Goal: Task Accomplishment & Management: Use online tool/utility

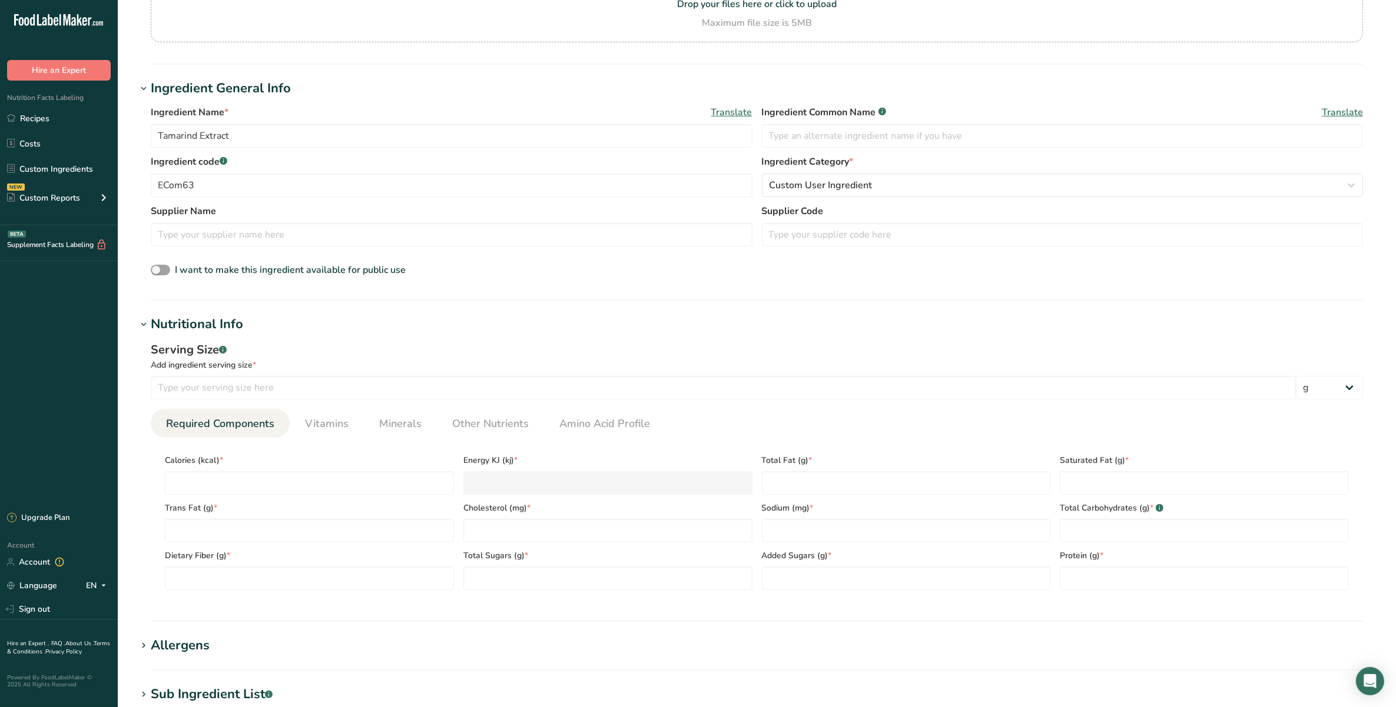
scroll to position [147, 0]
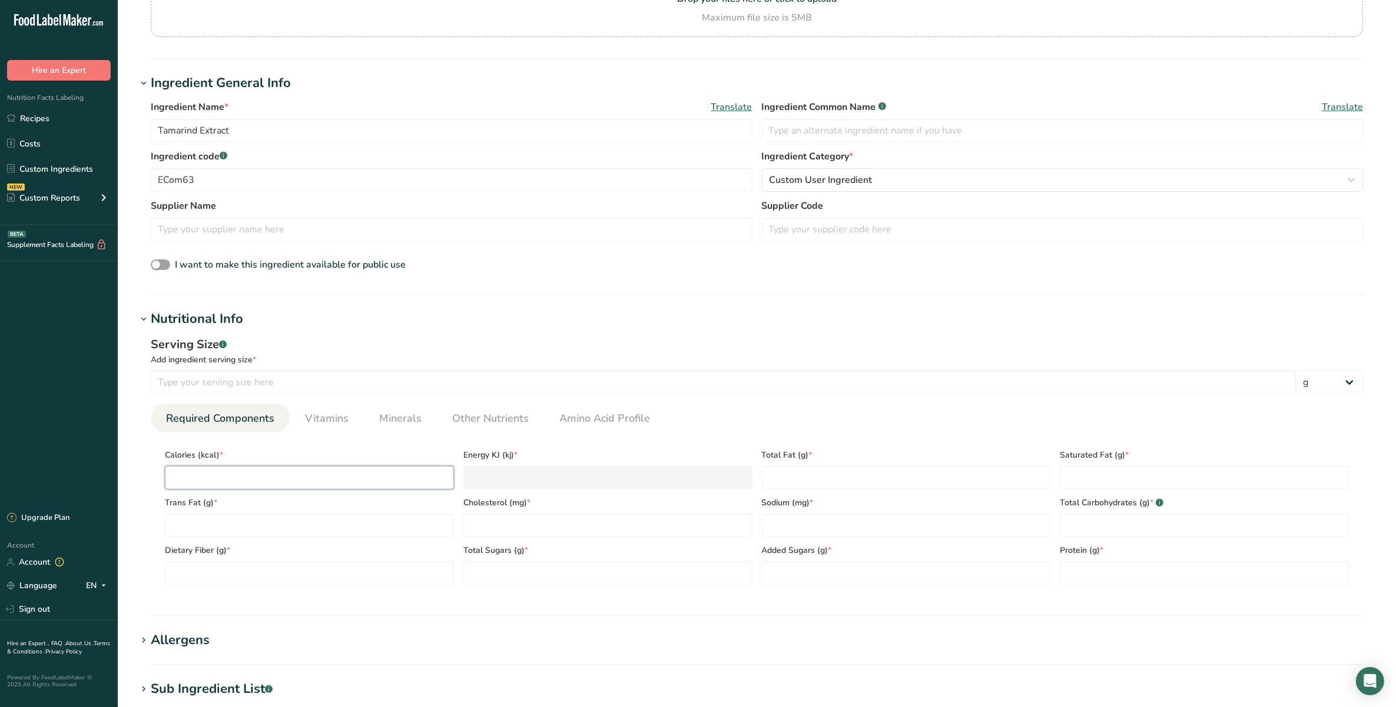
click at [298, 479] on input "number" at bounding box center [309, 478] width 289 height 24
type input "0"
type KJ "0"
type input "0"
click at [300, 509] on span "Trans Fat (g) *" at bounding box center [309, 503] width 289 height 12
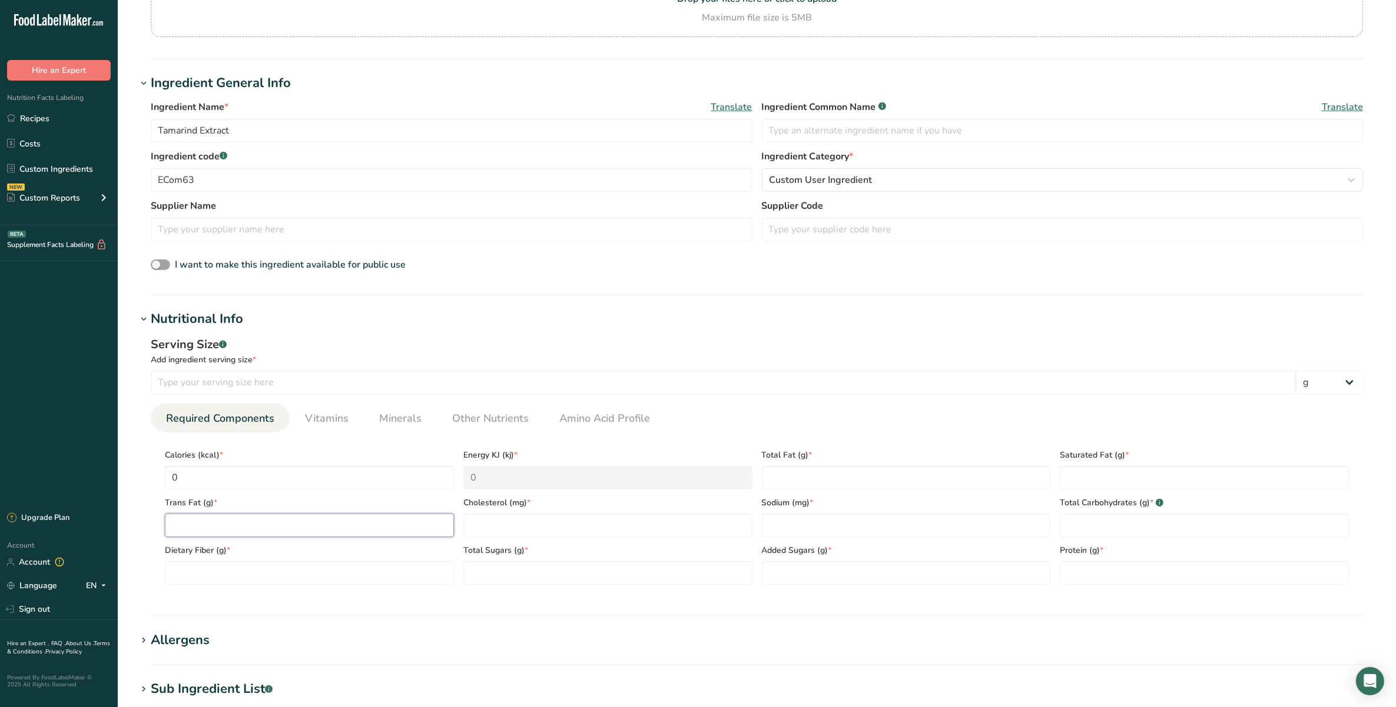
click at [300, 531] on Fat "number" at bounding box center [309, 526] width 289 height 24
type Fat "0"
click at [315, 586] on section "Calories (kcal) * 0 Energy KJ (kj) * 0 Total Fat (g) * Saturated Fat (g) * Tran…" at bounding box center [757, 514] width 1212 height 162
click at [355, 577] on Fiber "number" at bounding box center [309, 574] width 289 height 24
type Fiber "0"
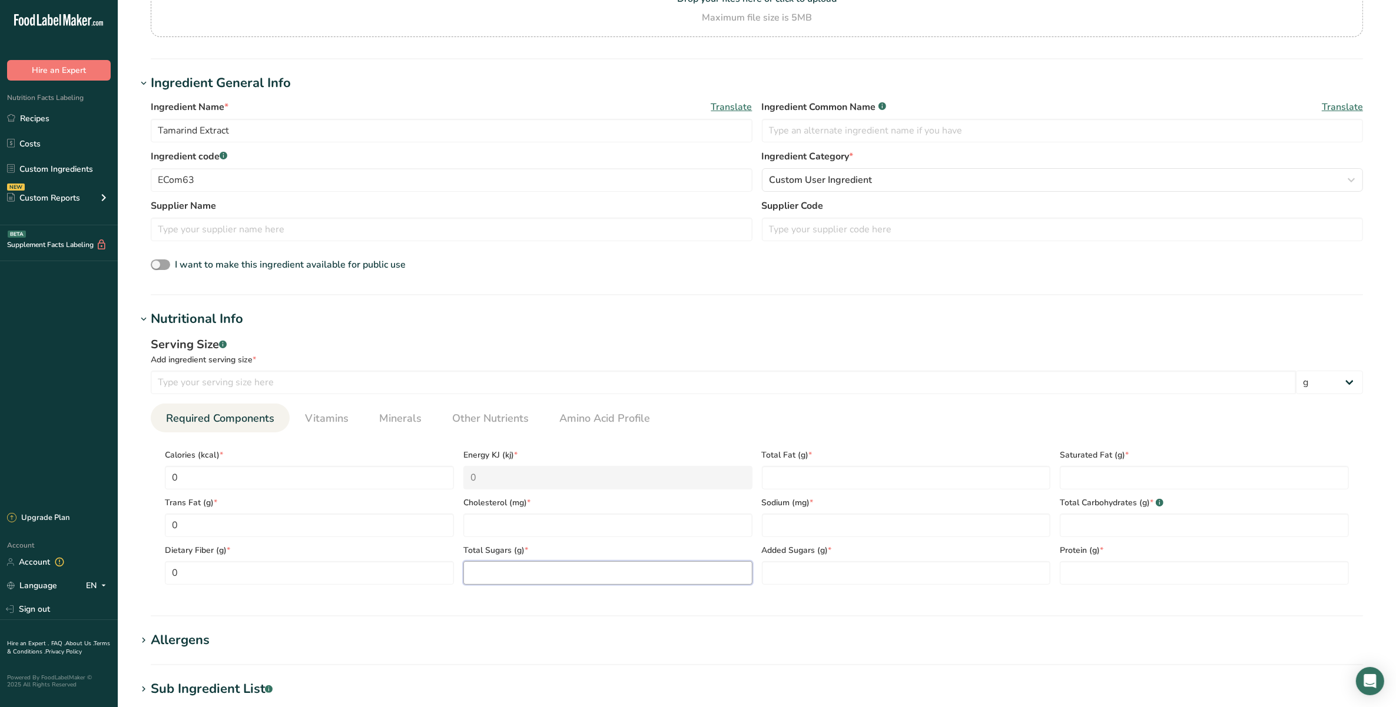
click at [489, 574] on Sugars "number" at bounding box center [607, 574] width 289 height 24
type Sugars "0"
click at [492, 524] on input "number" at bounding box center [607, 526] width 289 height 24
type input "0"
click at [799, 483] on Fat "number" at bounding box center [906, 478] width 289 height 24
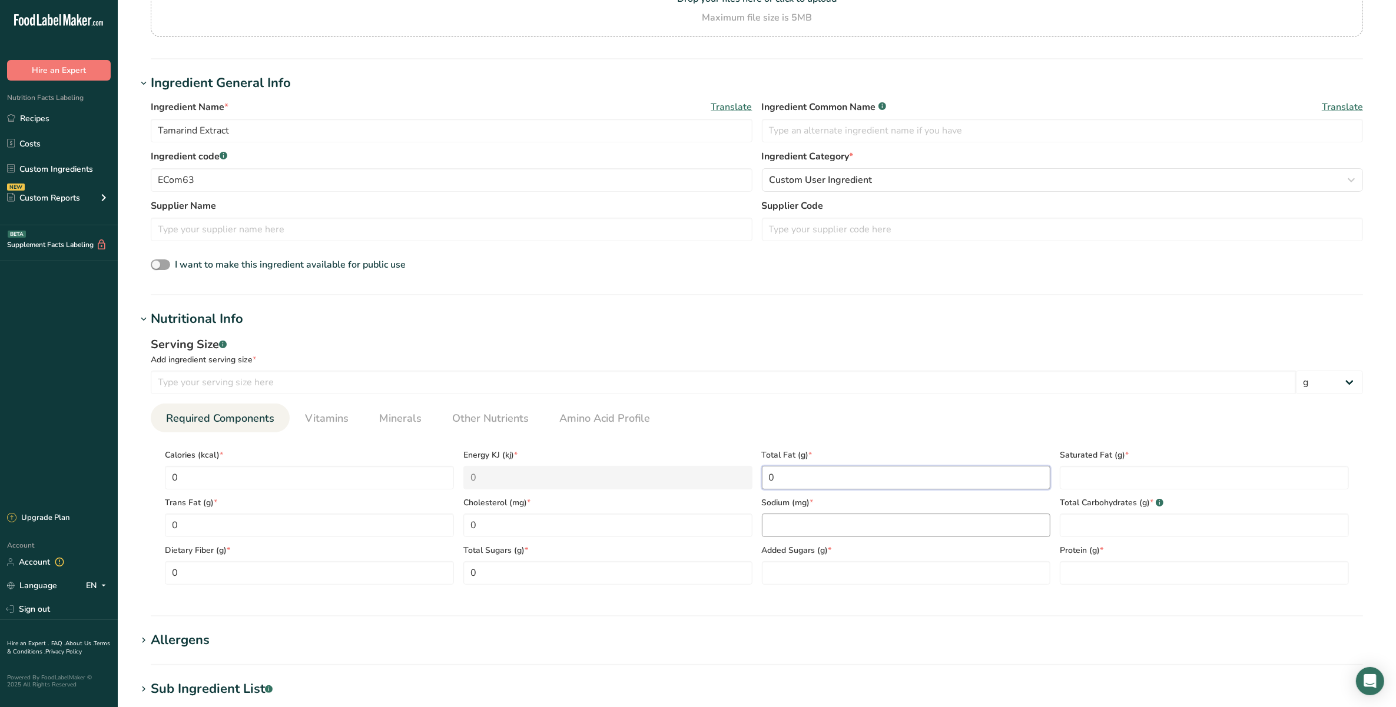
type Fat "0"
click at [800, 521] on input "number" at bounding box center [906, 526] width 289 height 24
type input "0"
click at [808, 573] on Sugars "number" at bounding box center [906, 574] width 289 height 24
type Sugars "0"
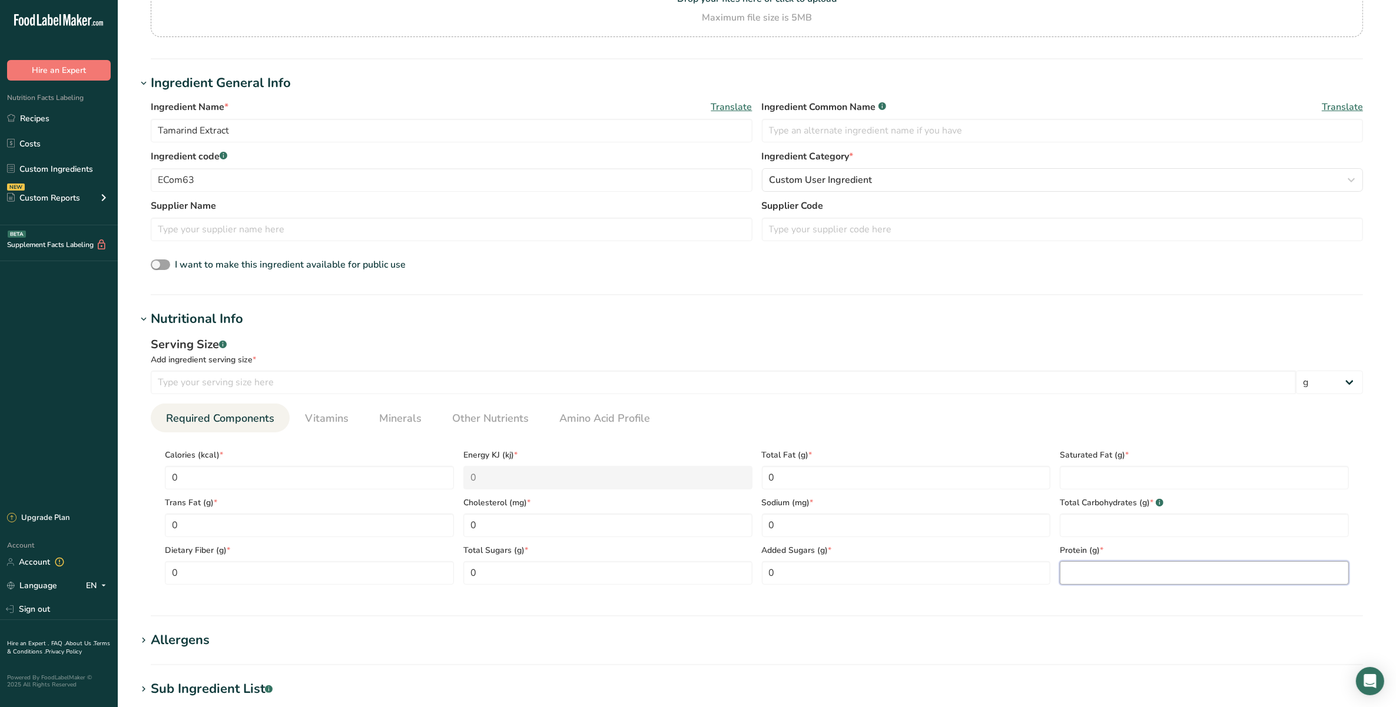
click at [1071, 582] on input "number" at bounding box center [1203, 574] width 289 height 24
type input "0"
click at [1081, 530] on Carbohydrates "number" at bounding box center [1203, 526] width 289 height 24
type Carbohydrates "0"
click at [1092, 481] on Fat "number" at bounding box center [1203, 478] width 289 height 24
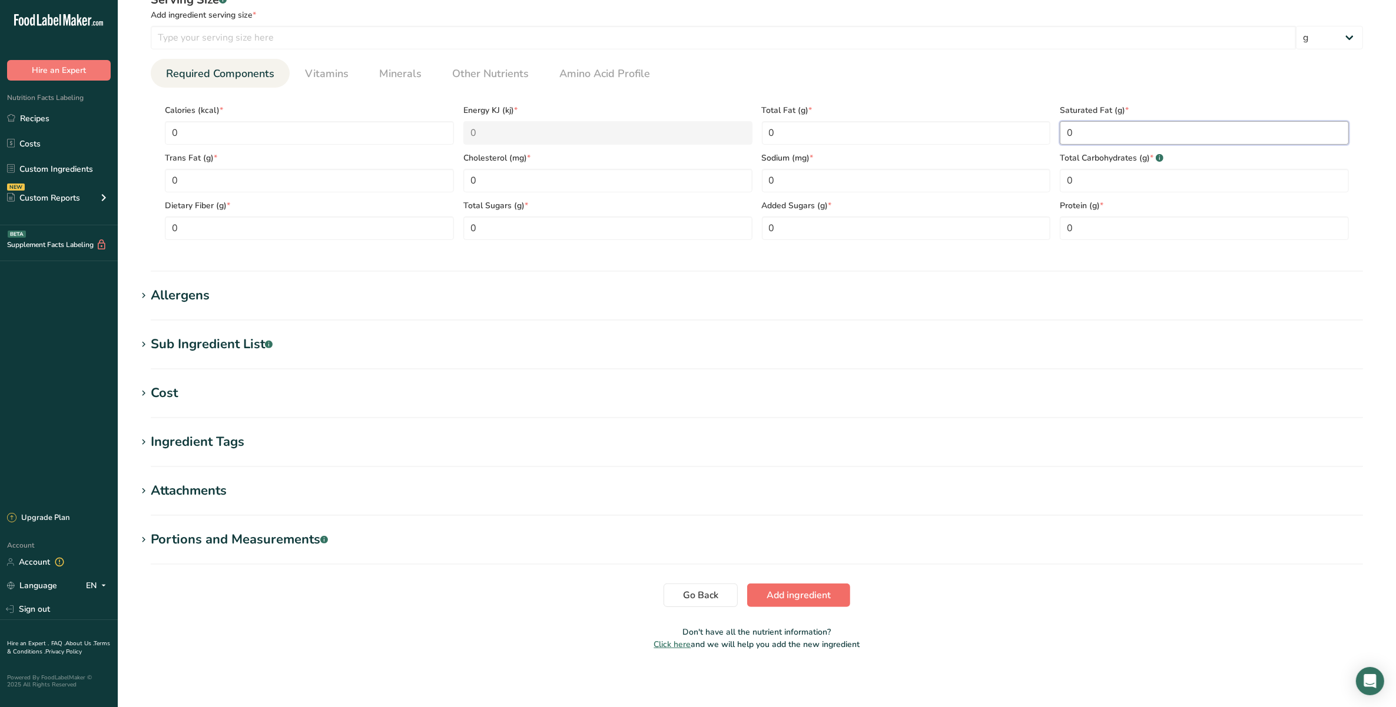
type Fat "0"
click at [825, 593] on span "Add ingredient" at bounding box center [798, 596] width 64 height 14
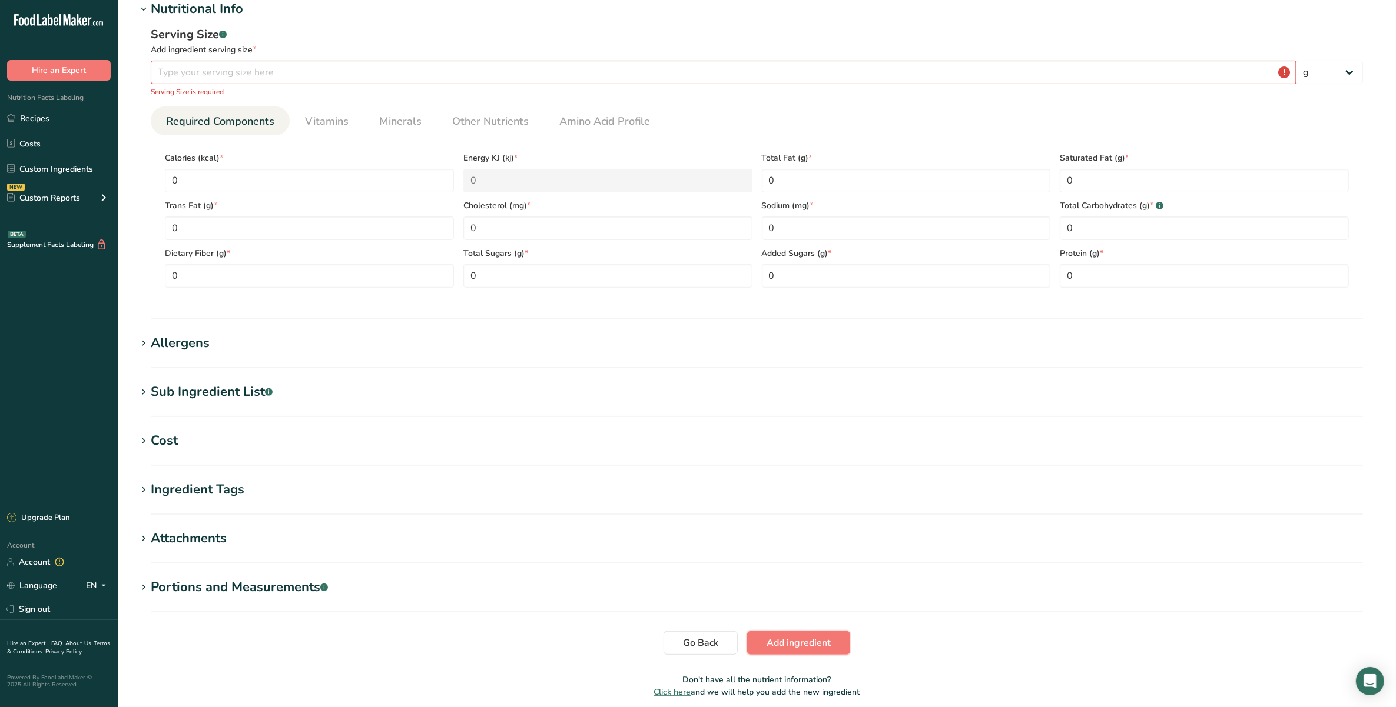
scroll to position [152, 0]
click at [552, 72] on input "number" at bounding box center [723, 74] width 1145 height 24
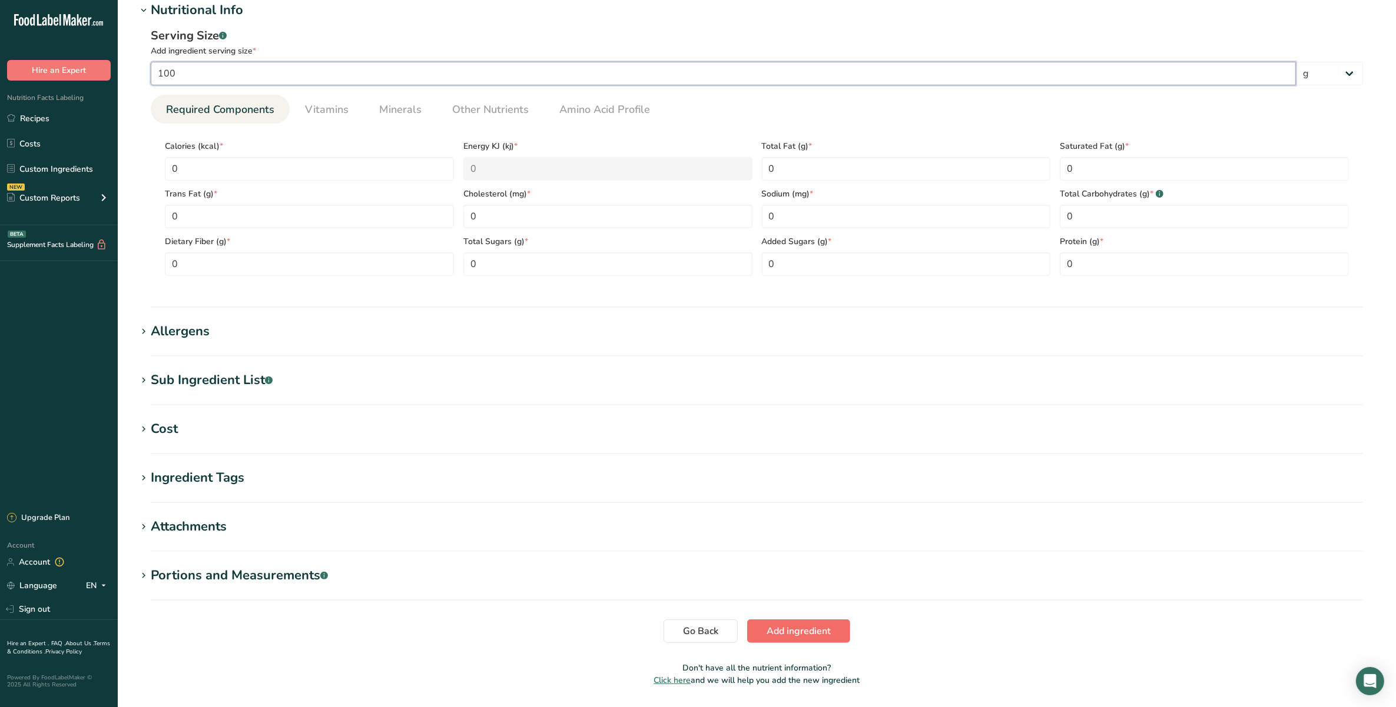
type input "100"
click at [830, 627] on span "Add ingredient" at bounding box center [798, 631] width 64 height 14
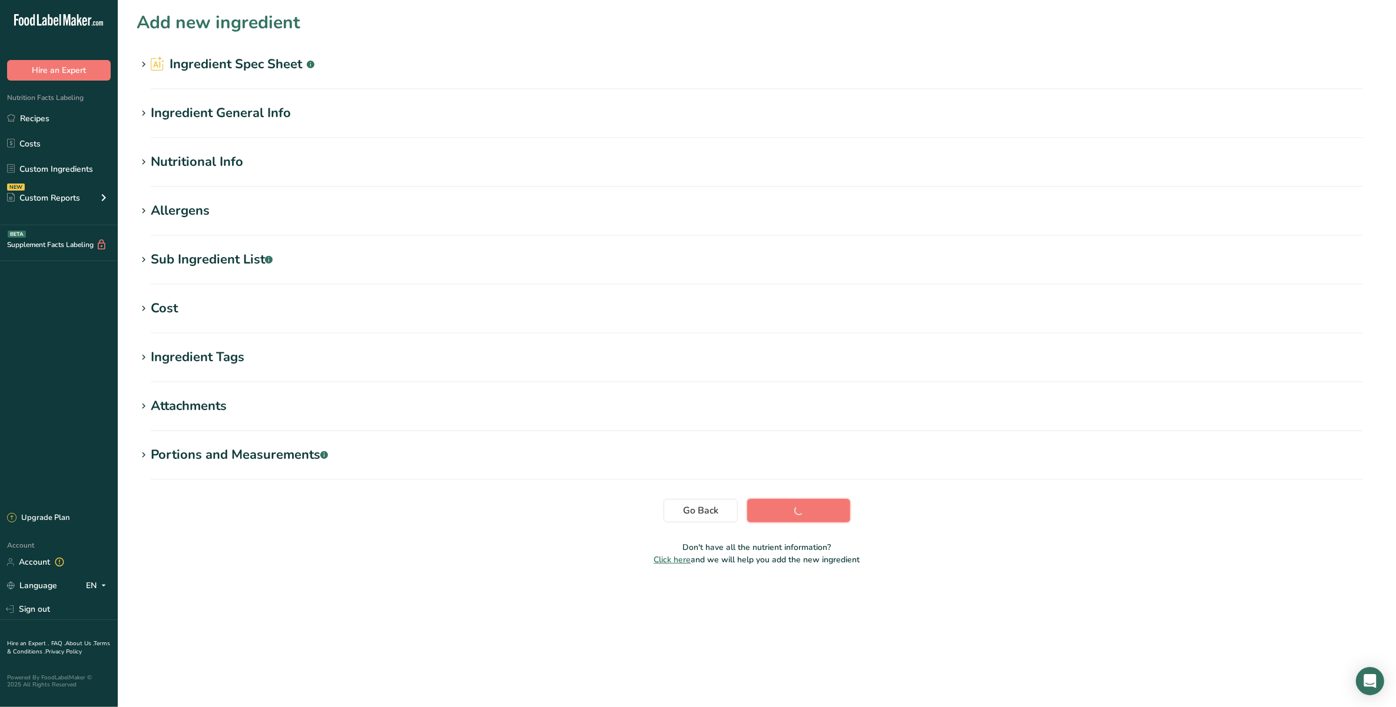
scroll to position [0, 0]
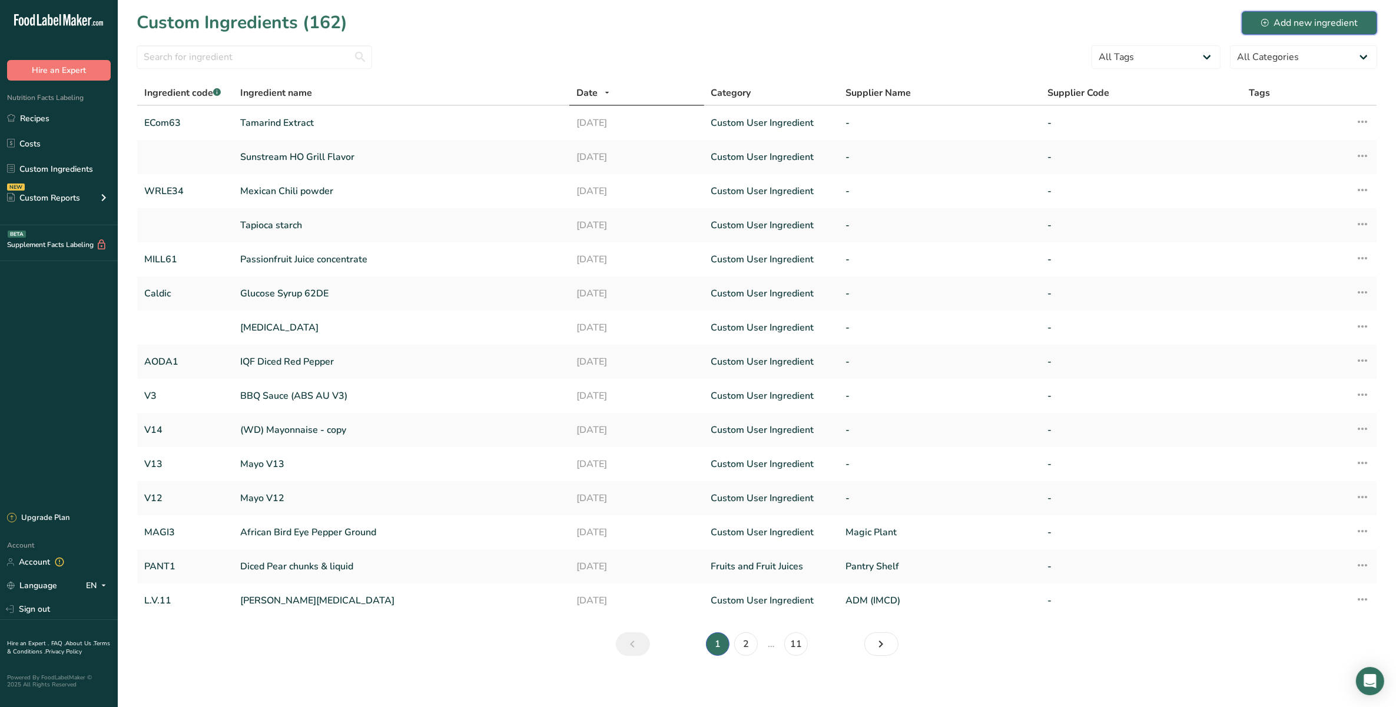
click at [1320, 18] on div "Add new ingredient" at bounding box center [1309, 23] width 97 height 14
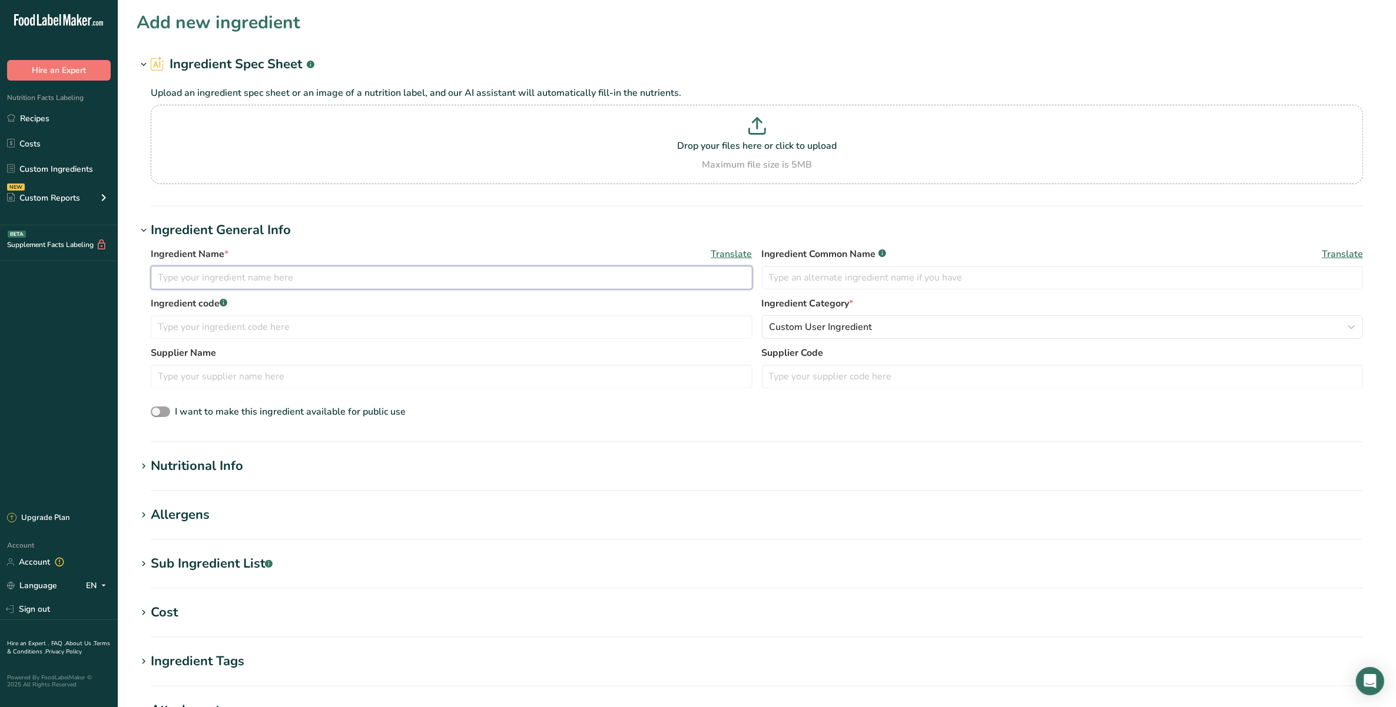
click at [447, 281] on input "text" at bounding box center [452, 278] width 602 height 24
click at [302, 283] on input "Hydrolyzed S" at bounding box center [452, 278] width 602 height 24
type input "Hydrolyzed Soy Protein"
click at [967, 284] on input "text" at bounding box center [1063, 278] width 602 height 24
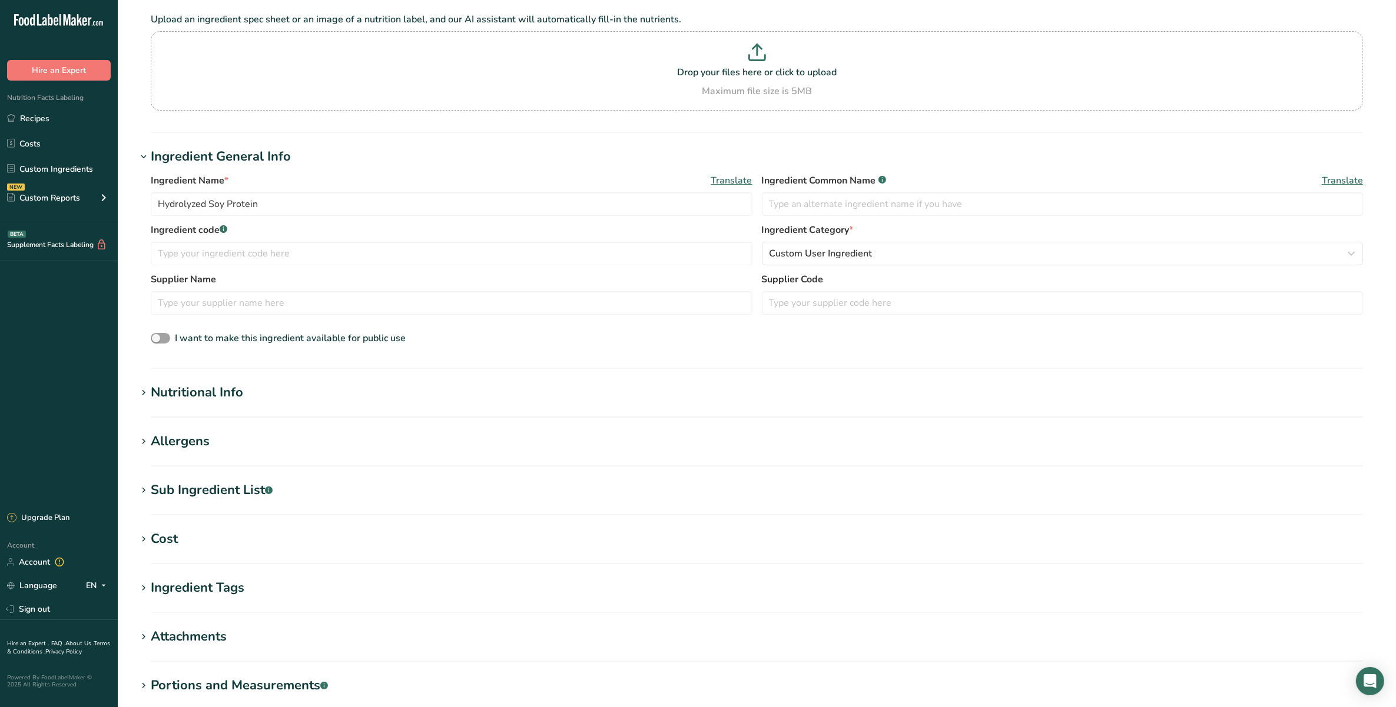
click at [337, 389] on h1 "Nutritional Info" at bounding box center [757, 392] width 1240 height 19
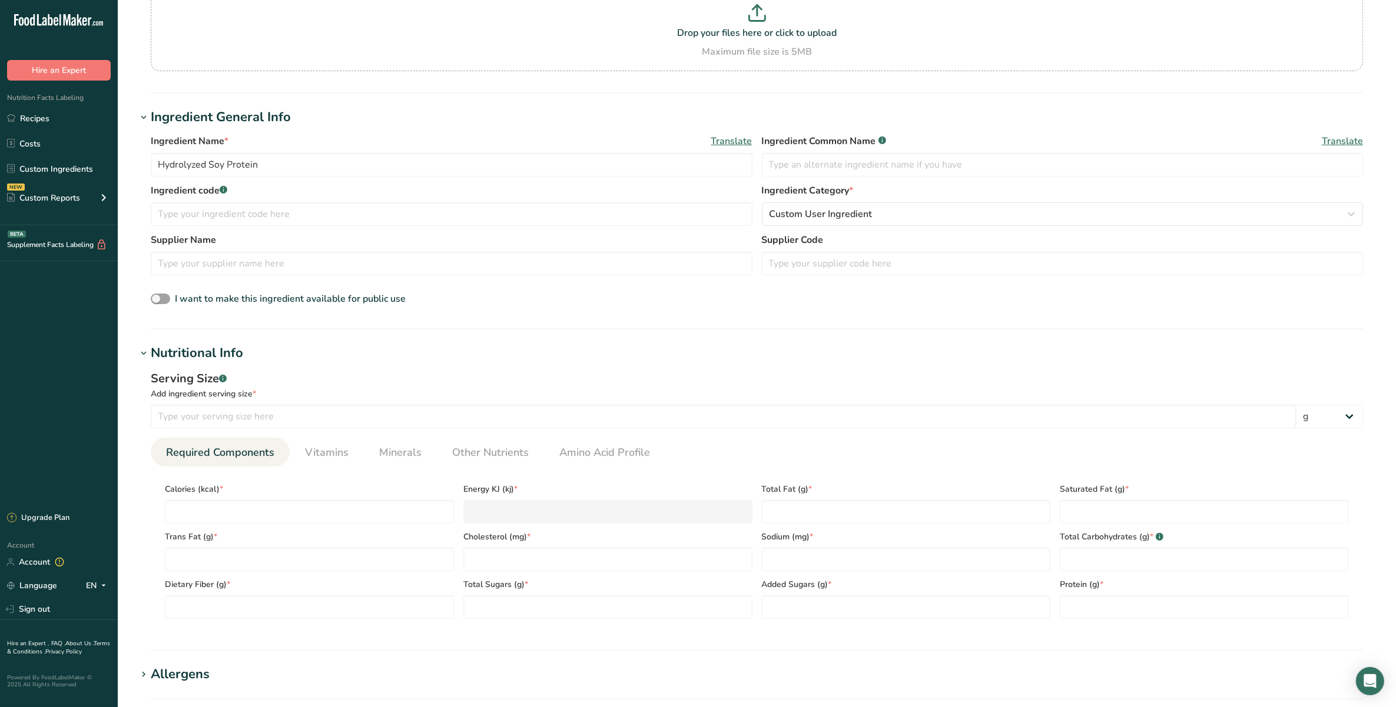
scroll to position [147, 0]
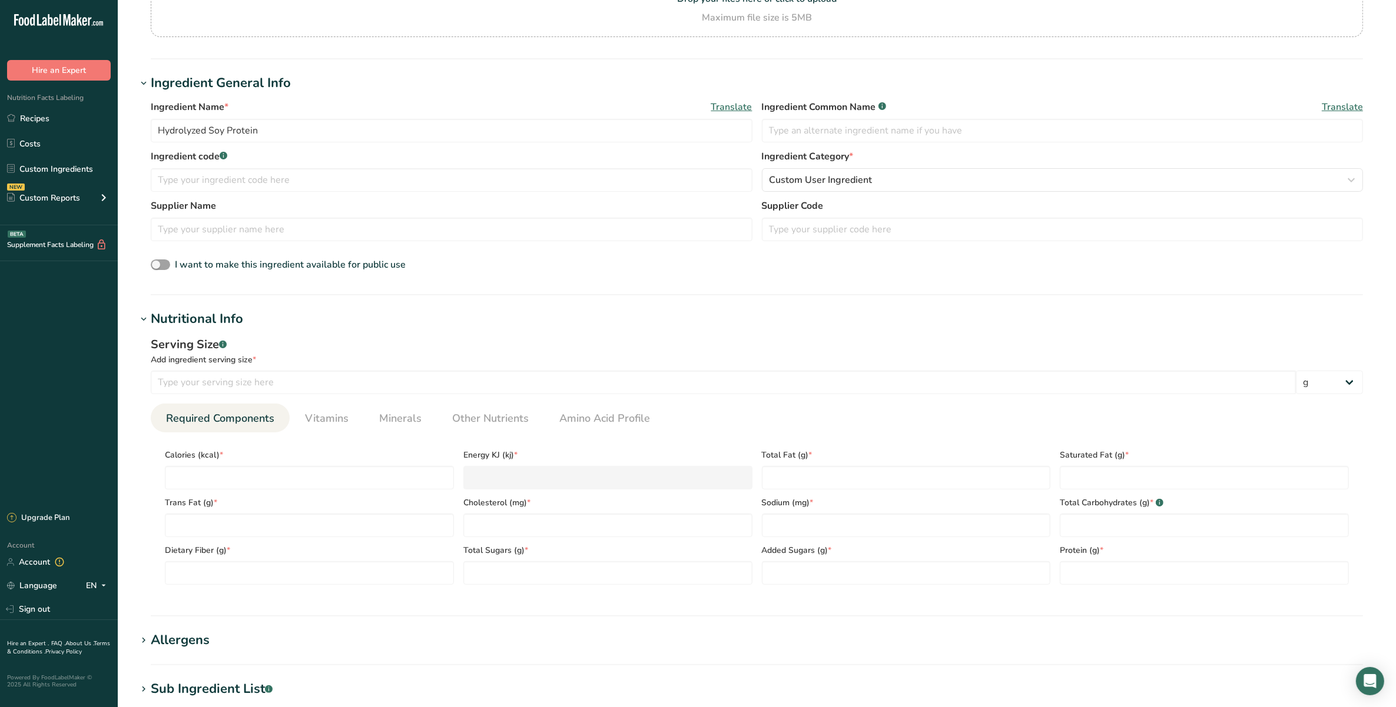
click at [220, 454] on span "*" at bounding box center [222, 455] width 4 height 12
click at [231, 475] on input "number" at bounding box center [309, 478] width 289 height 24
type input "3"
type KJ "12.6"
type input "38"
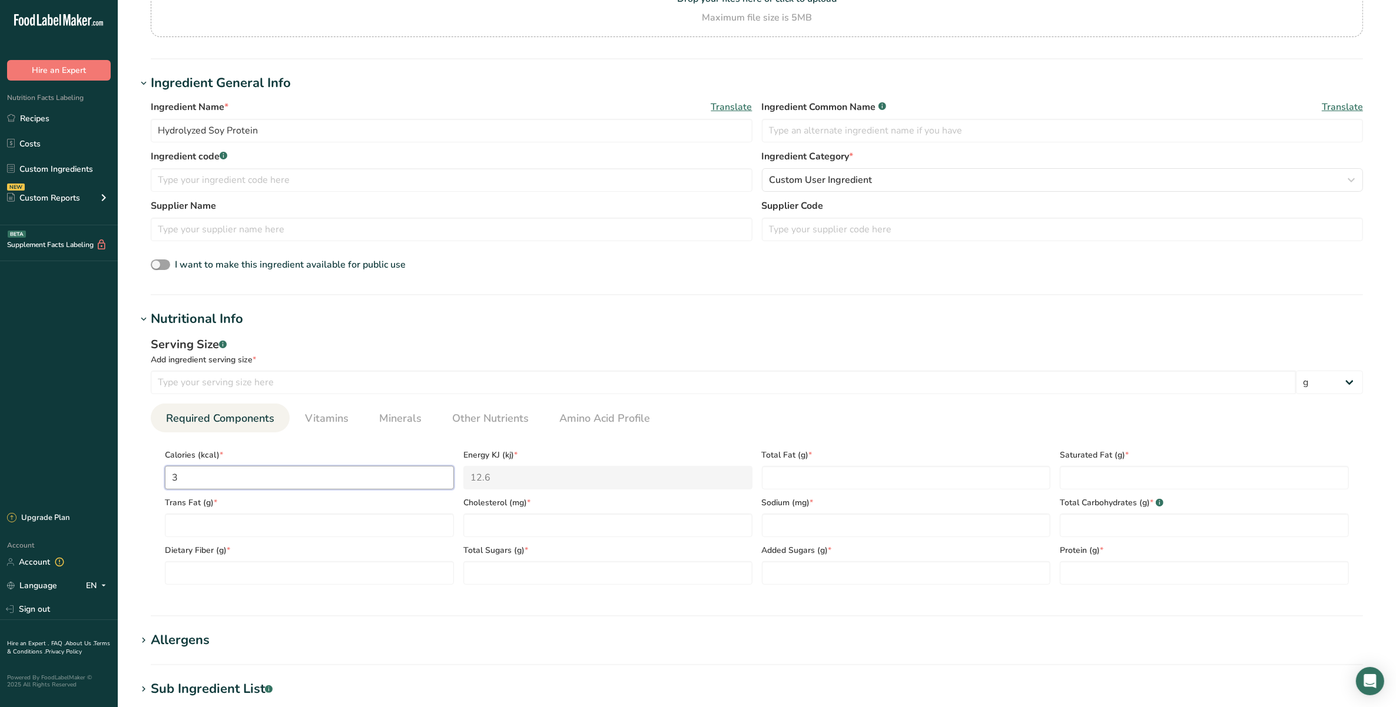
type KJ "159"
type input "380"
type KJ "1589.9"
type input "380"
click at [324, 529] on Fat "number" at bounding box center [309, 526] width 289 height 24
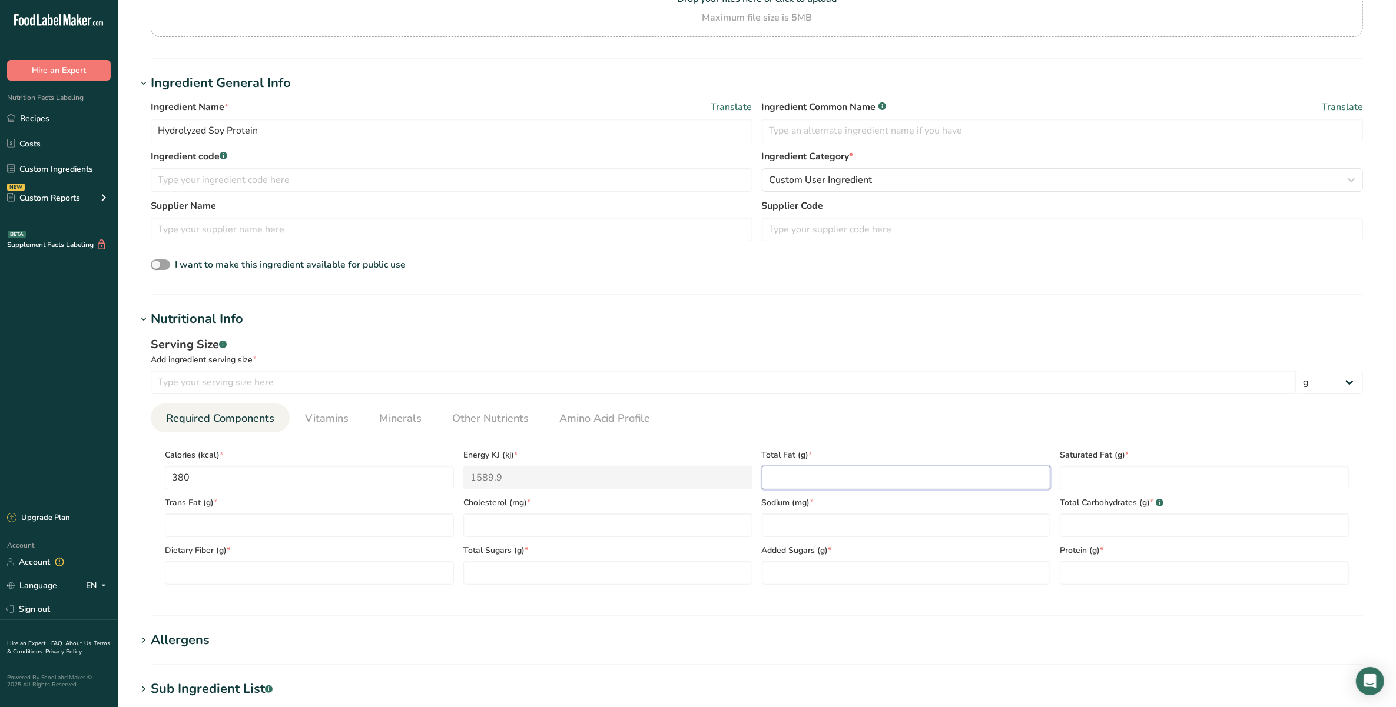
click at [820, 473] on Fat "number" at bounding box center [906, 478] width 289 height 24
type Fat "4"
click at [1130, 480] on Fat "number" at bounding box center [1203, 478] width 289 height 24
type Fat "0.8"
click at [370, 524] on Fat "number" at bounding box center [309, 526] width 289 height 24
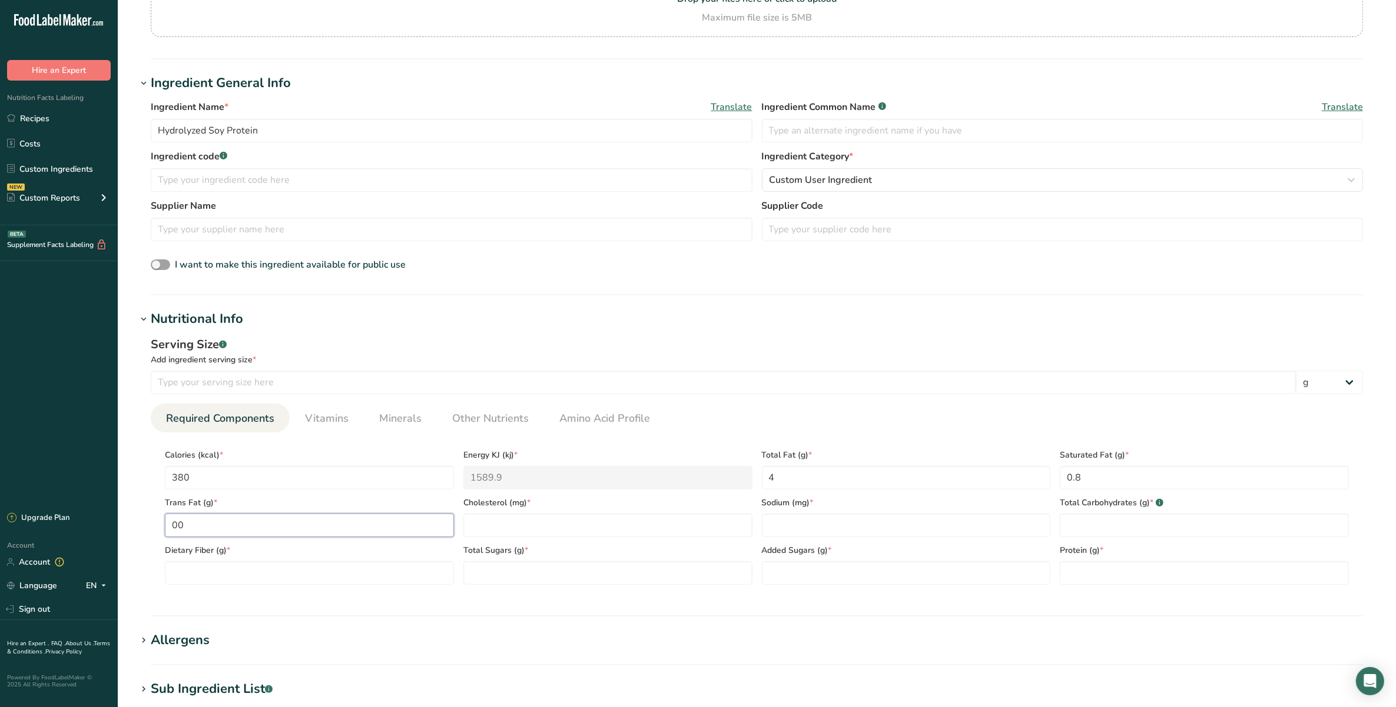
type Fat "0"
type Fat "0.05"
click at [554, 527] on input "number" at bounding box center [607, 526] width 289 height 24
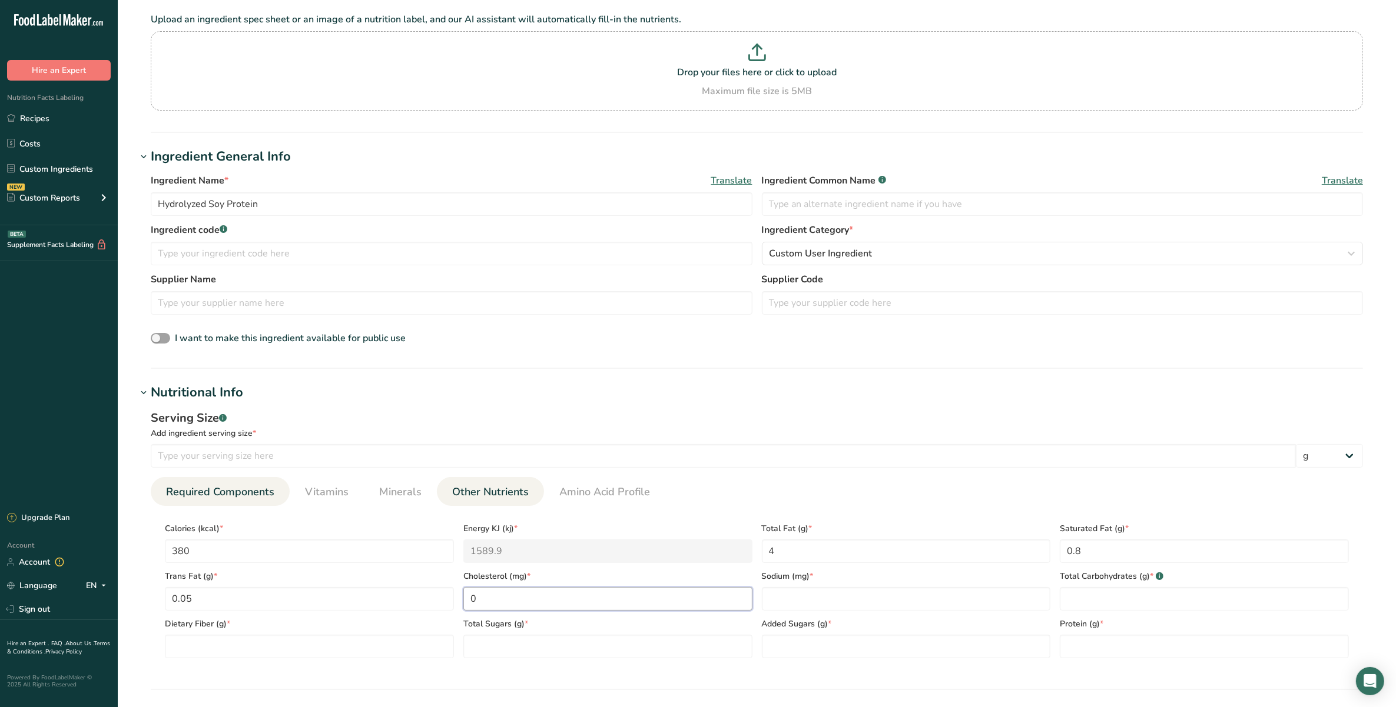
type input "0"
drag, startPoint x: 500, startPoint y: 489, endPoint x: 510, endPoint y: 493, distance: 10.5
click at [499, 489] on span "Other Nutrients" at bounding box center [490, 492] width 77 height 16
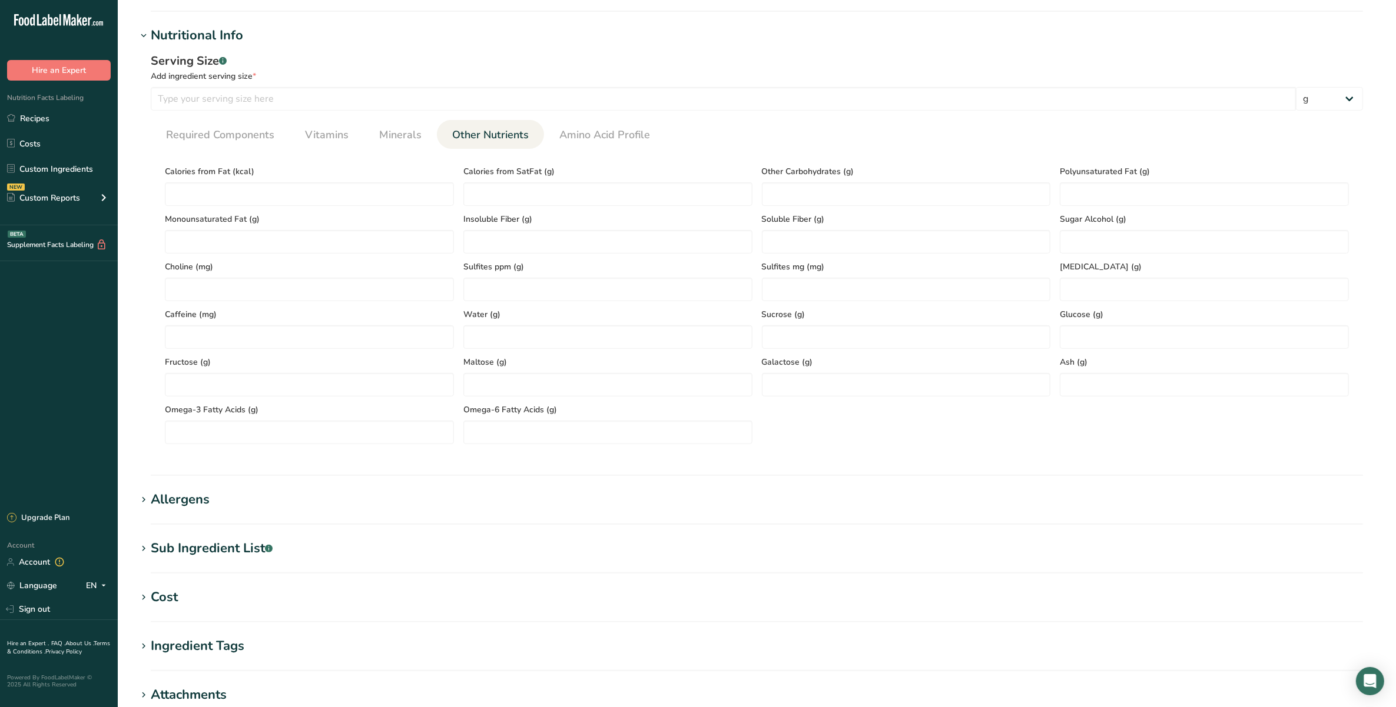
scroll to position [441, 0]
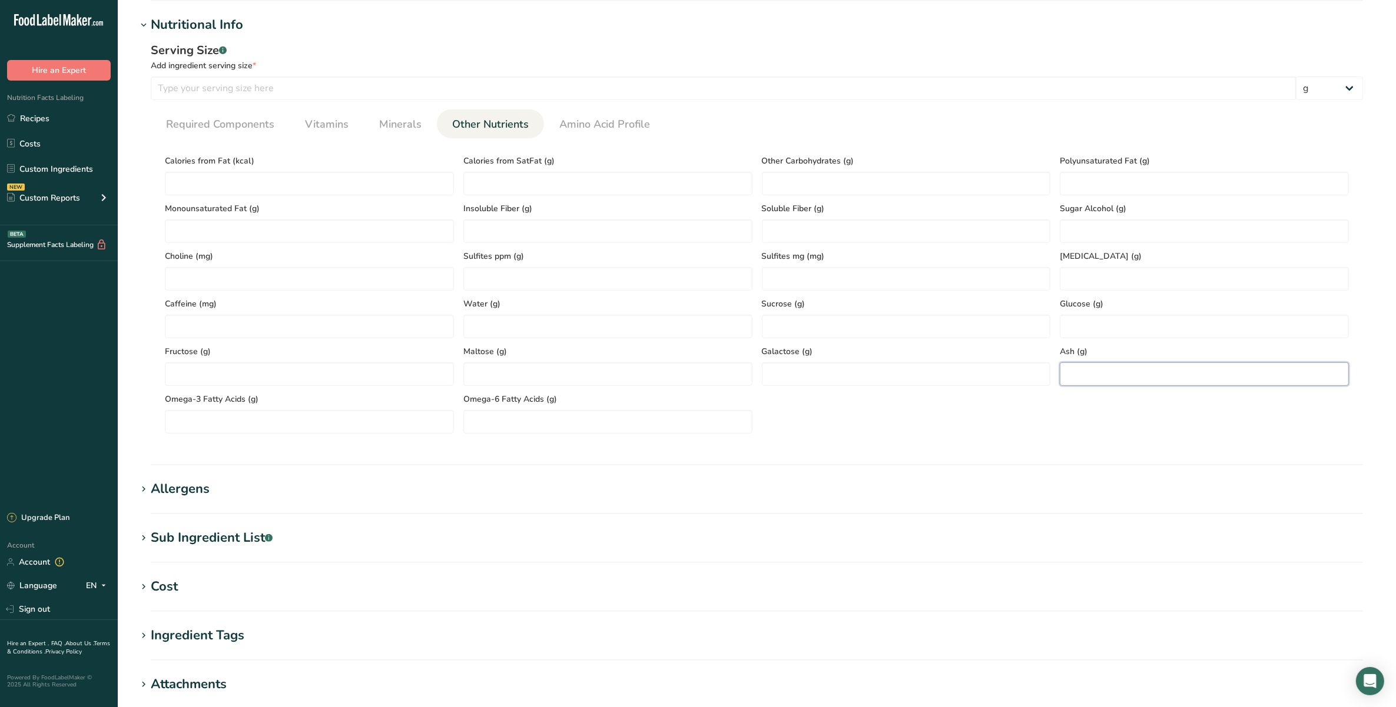
click at [1072, 384] on input "number" at bounding box center [1203, 375] width 289 height 24
type input "6"
click at [171, 118] on span "Required Components" at bounding box center [220, 125] width 108 height 16
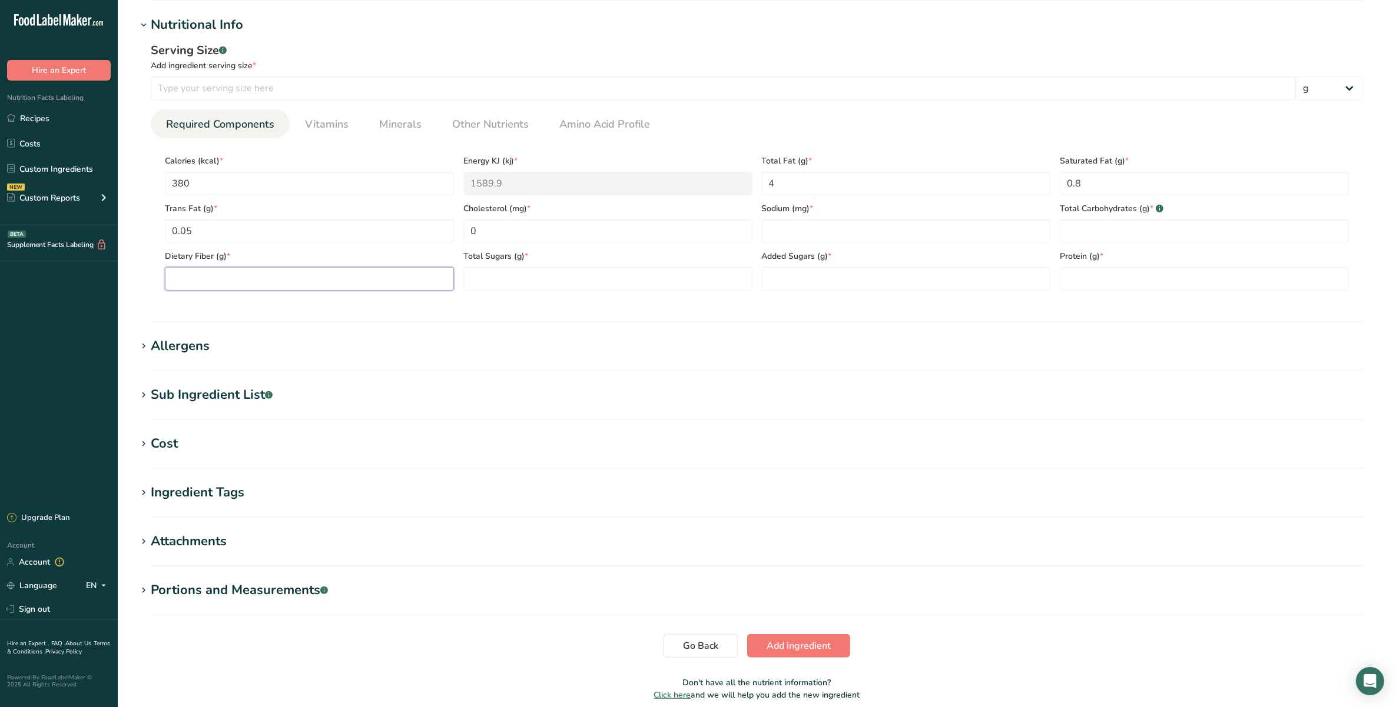
click at [274, 278] on Fiber "number" at bounding box center [309, 279] width 289 height 24
type Fiber "0"
click at [792, 286] on Sugars "number" at bounding box center [906, 279] width 289 height 24
type Sugars "0"
click at [557, 281] on Sugars "number" at bounding box center [607, 279] width 289 height 24
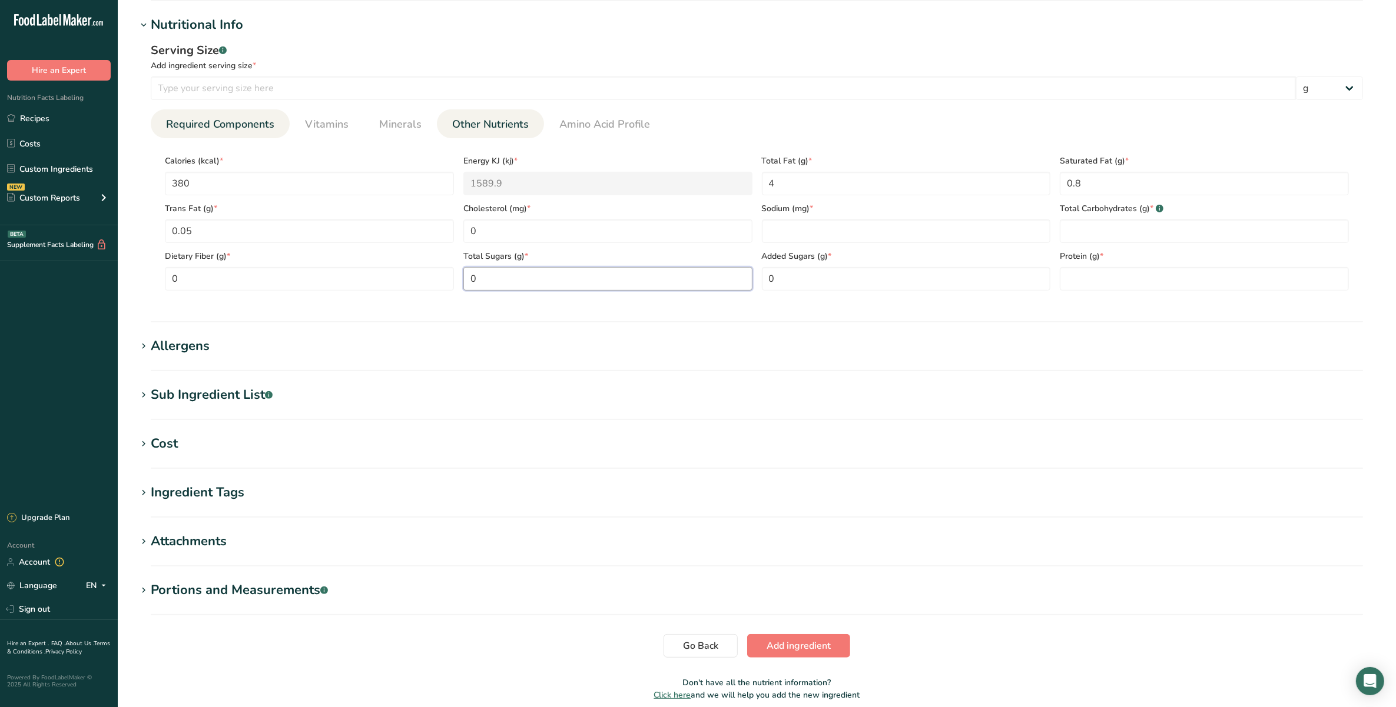
type Sugars "0"
click at [524, 129] on span "Other Nutrients" at bounding box center [490, 125] width 77 height 16
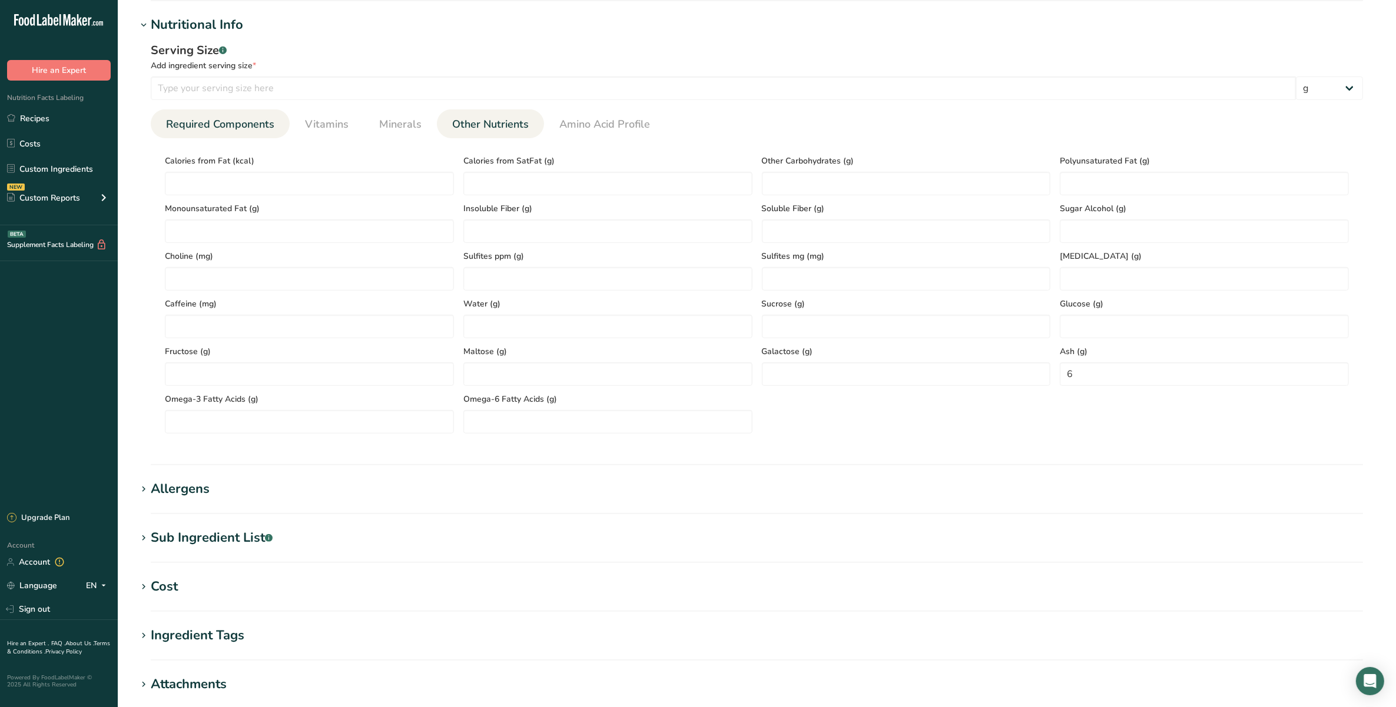
click at [237, 131] on span "Required Components" at bounding box center [220, 125] width 108 height 16
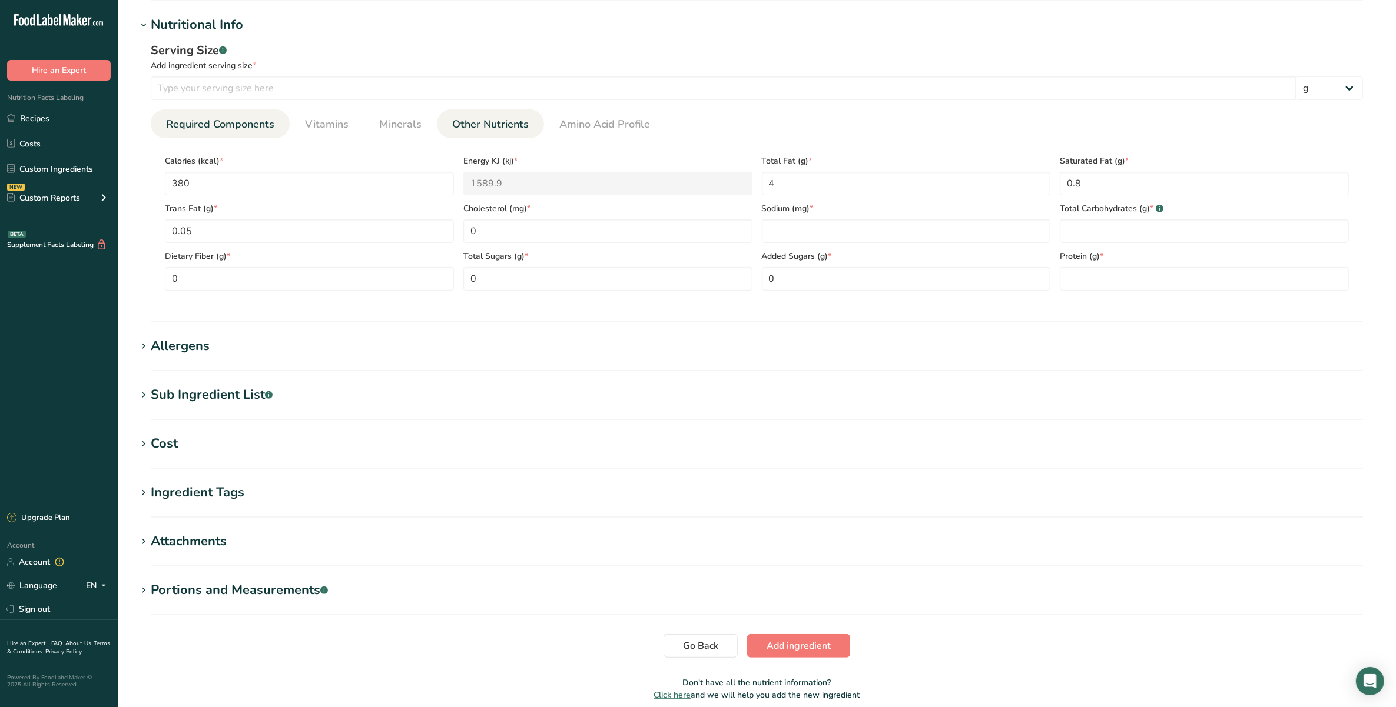
click at [504, 124] on span "Other Nutrients" at bounding box center [490, 125] width 77 height 16
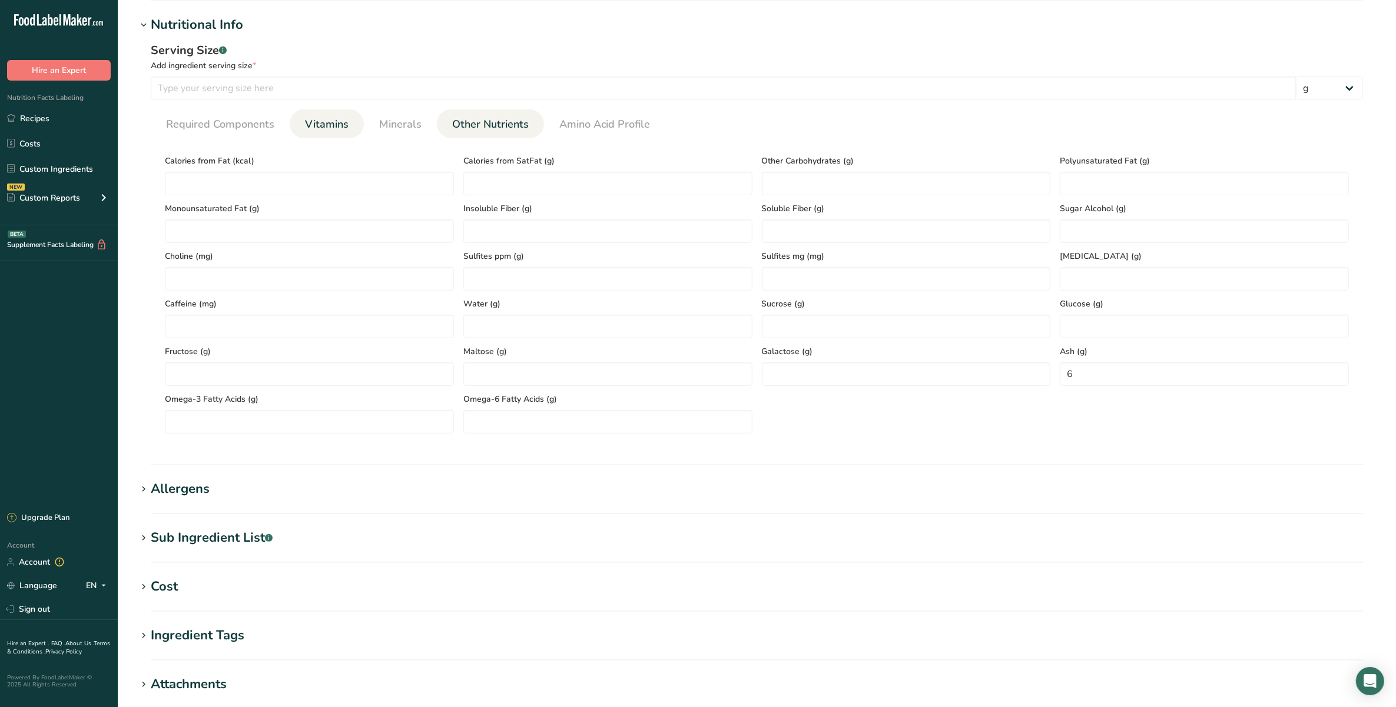
click at [327, 125] on span "Vitamins" at bounding box center [327, 125] width 44 height 16
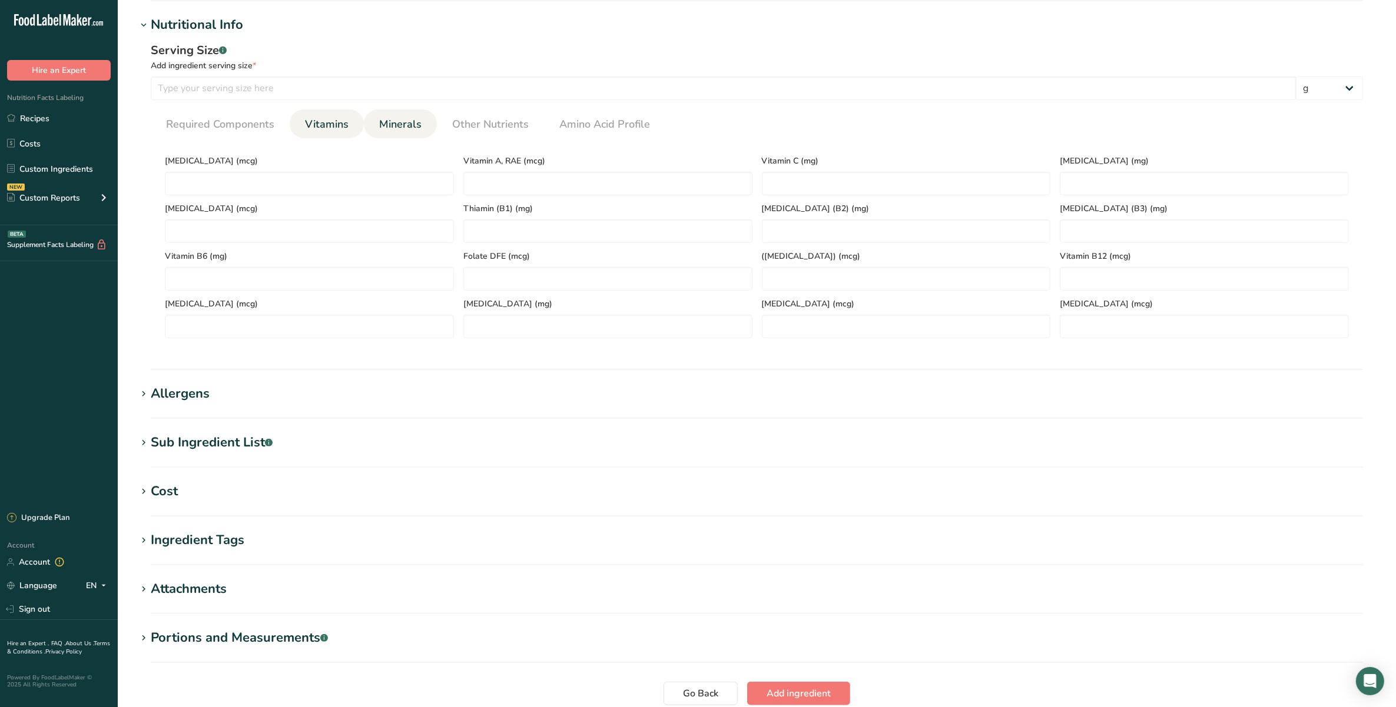
click at [407, 121] on span "Minerals" at bounding box center [400, 125] width 42 height 16
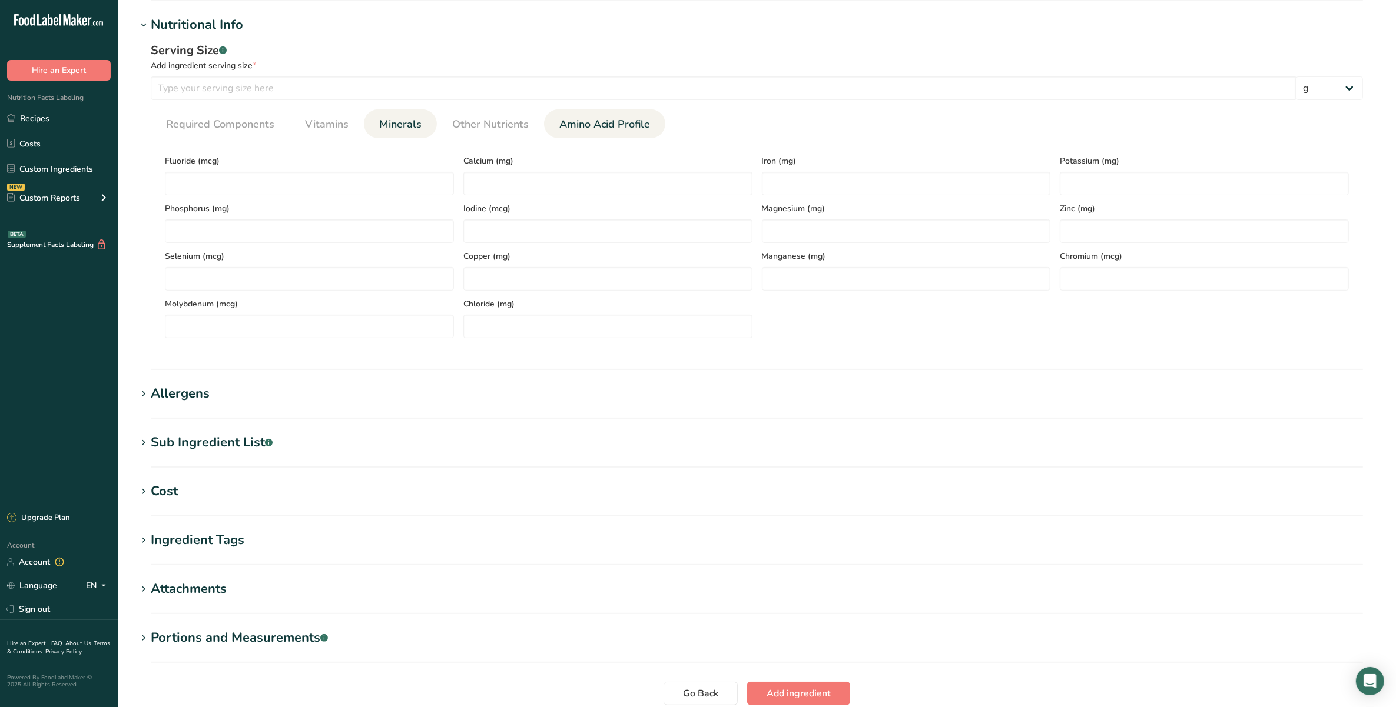
click at [604, 118] on span "Amino Acid Profile" at bounding box center [604, 125] width 91 height 16
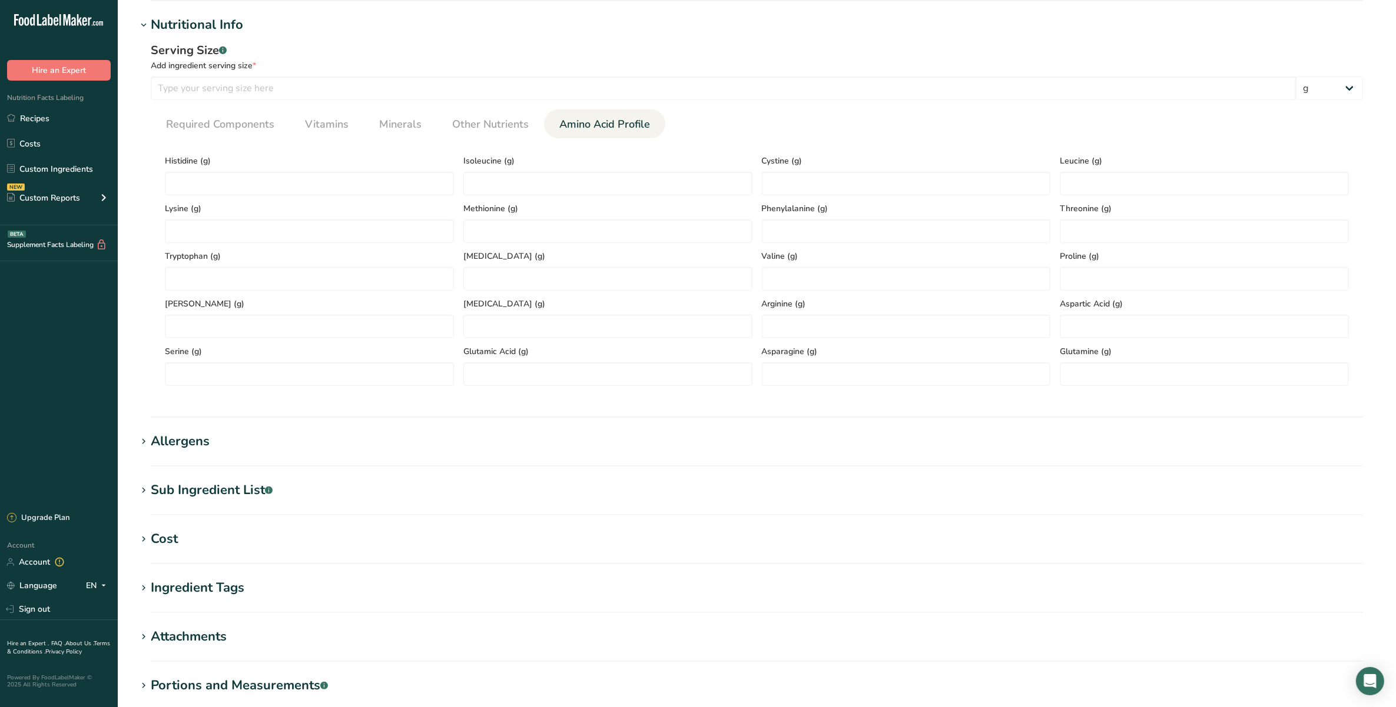
click at [221, 504] on section "Sub Ingredient List .a-a{fill:#347362;}.b-a{fill:#fff;} Translate" at bounding box center [757, 498] width 1240 height 35
click at [225, 490] on div "Sub Ingredient List .a-a{fill:#347362;}.b-a{fill:#fff;}" at bounding box center [212, 490] width 122 height 19
click at [228, 449] on h1 "Allergens" at bounding box center [757, 441] width 1240 height 19
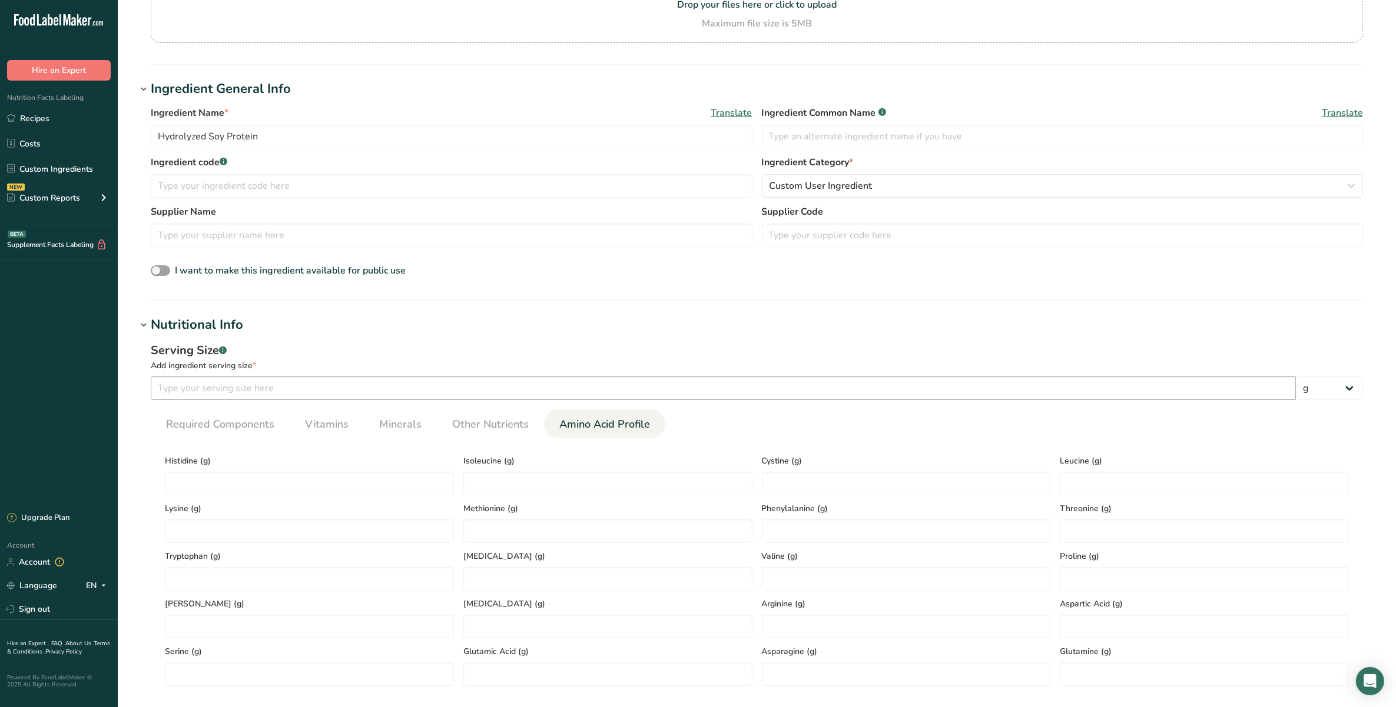
scroll to position [140, 0]
click at [191, 419] on span "Required Components" at bounding box center [220, 426] width 108 height 16
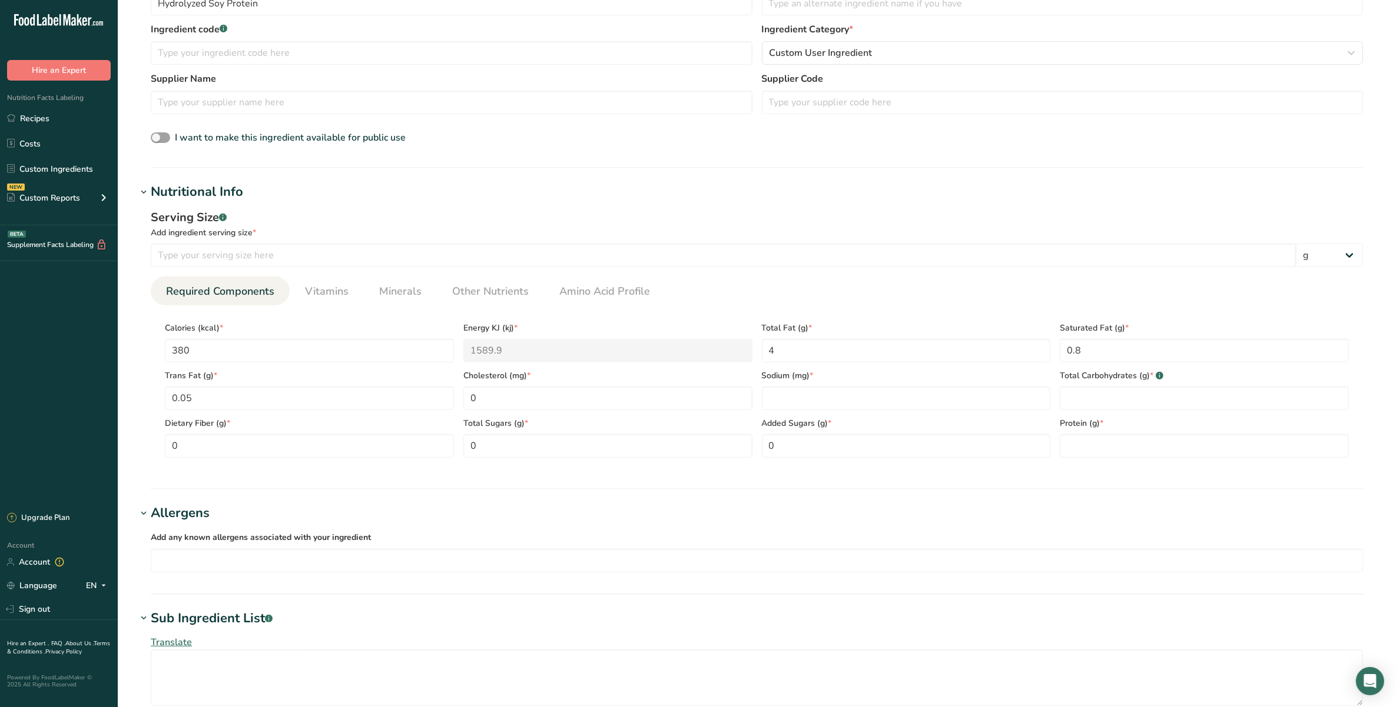
scroll to position [287, 0]
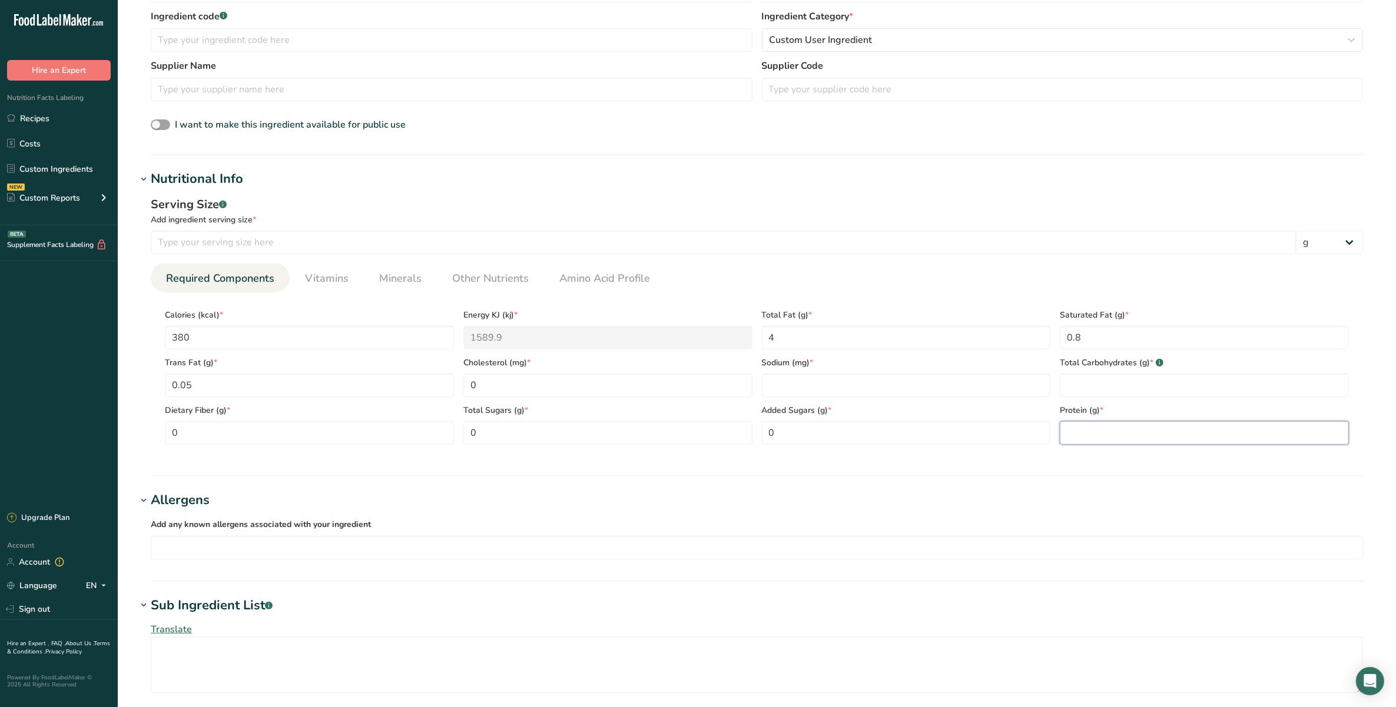
click at [1181, 428] on input "number" at bounding box center [1203, 433] width 289 height 24
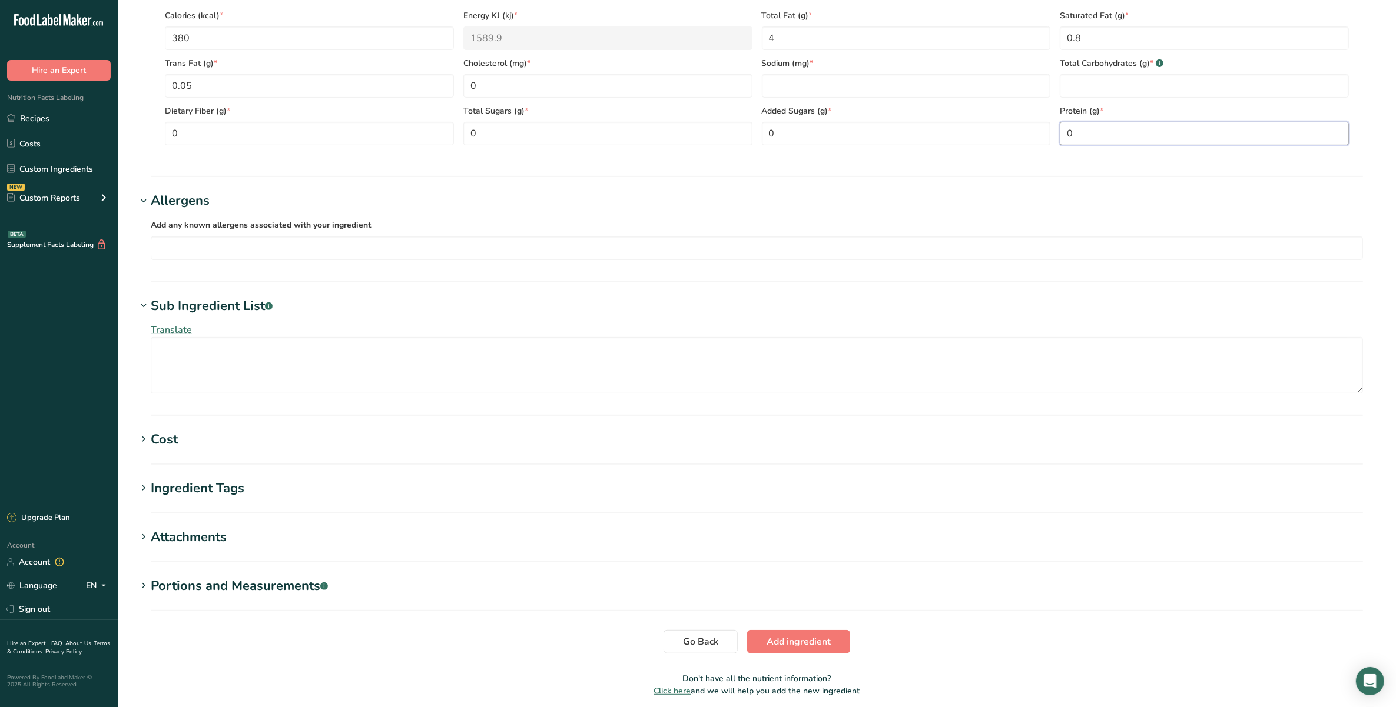
scroll to position [560, 0]
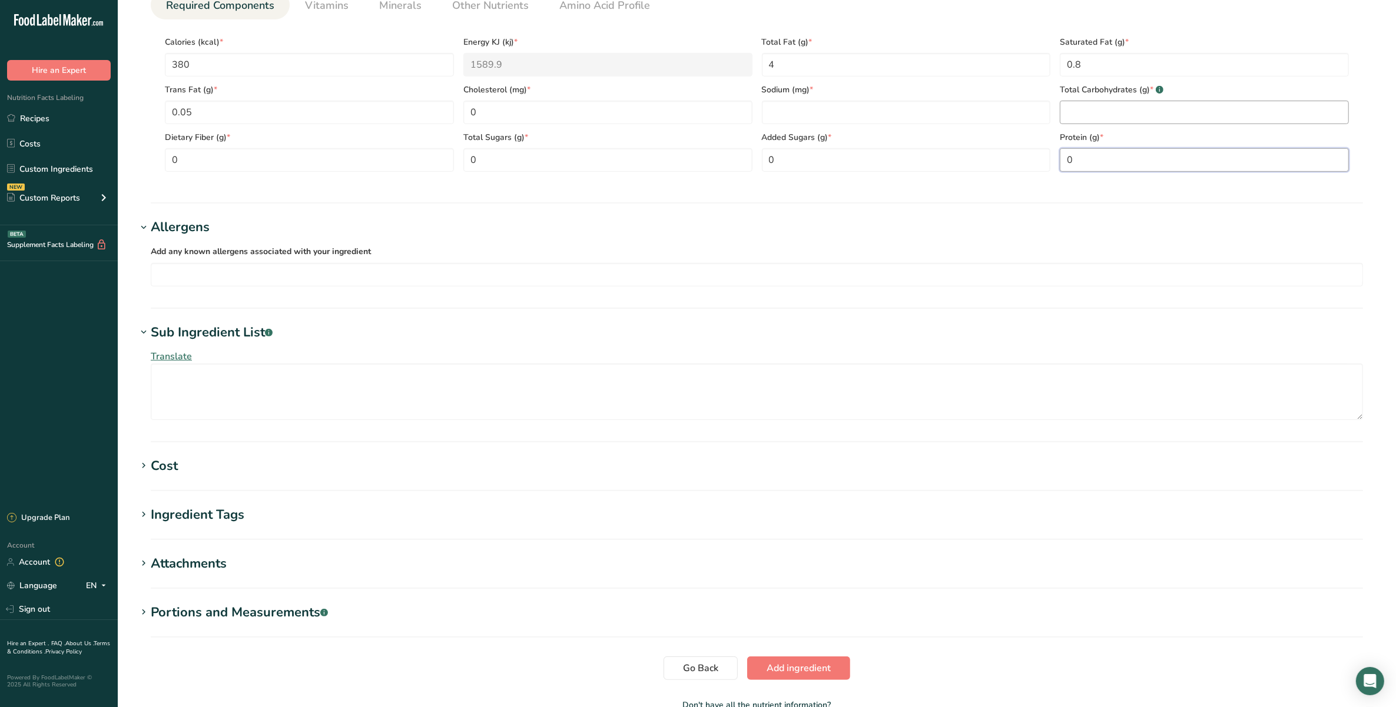
type input "0"
click at [1243, 107] on Carbohydrates "number" at bounding box center [1203, 113] width 289 height 24
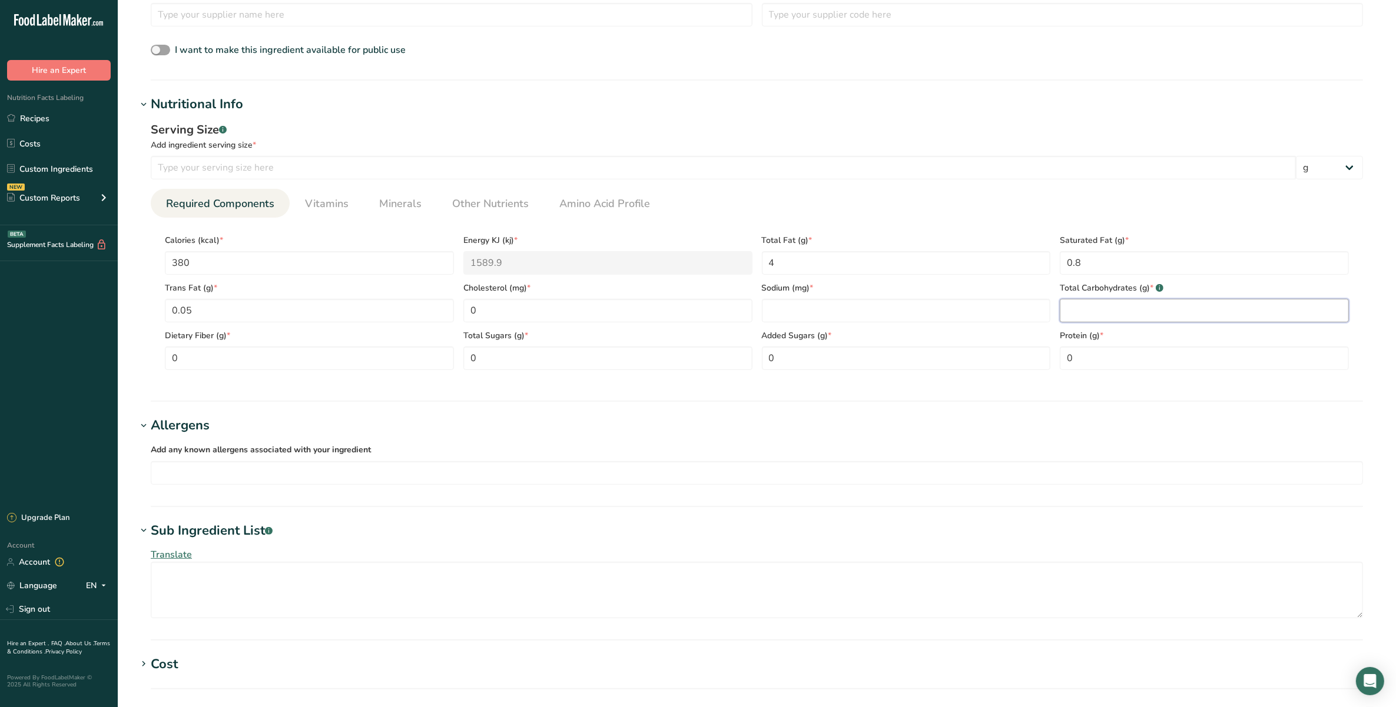
scroll to position [515, 0]
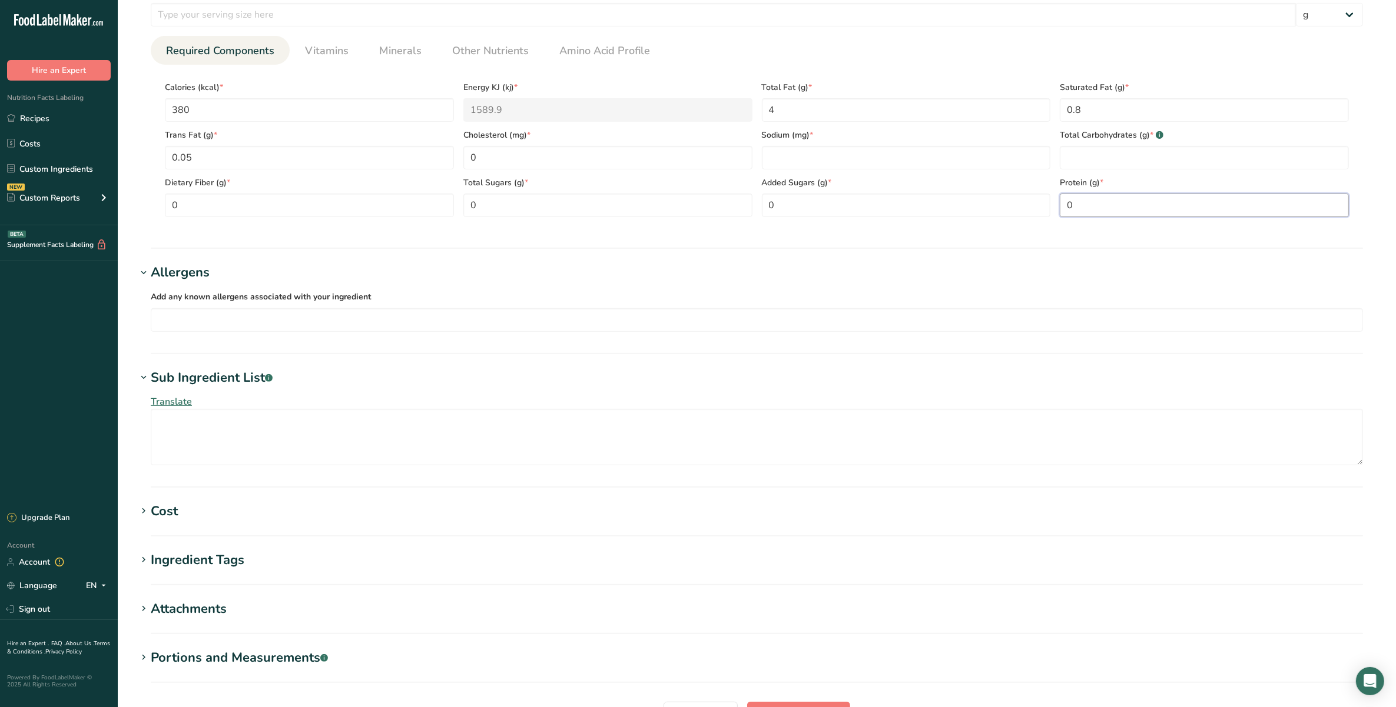
click at [1250, 207] on input "0" at bounding box center [1203, 206] width 289 height 24
type input "175"
click at [1252, 269] on h1 "Allergens" at bounding box center [757, 272] width 1240 height 19
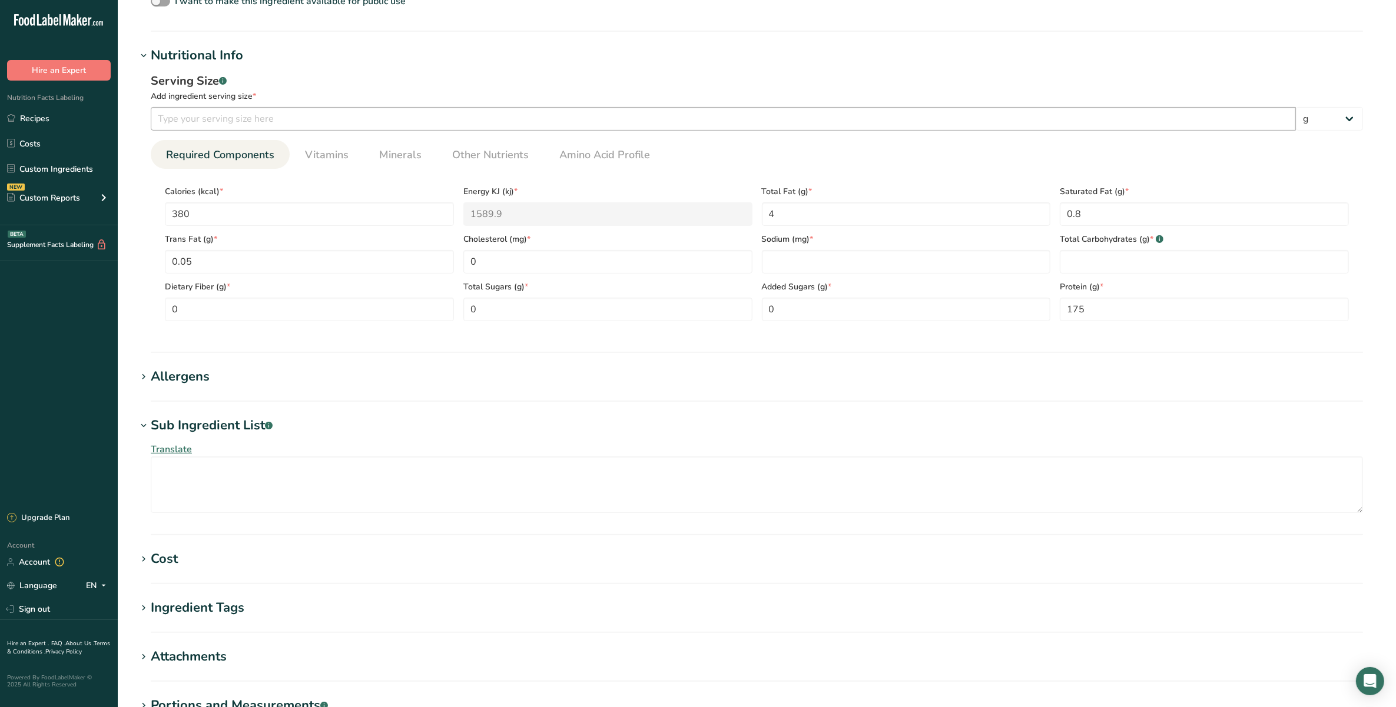
scroll to position [283, 0]
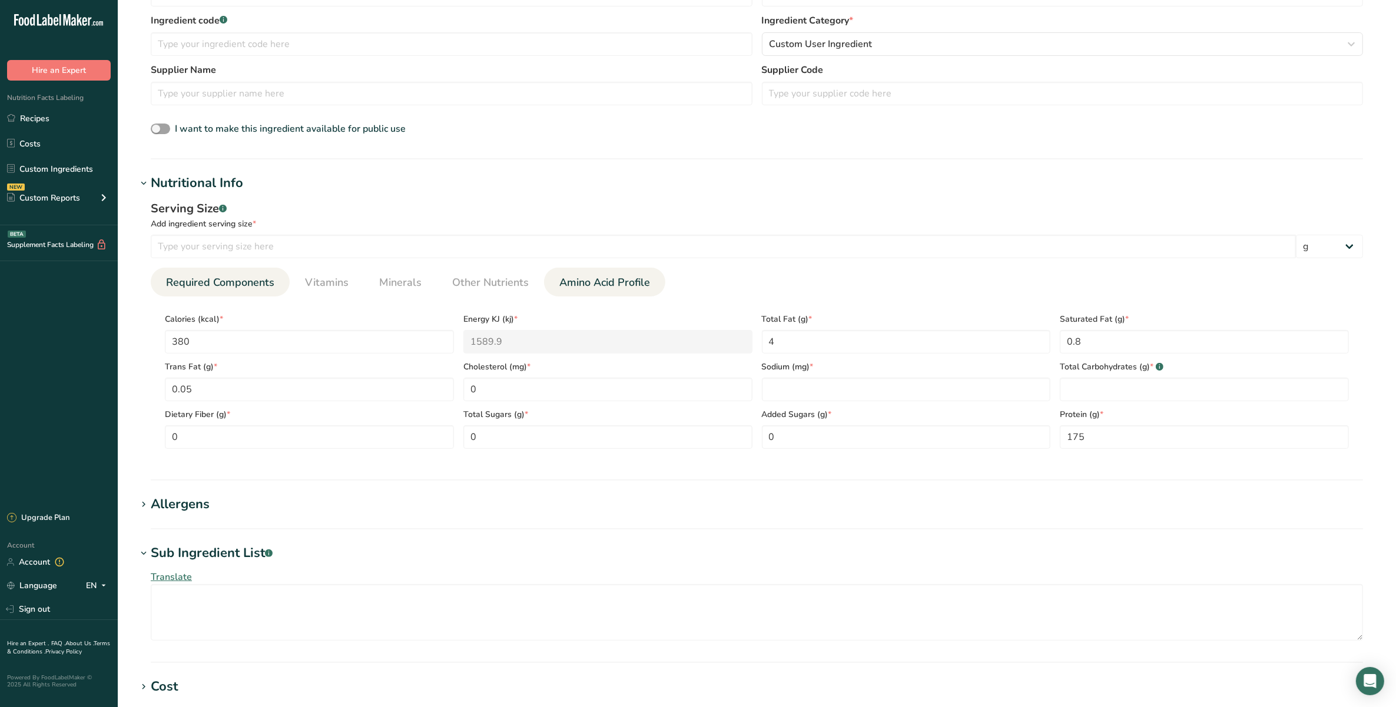
click at [594, 280] on span "Amino Acid Profile" at bounding box center [604, 283] width 91 height 16
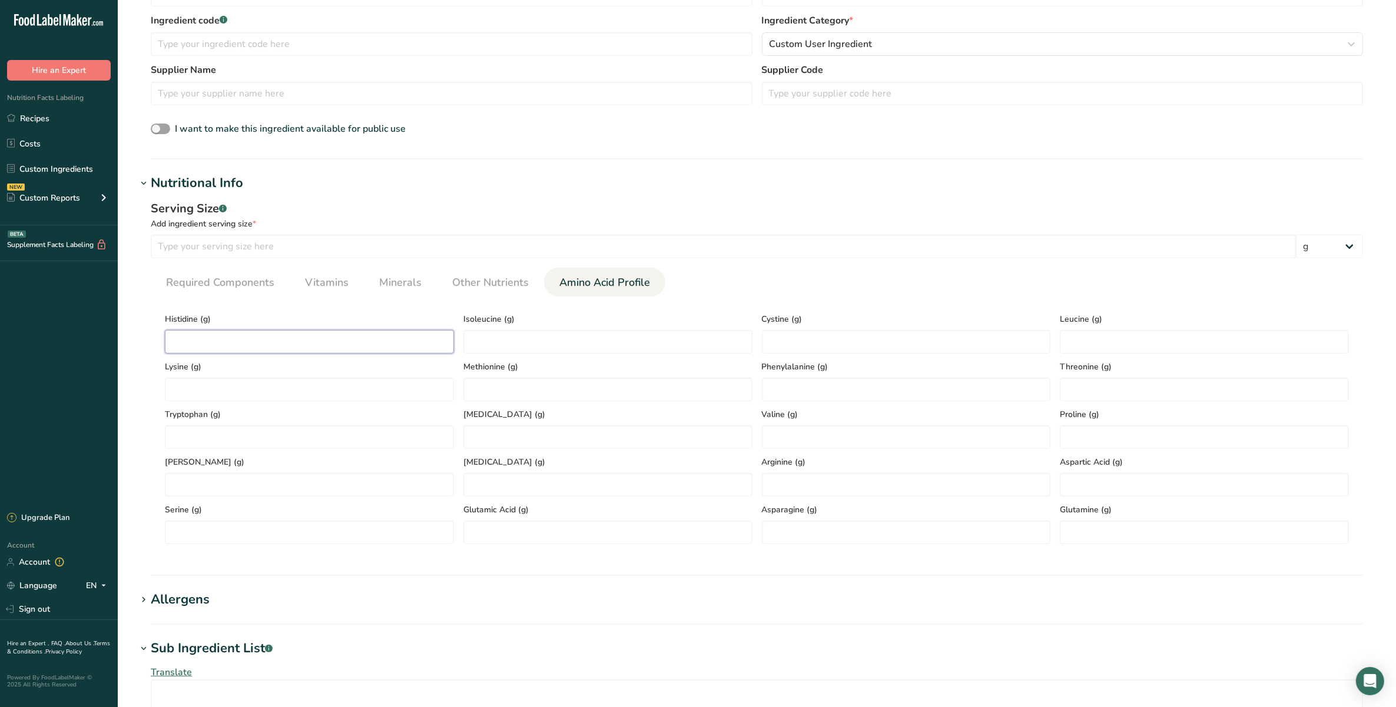
click at [297, 349] on input "number" at bounding box center [309, 342] width 289 height 24
click at [1108, 479] on Acid "number" at bounding box center [1203, 485] width 289 height 24
type Acid "11.5"
click at [1121, 390] on input "number" at bounding box center [1203, 390] width 289 height 24
type input "3.7"
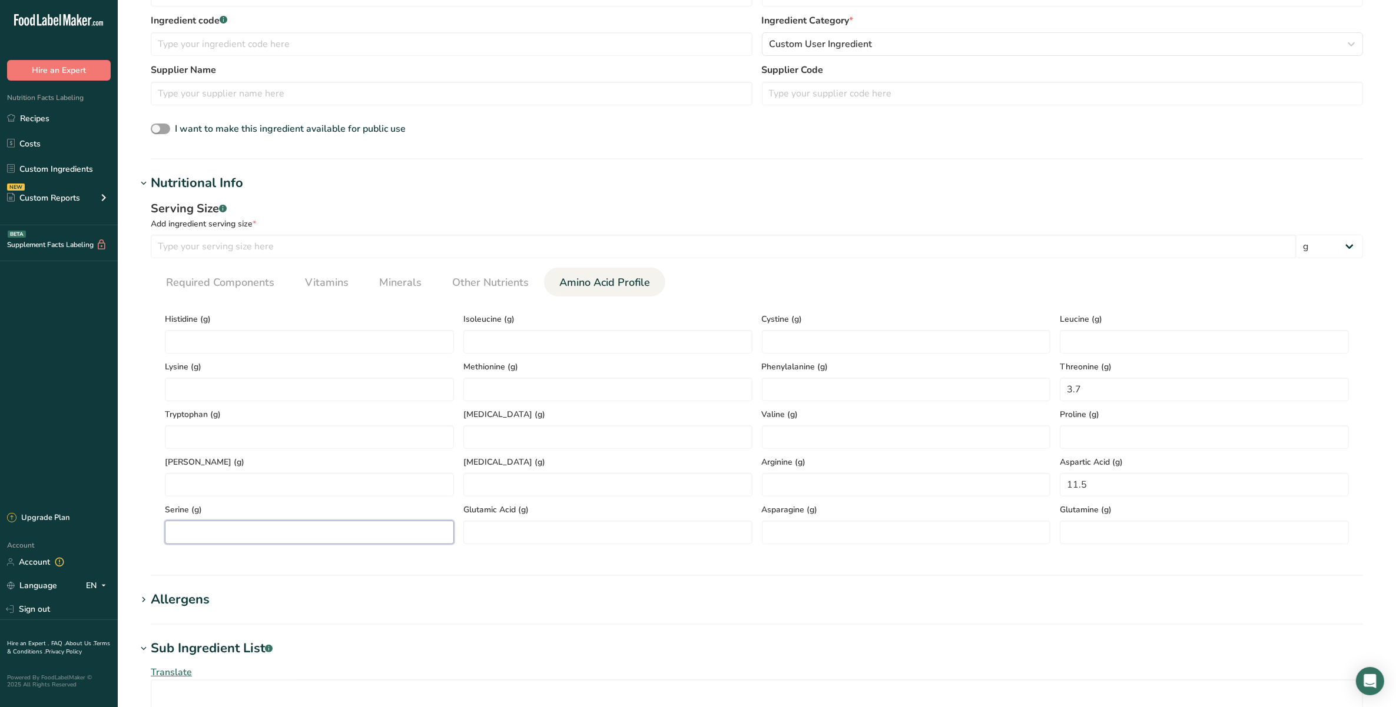
click at [337, 524] on input "number" at bounding box center [309, 533] width 289 height 24
type input "5.3"
click at [525, 533] on Acid "number" at bounding box center [607, 533] width 289 height 24
type Acid "19.2"
click at [1092, 438] on input "number" at bounding box center [1203, 438] width 289 height 24
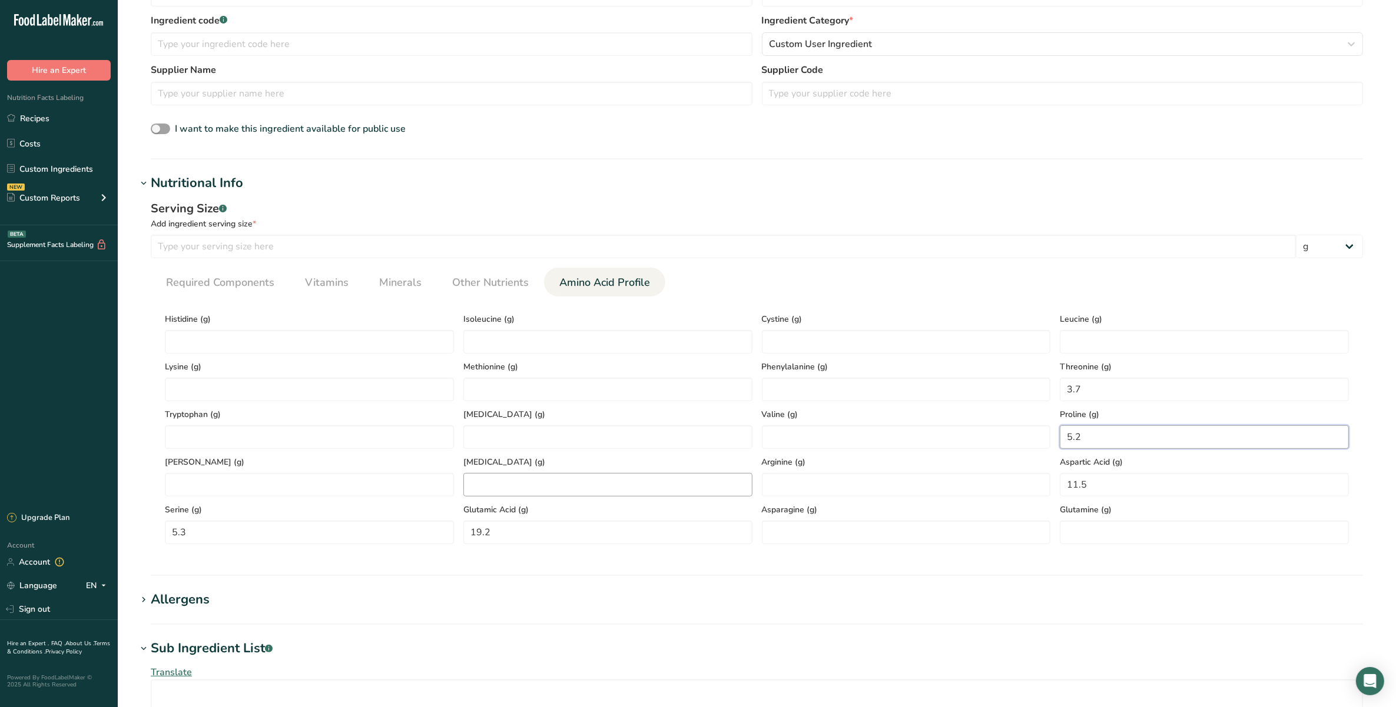
type input "5.2"
click at [510, 486] on input "number" at bounding box center [607, 485] width 289 height 24
type input "4.1"
click at [310, 490] on input "number" at bounding box center [309, 485] width 289 height 24
type input "4.3"
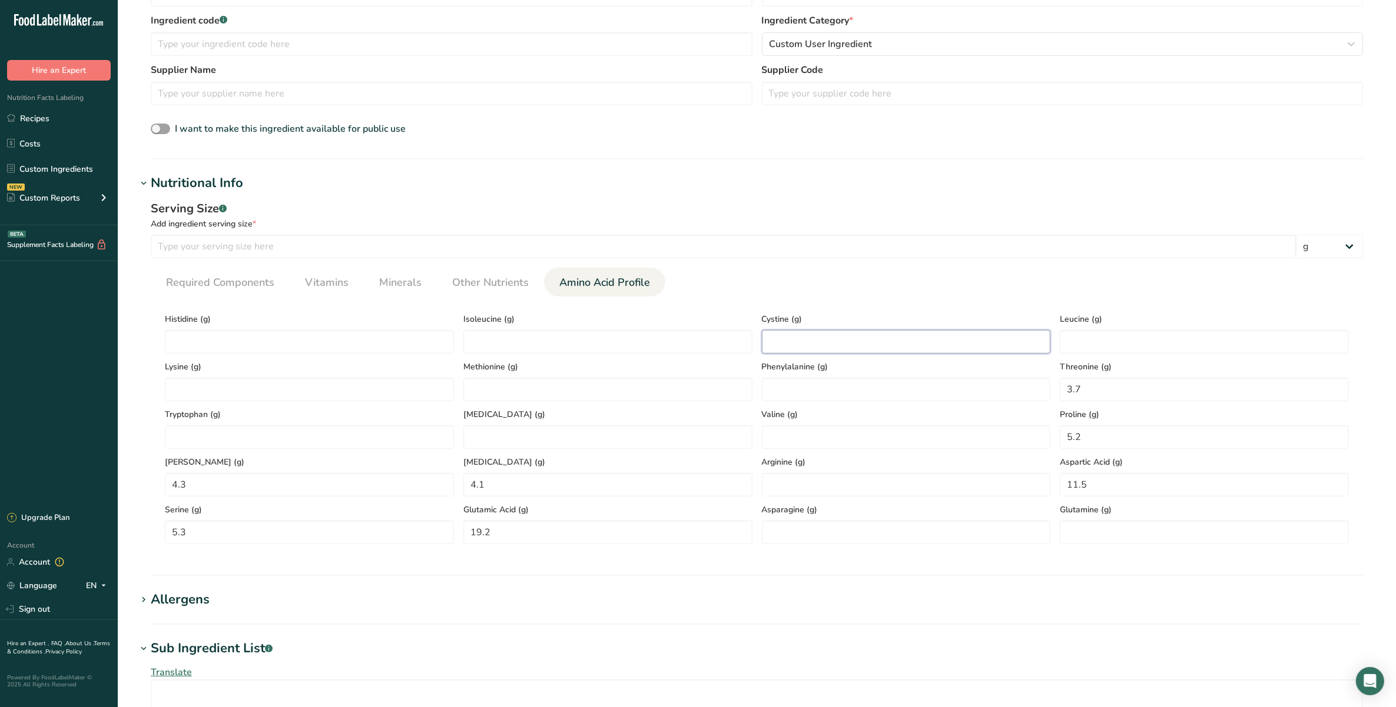
click at [899, 347] on input "number" at bounding box center [906, 342] width 289 height 24
type input "1.3"
click at [849, 445] on input "number" at bounding box center [906, 438] width 289 height 24
type input "4.8"
click at [622, 396] on input "number" at bounding box center [607, 390] width 289 height 24
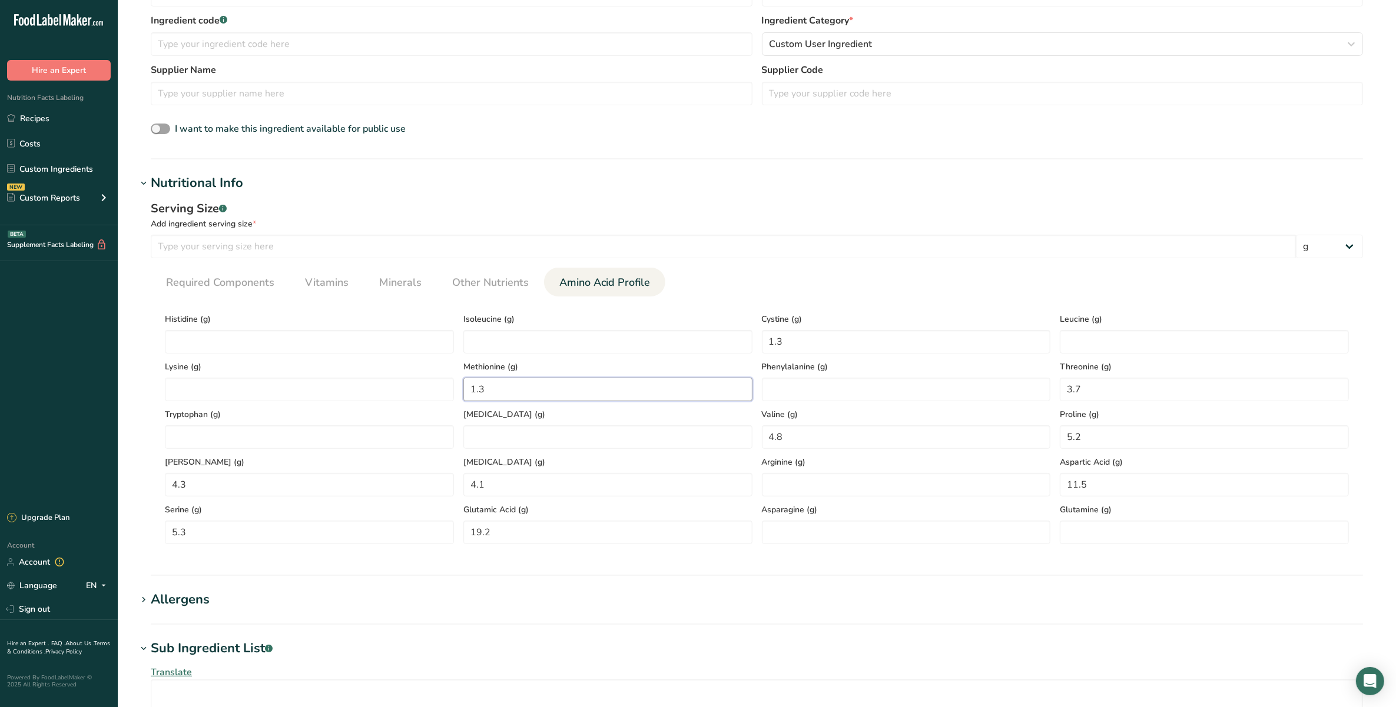
type input "1.3"
click at [510, 356] on div "Methionine (g) 1.3" at bounding box center [608, 378] width 298 height 48
click at [523, 333] on input "number" at bounding box center [607, 342] width 289 height 24
type input "4.8"
click at [1071, 347] on input "number" at bounding box center [1203, 342] width 289 height 24
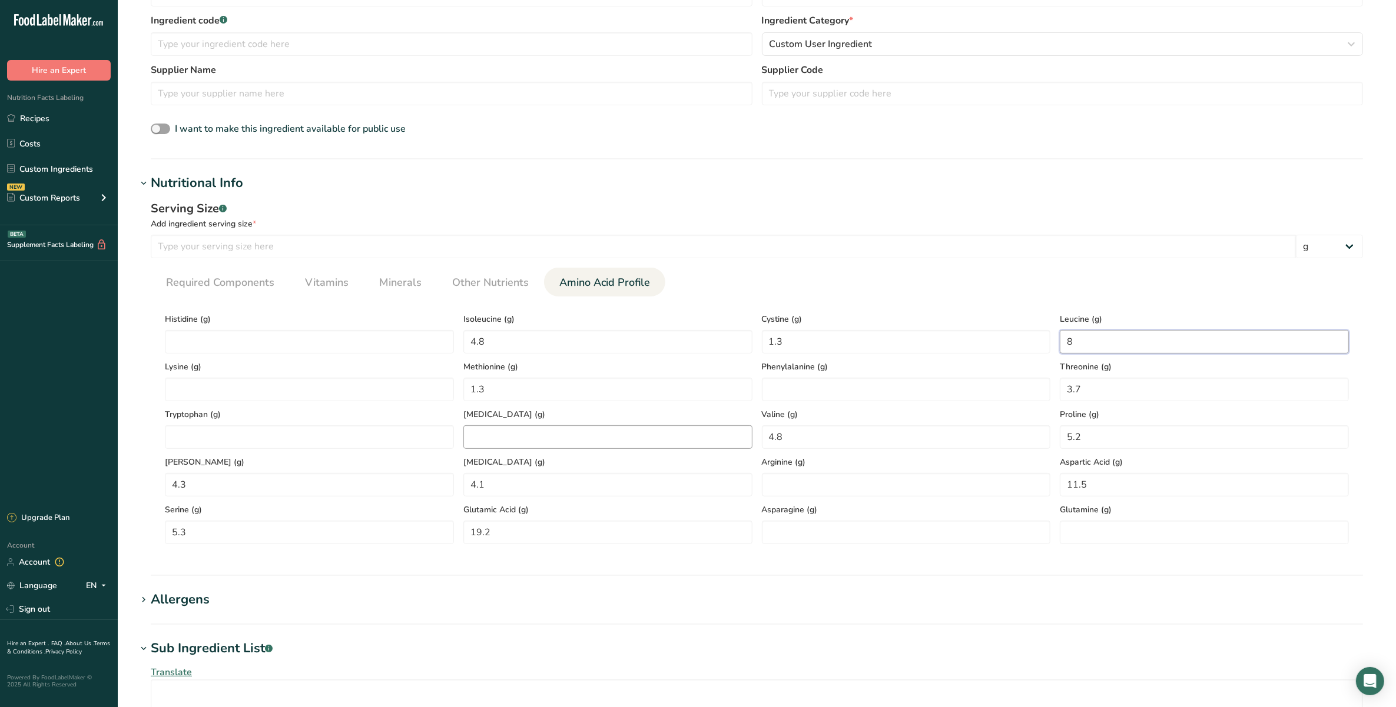
type input "8"
click at [552, 426] on input "number" at bounding box center [607, 438] width 289 height 24
type input "3.8"
click at [855, 374] on div "Phenylalanine (g)" at bounding box center [906, 378] width 298 height 48
click at [858, 380] on input "number" at bounding box center [906, 390] width 289 height 24
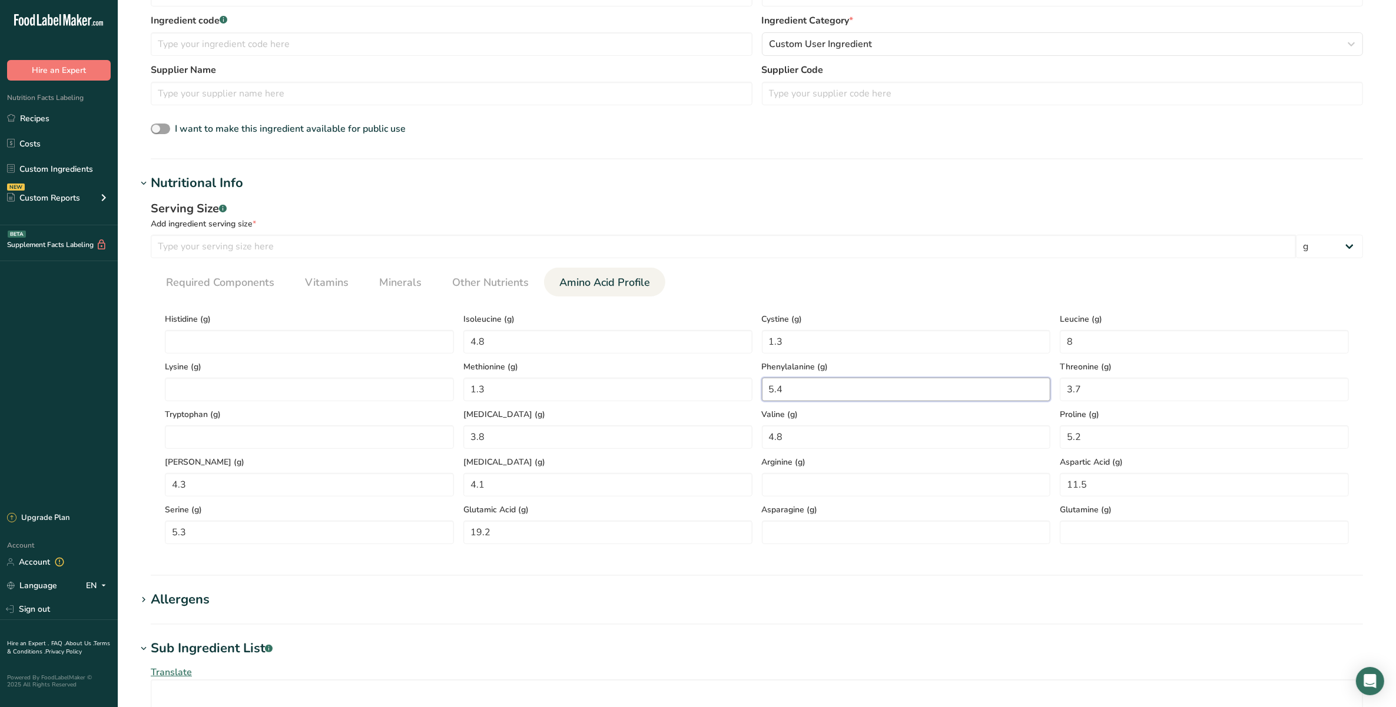
type input "5.4"
click at [298, 354] on div "Lysine (g)" at bounding box center [309, 378] width 298 height 48
click at [298, 346] on input "number" at bounding box center [309, 342] width 289 height 24
type input "2.7"
click at [270, 393] on input "number" at bounding box center [309, 390] width 289 height 24
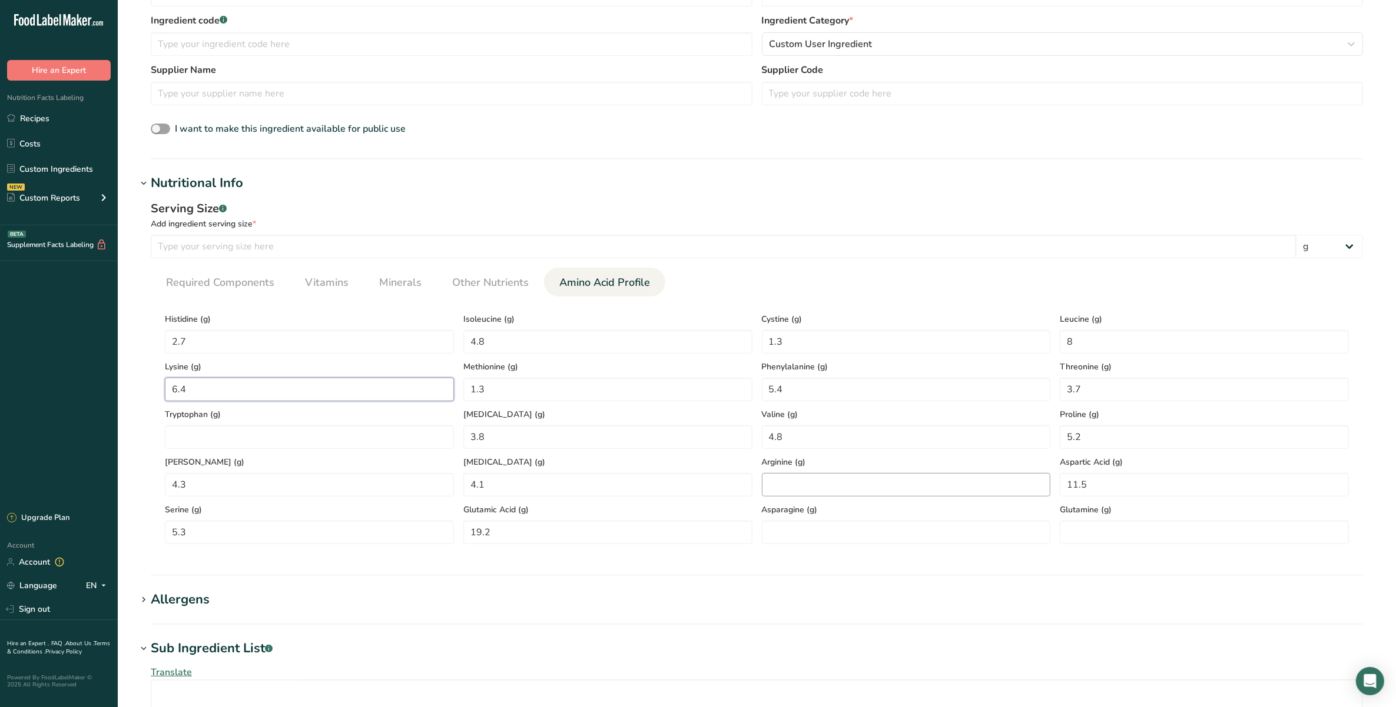
type input "6.4"
click at [799, 480] on input "number" at bounding box center [906, 485] width 289 height 24
type input "7.5"
click at [810, 530] on input "number" at bounding box center [906, 533] width 289 height 24
type input "0"
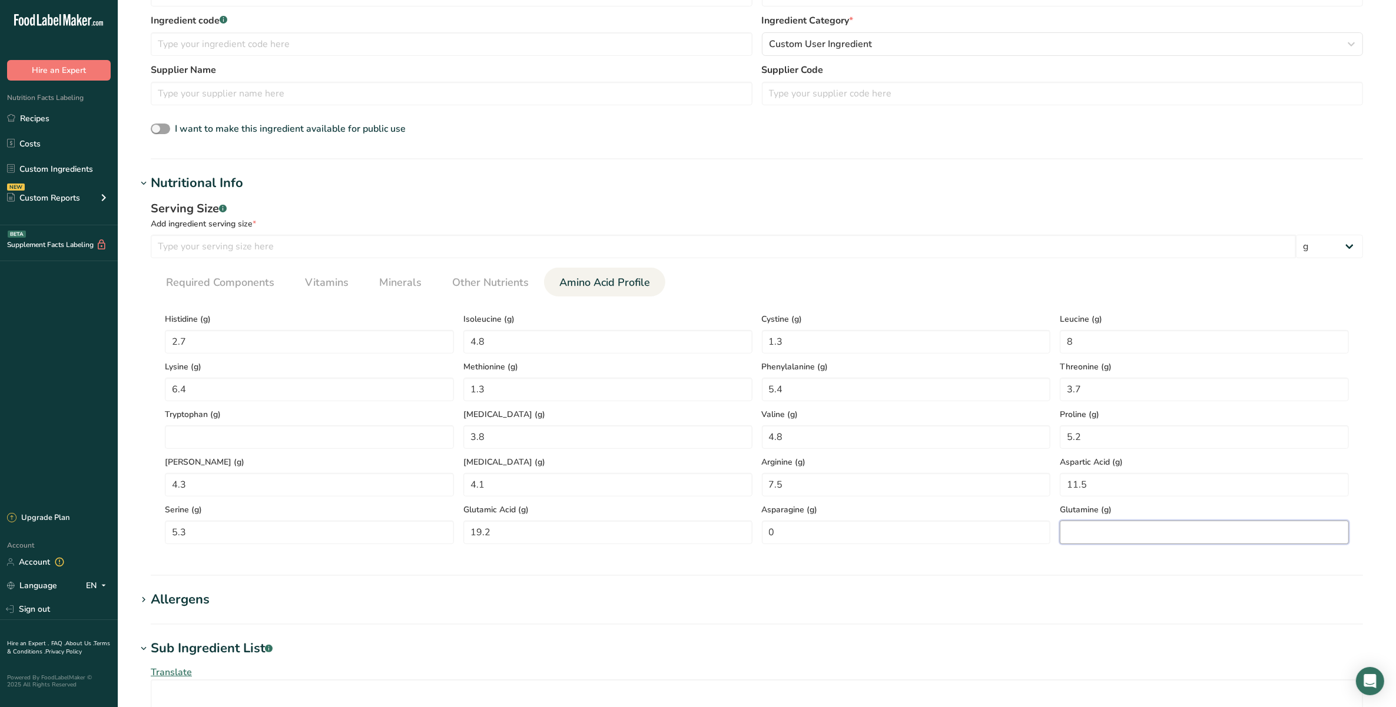
click at [1117, 528] on input "number" at bounding box center [1203, 533] width 289 height 24
type input "0"
click at [300, 440] on input "number" at bounding box center [309, 438] width 289 height 24
type input "1.4"
click at [457, 286] on span "Other Nutrients" at bounding box center [490, 283] width 77 height 16
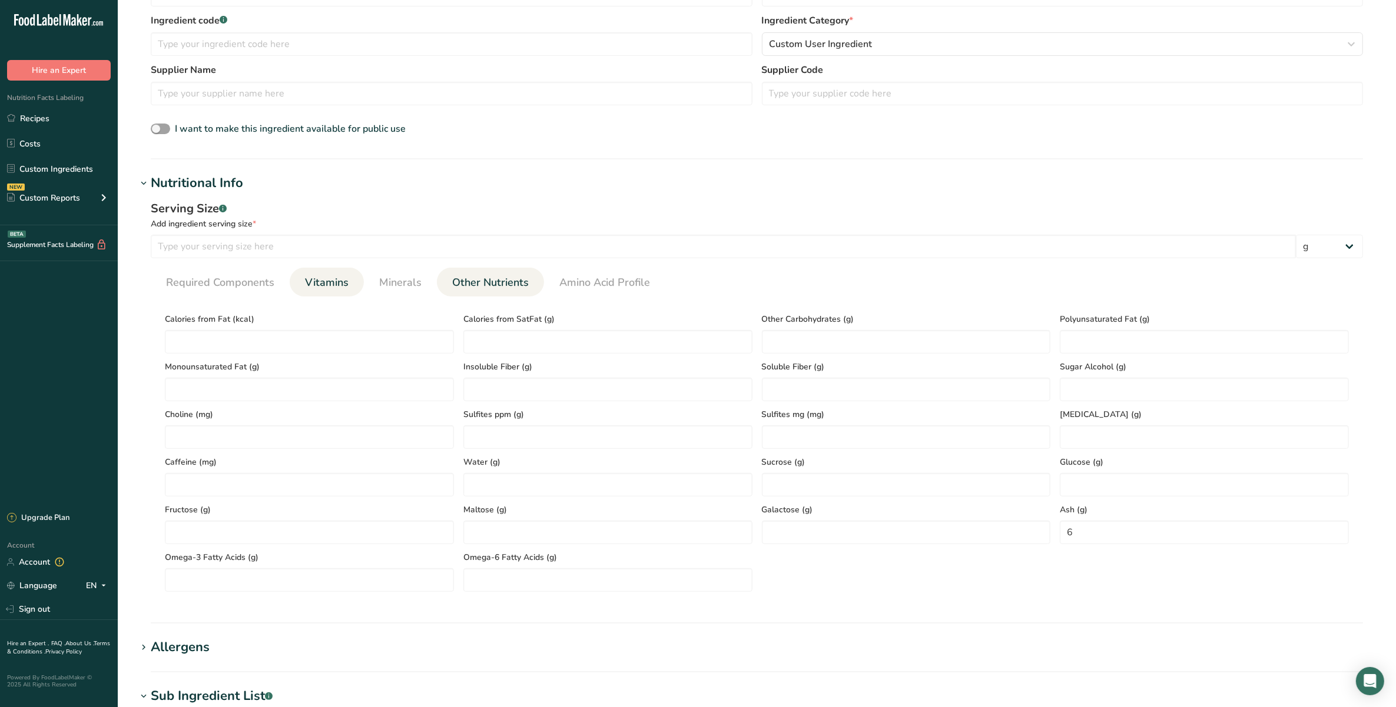
click at [324, 290] on span "Vitamins" at bounding box center [327, 283] width 44 height 16
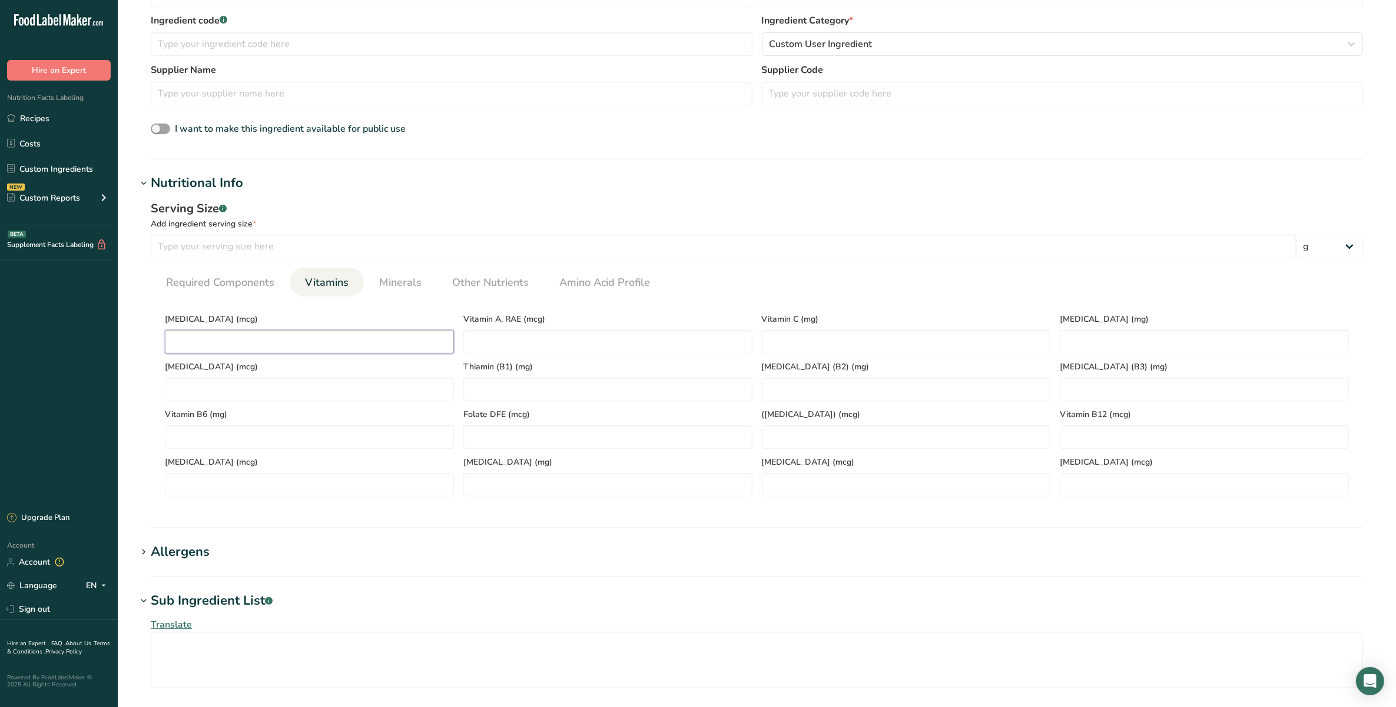
click at [318, 340] on D "number" at bounding box center [309, 342] width 289 height 24
type D "0"
click at [552, 342] on RAE "number" at bounding box center [607, 342] width 289 height 24
type RAE "0"
click at [825, 345] on C "number" at bounding box center [906, 342] width 289 height 24
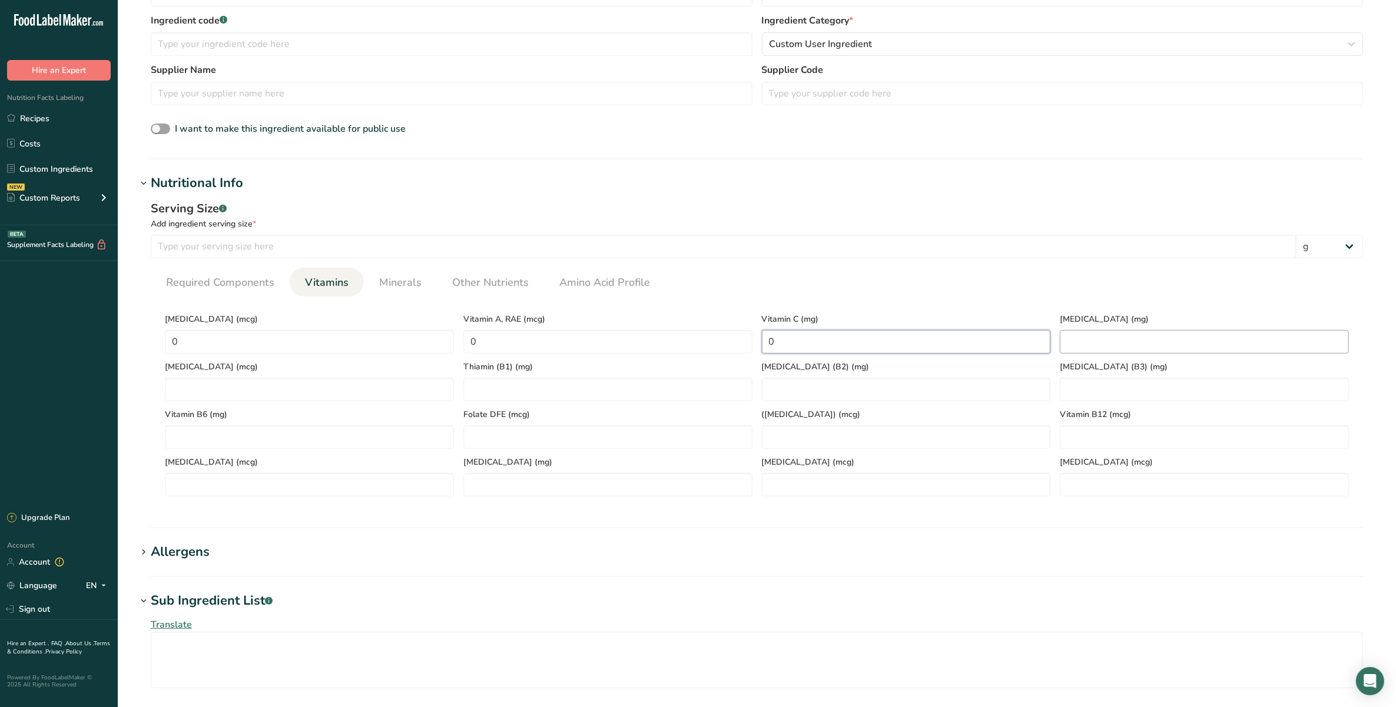
type C "0"
click at [1095, 342] on E "number" at bounding box center [1203, 342] width 289 height 24
type E "0"
click at [202, 430] on B6 "number" at bounding box center [309, 438] width 289 height 24
type B6 "0"
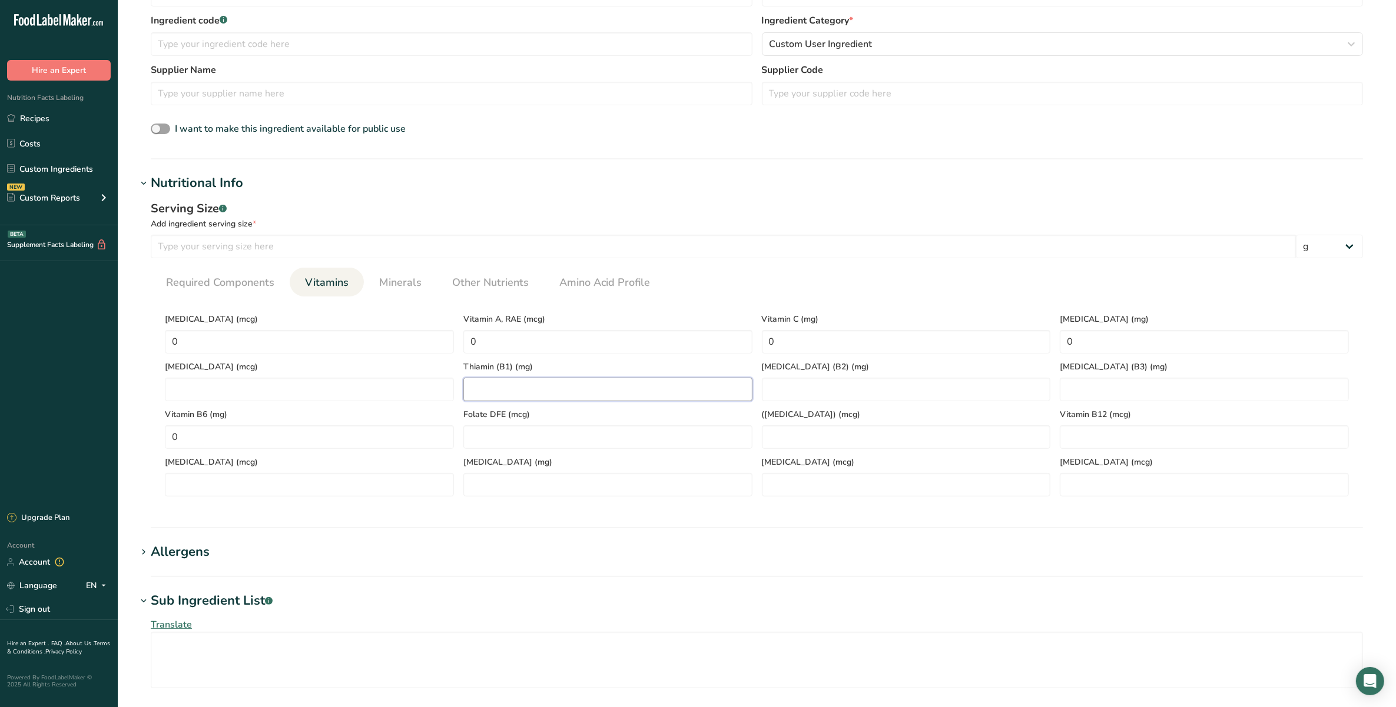
click at [564, 390] on \(B1\) "number" at bounding box center [607, 390] width 289 height 24
click at [263, 394] on K "number" at bounding box center [309, 390] width 289 height 24
click at [582, 393] on \(B1\) "number" at bounding box center [607, 390] width 289 height 24
type \(B1\) "0"
click at [1136, 404] on div "Vitamin B12 (mcg)" at bounding box center [1204, 425] width 298 height 48
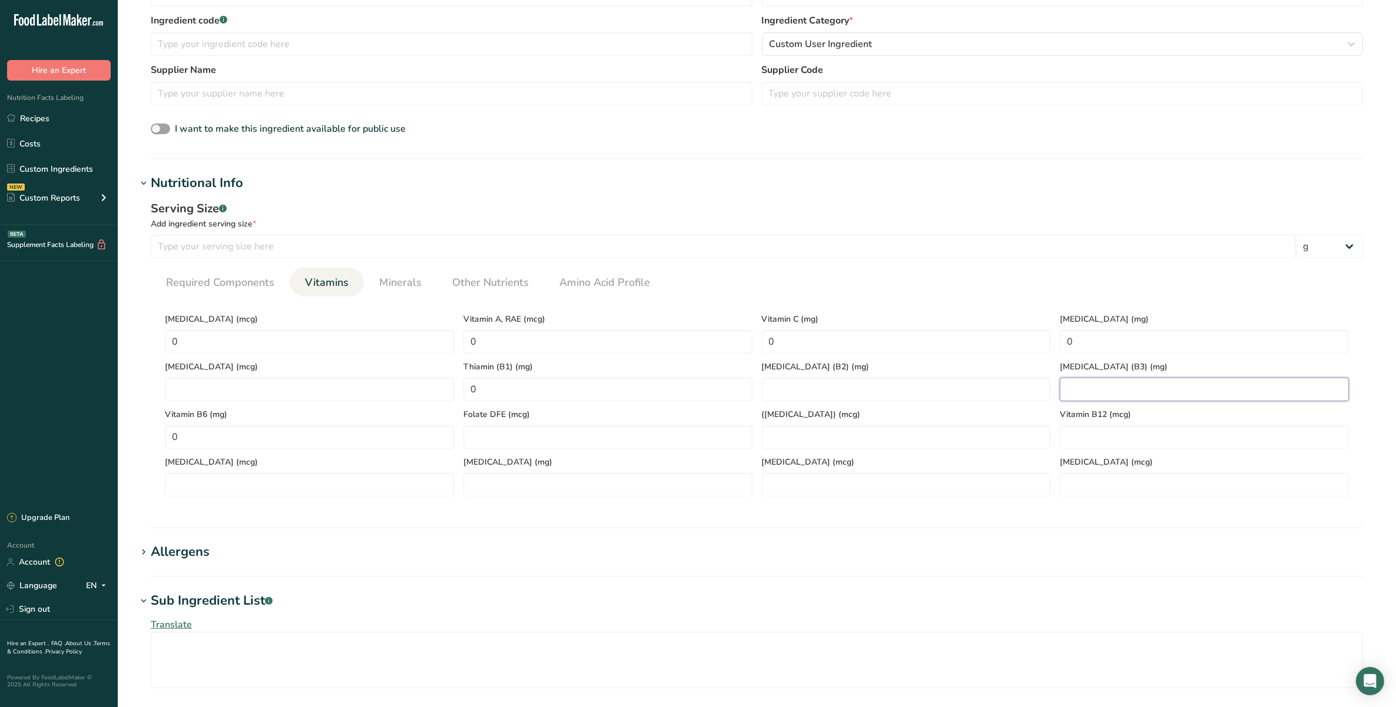
click at [1132, 394] on \(B3\) "number" at bounding box center [1203, 390] width 289 height 24
type \(B3\) "0"
click at [1137, 441] on B12 "number" at bounding box center [1203, 438] width 289 height 24
type B12 "0"
click at [496, 480] on acid "number" at bounding box center [607, 485] width 289 height 24
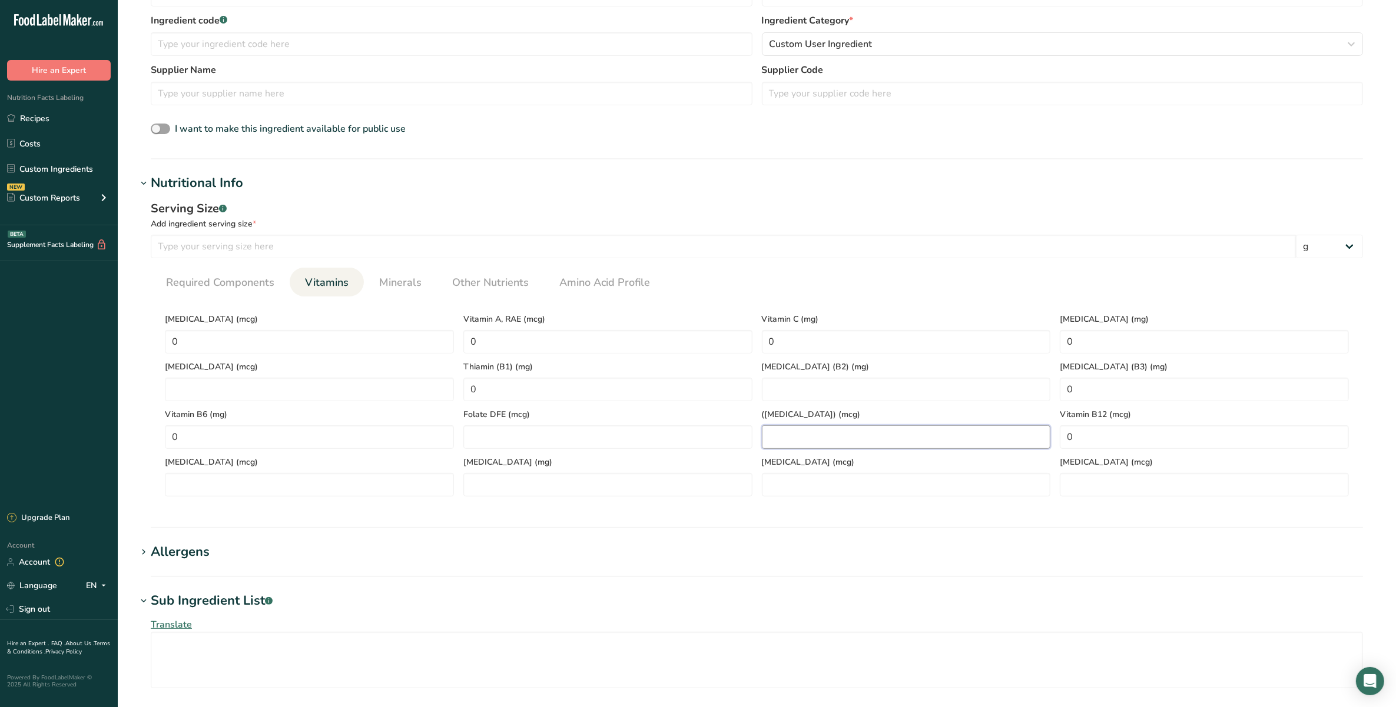
click at [860, 445] on Acid\) "number" at bounding box center [906, 438] width 289 height 24
type Acid\) "180"
click at [300, 477] on input "number" at bounding box center [309, 485] width 289 height 24
type input "0"
click at [613, 493] on acid "number" at bounding box center [607, 485] width 289 height 24
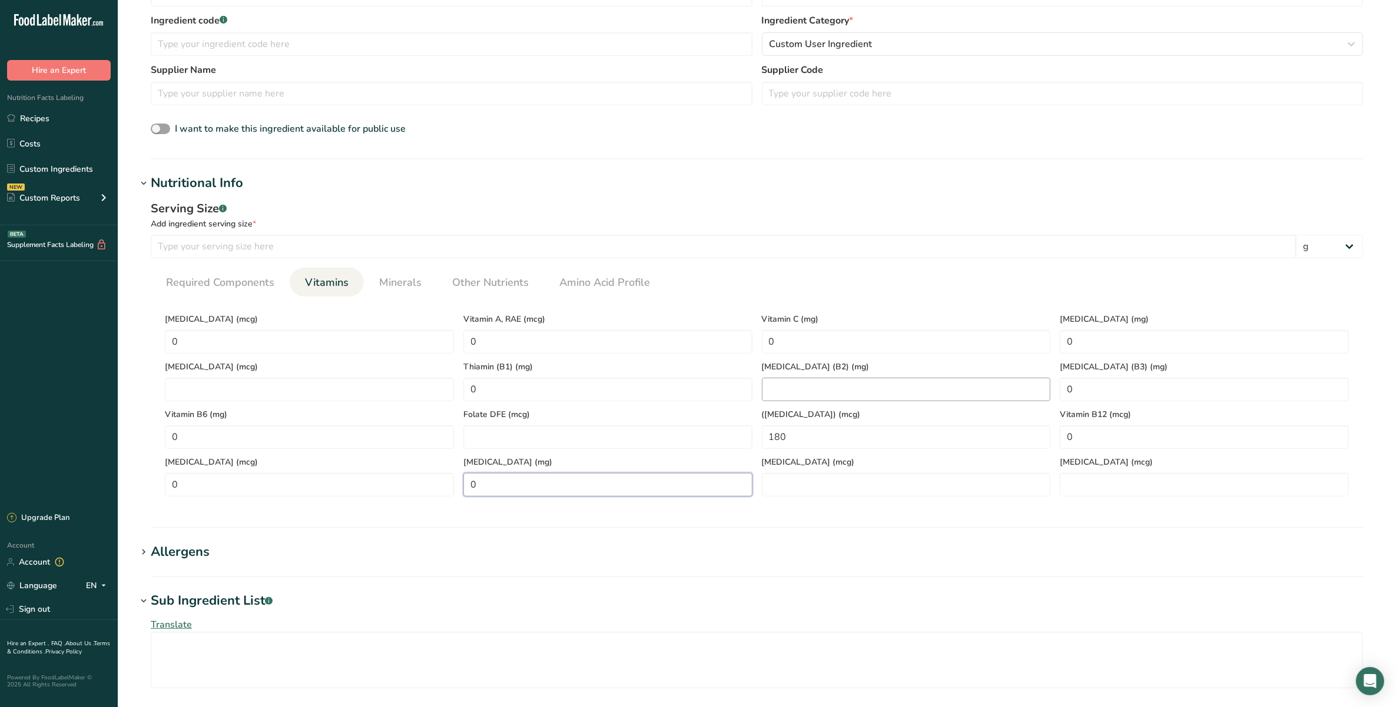
type acid "0"
click at [834, 396] on \(B2\) "number" at bounding box center [906, 390] width 289 height 24
type \(B2\) "0.1"
click at [384, 280] on span "Minerals" at bounding box center [400, 283] width 42 height 16
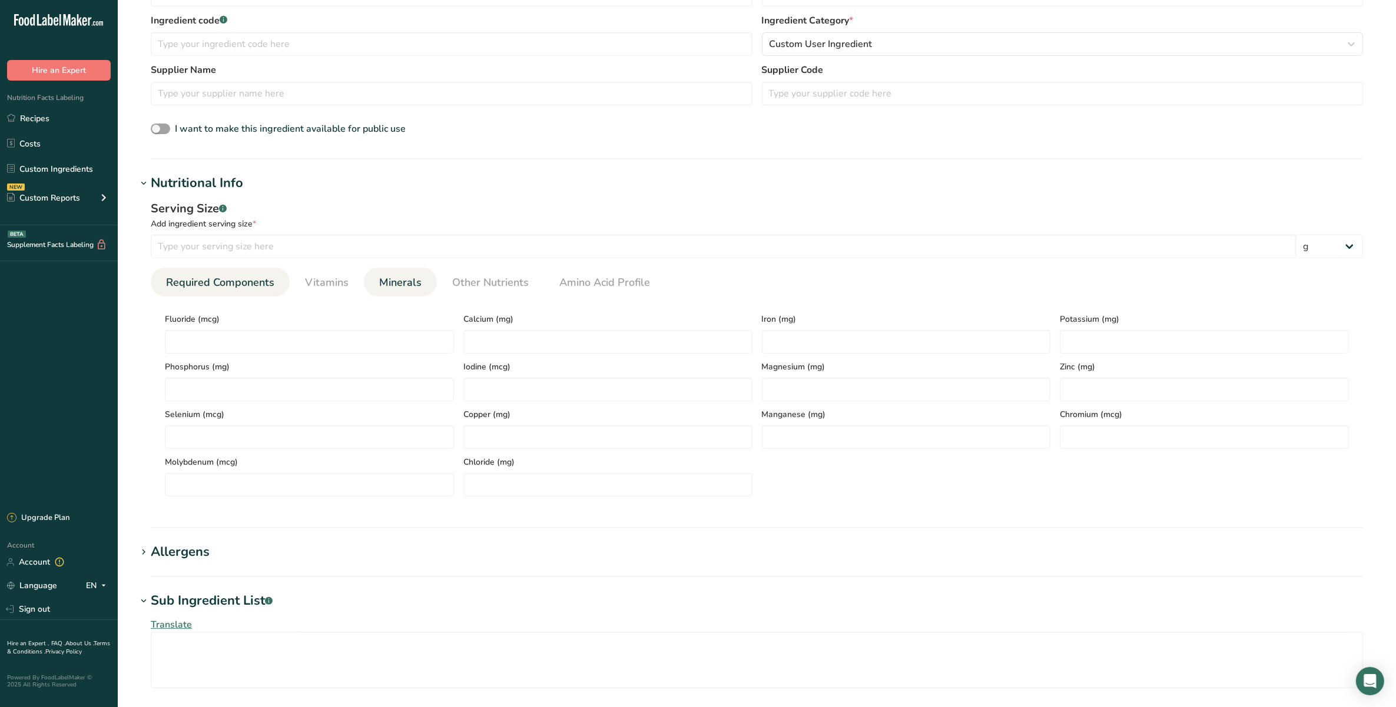
click at [227, 284] on span "Required Components" at bounding box center [220, 283] width 108 height 16
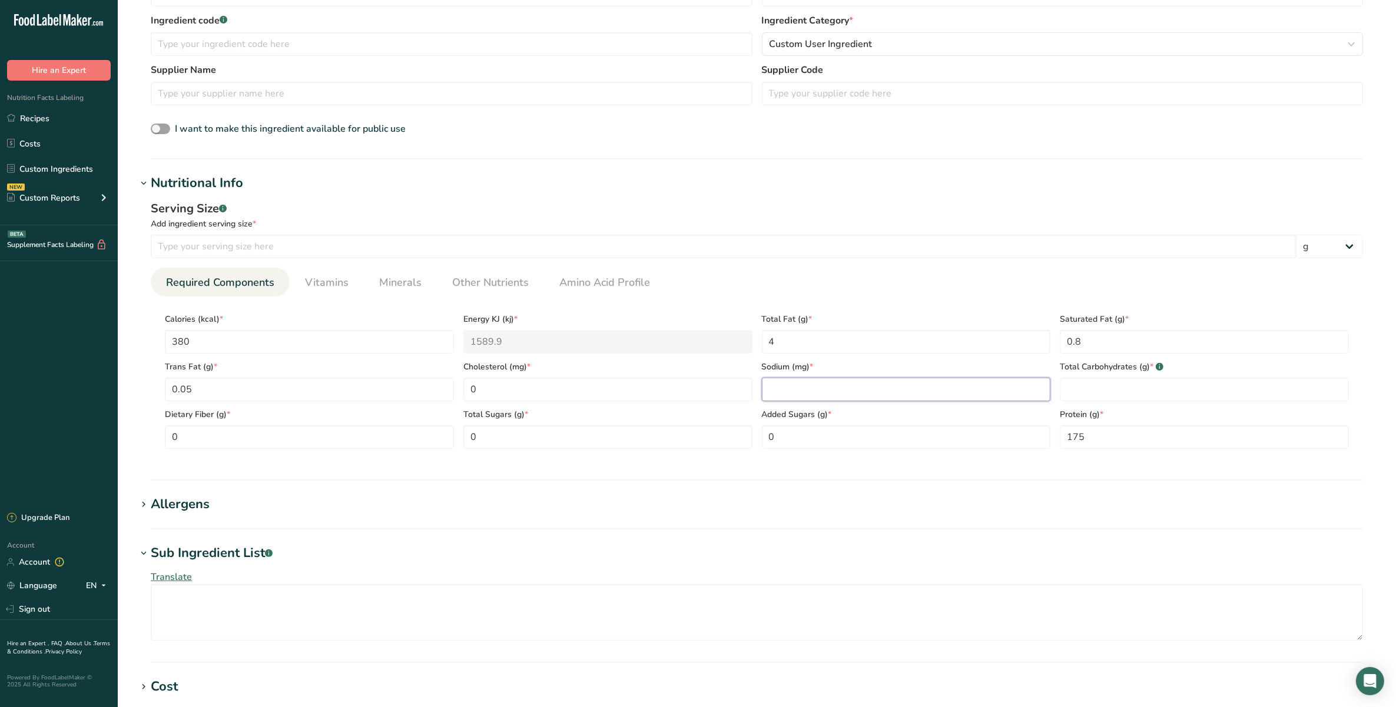
click at [782, 392] on input "number" at bounding box center [906, 390] width 289 height 24
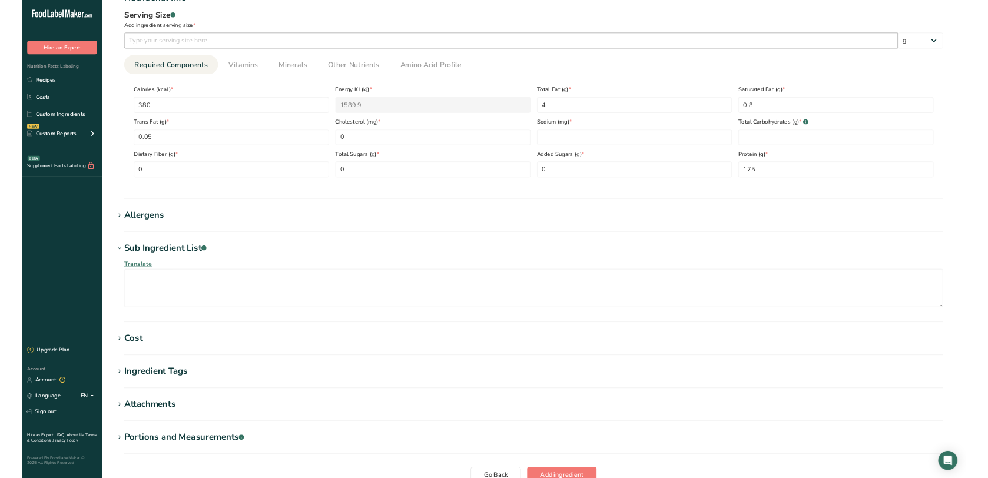
scroll to position [577, 0]
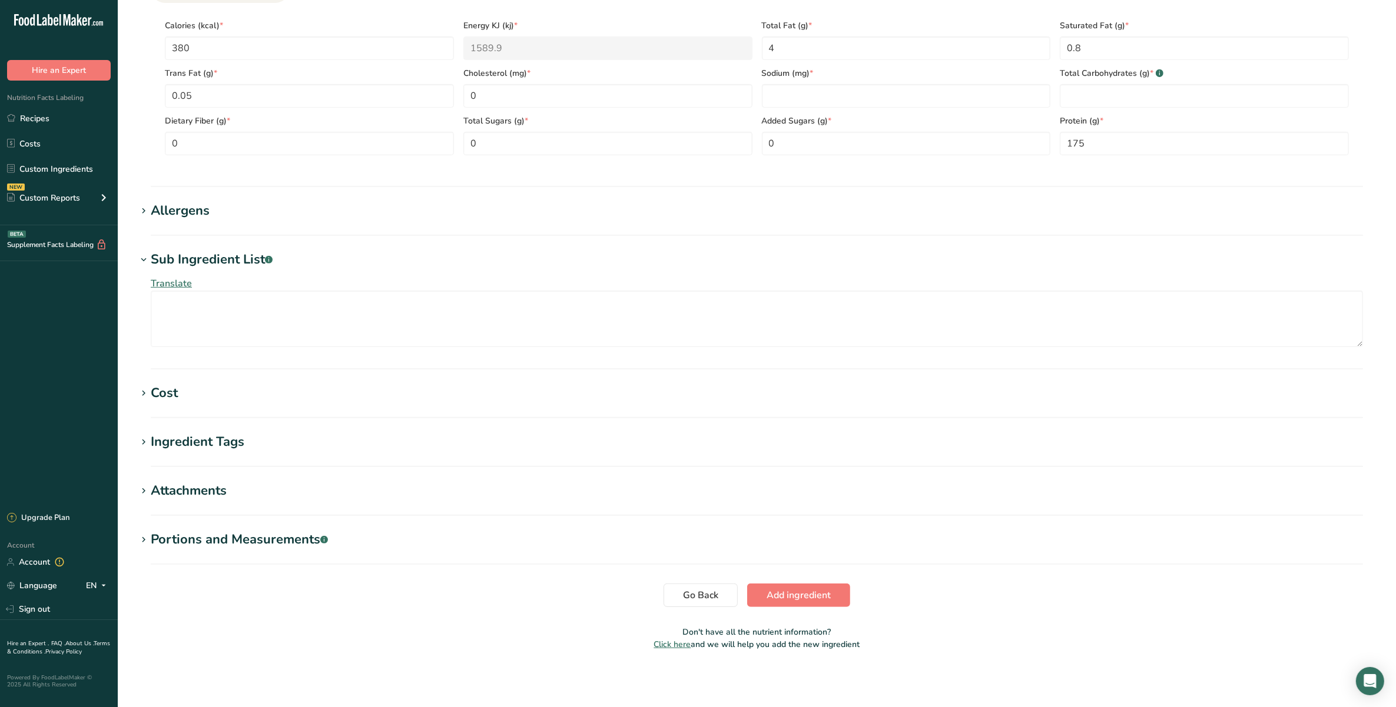
click at [798, 112] on div "Added Sugars (g) * 0" at bounding box center [906, 132] width 298 height 48
click at [801, 95] on input "number" at bounding box center [906, 96] width 289 height 24
type input "0"
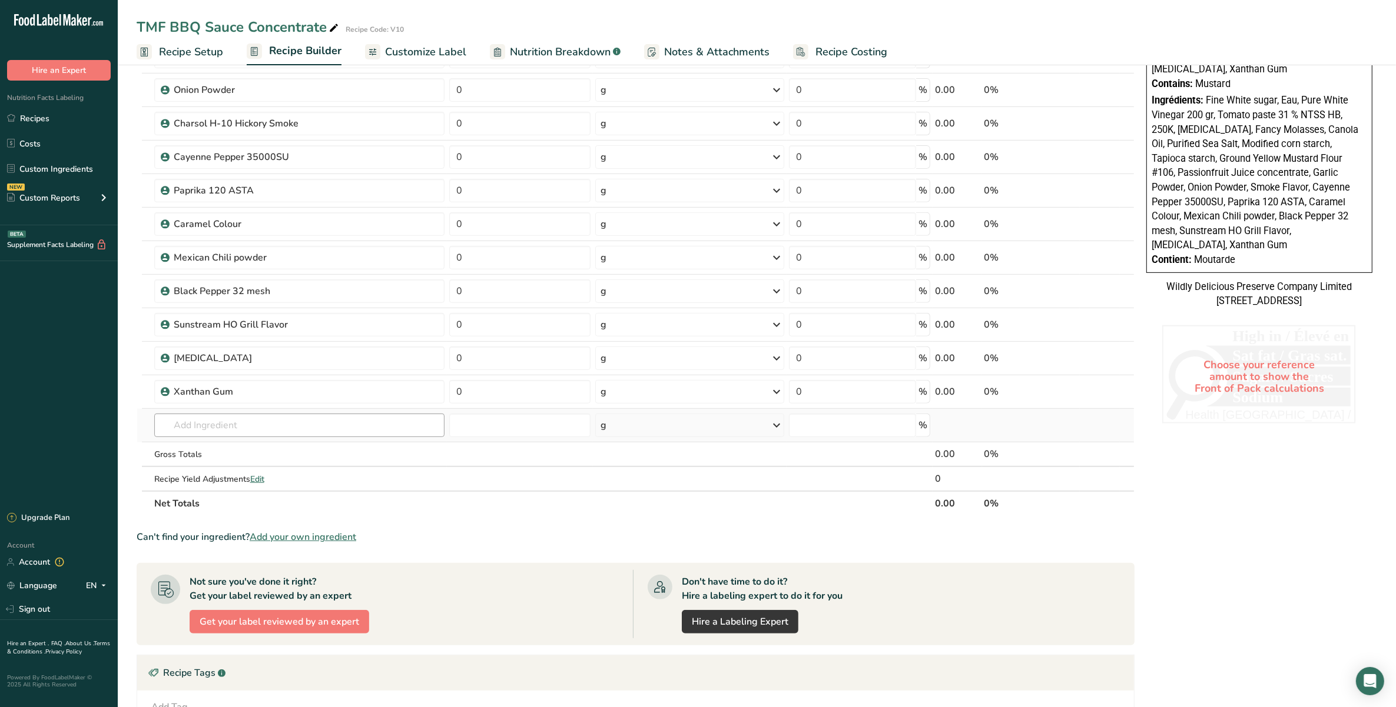
click at [236, 427] on input "text" at bounding box center [299, 426] width 290 height 24
type input "tamrind e"
click at [253, 450] on p "ECom63 Tamarind Extract" at bounding box center [217, 449] width 107 height 12
type input "Tamarind Extract"
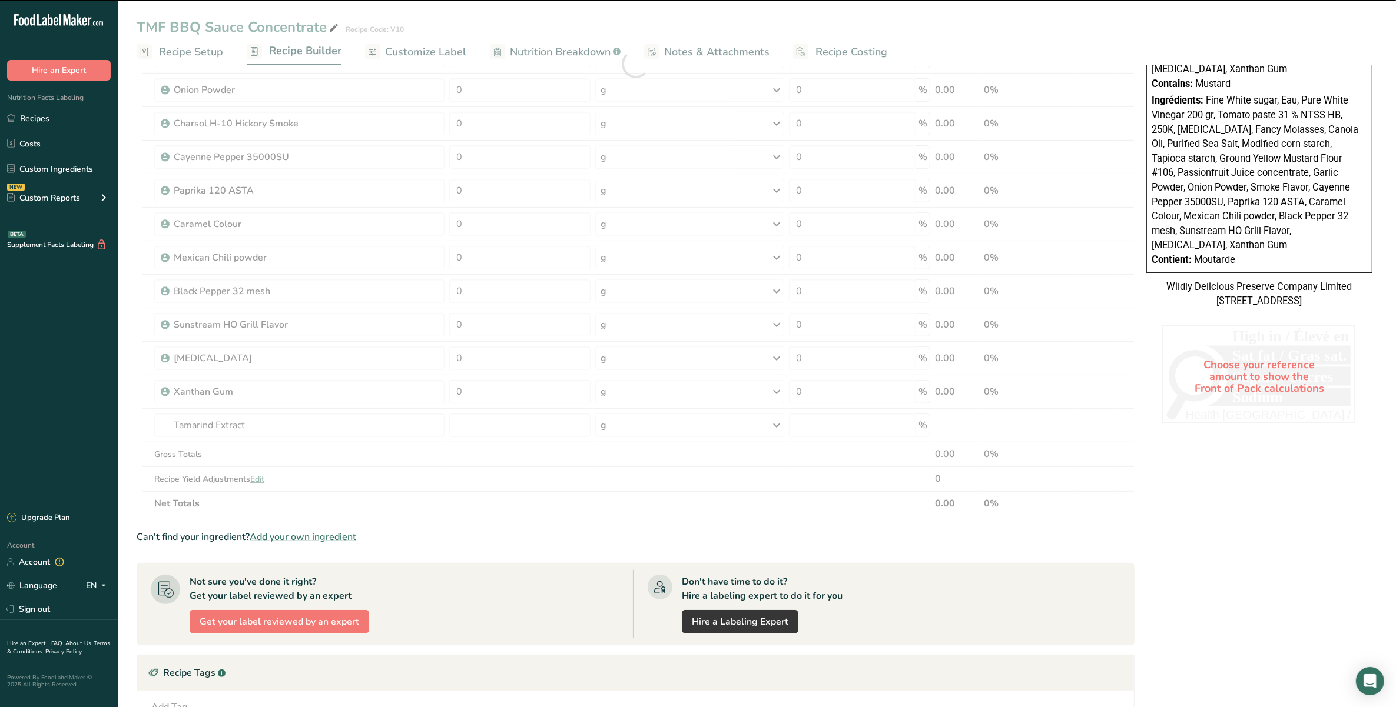
type input "0"
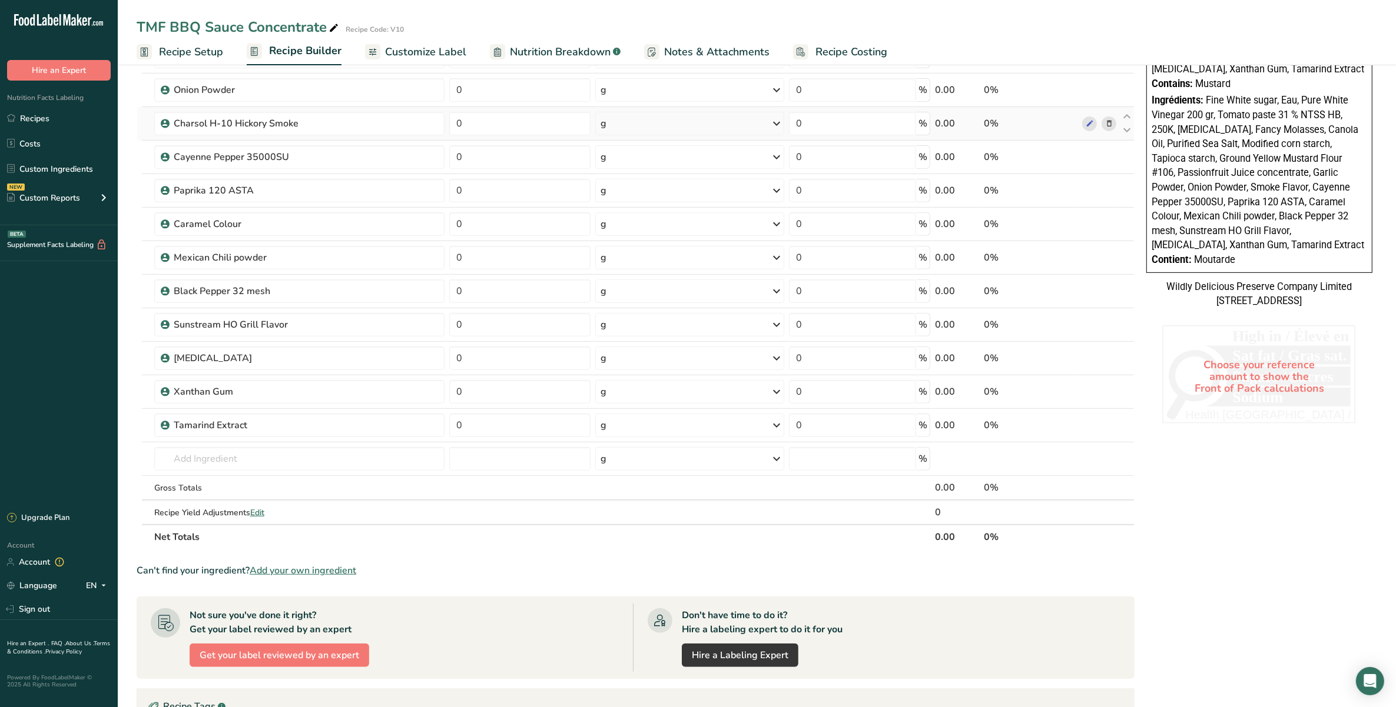
scroll to position [0, 0]
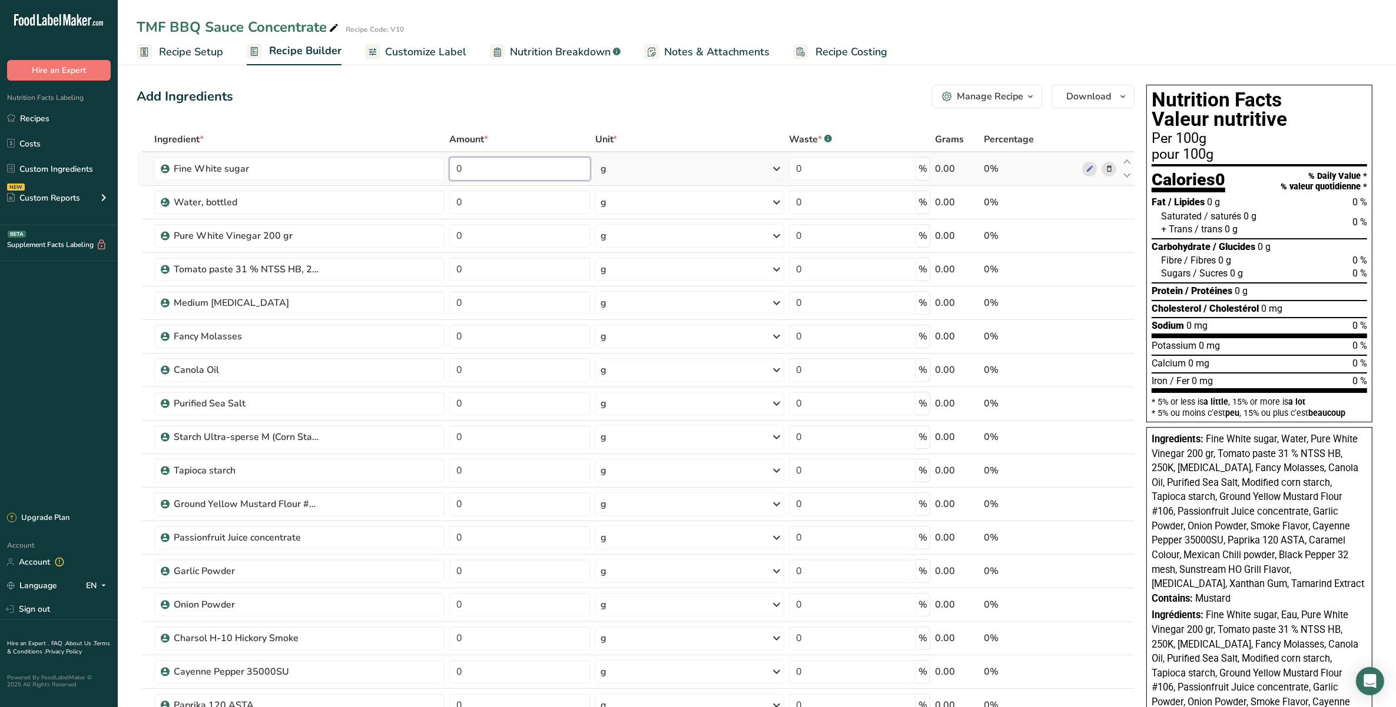
click at [507, 163] on input "0" at bounding box center [519, 169] width 141 height 24
type input "26.35"
click at [487, 209] on div "Ingredient * Amount * Unit * Waste * .a-a{fill:#347362;}.b-a{fill:#fff;} Grams …" at bounding box center [636, 596] width 998 height 938
type input "15.50"
click at [486, 228] on div "Ingredient * Amount * Unit * Waste * .a-a{fill:#347362;}.b-a{fill:#fff;} Grams …" at bounding box center [636, 596] width 998 height 938
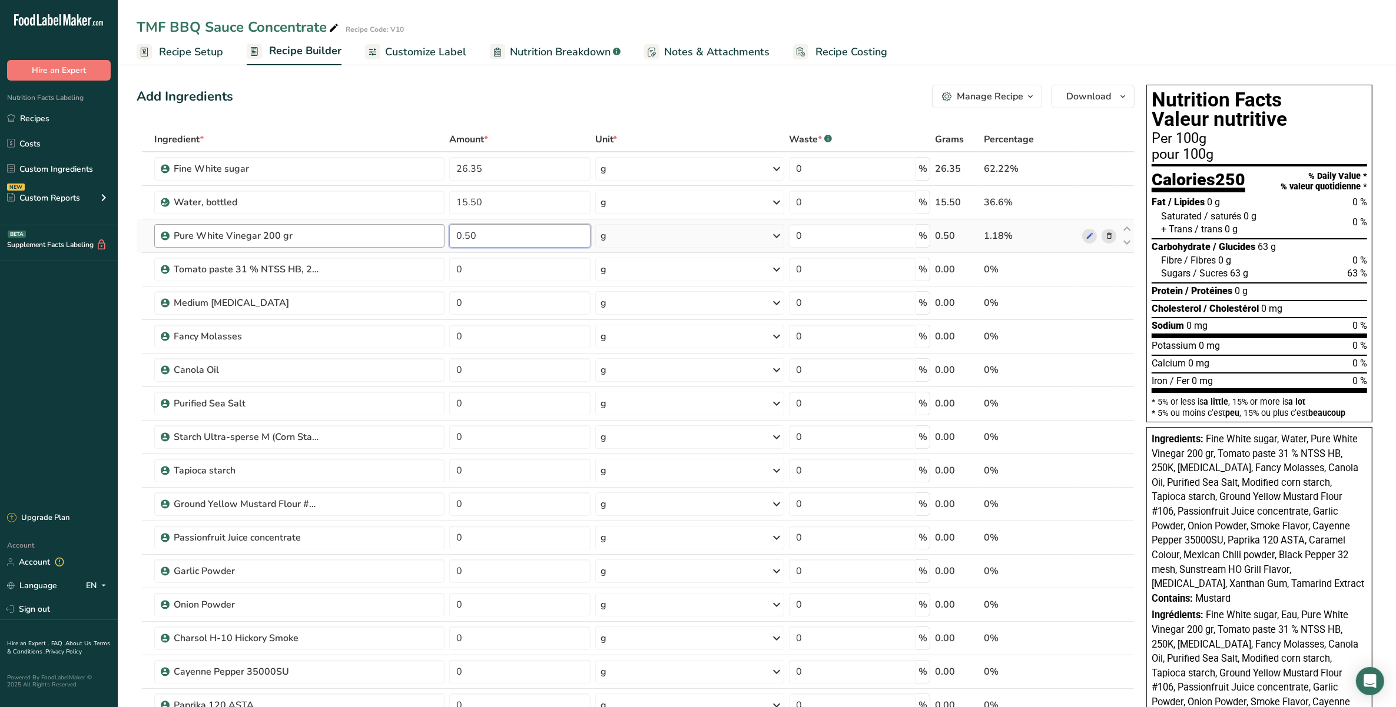
drag, startPoint x: 487, startPoint y: 237, endPoint x: 393, endPoint y: 230, distance: 94.4
click at [393, 230] on tr "Pure White Vinegar 200 gr 0.50 g Weight Units g kg mg See more Volume Units l V…" at bounding box center [635, 237] width 996 height 34
type input "15.50"
click at [504, 273] on div "Ingredient * Amount * Unit * Waste * .a-a{fill:#347362;}.b-a{fill:#fff;} Grams …" at bounding box center [636, 596] width 998 height 938
type input "15.34"
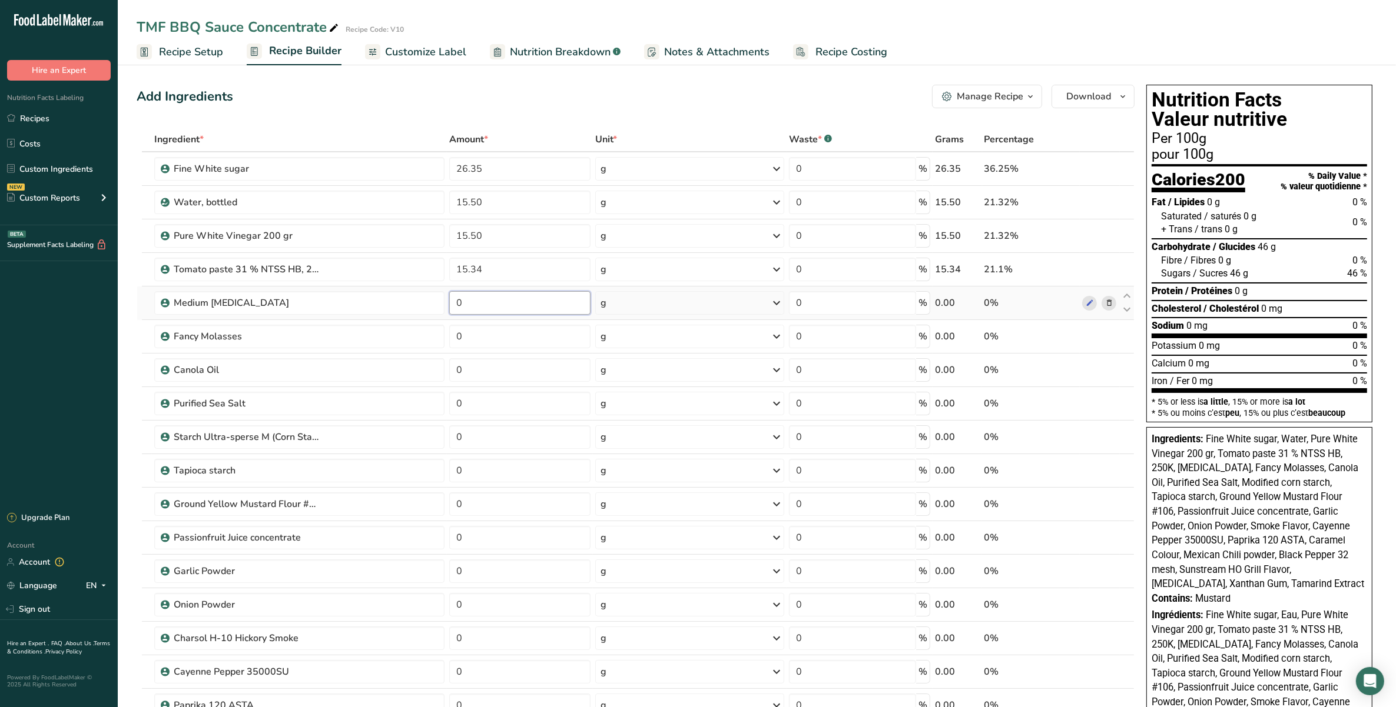
click at [502, 300] on div "Ingredient * Amount * Unit * Waste * .a-a{fill:#347362;}.b-a{fill:#fff;} Grams …" at bounding box center [636, 596] width 998 height 938
click at [470, 309] on input "1232" at bounding box center [519, 303] width 141 height 24
type input "12.32"
click at [492, 340] on div "Ingredient * Amount * Unit * Waste * .a-a{fill:#347362;}.b-a{fill:#fff;} Grams …" at bounding box center [636, 596] width 998 height 938
type input "4"
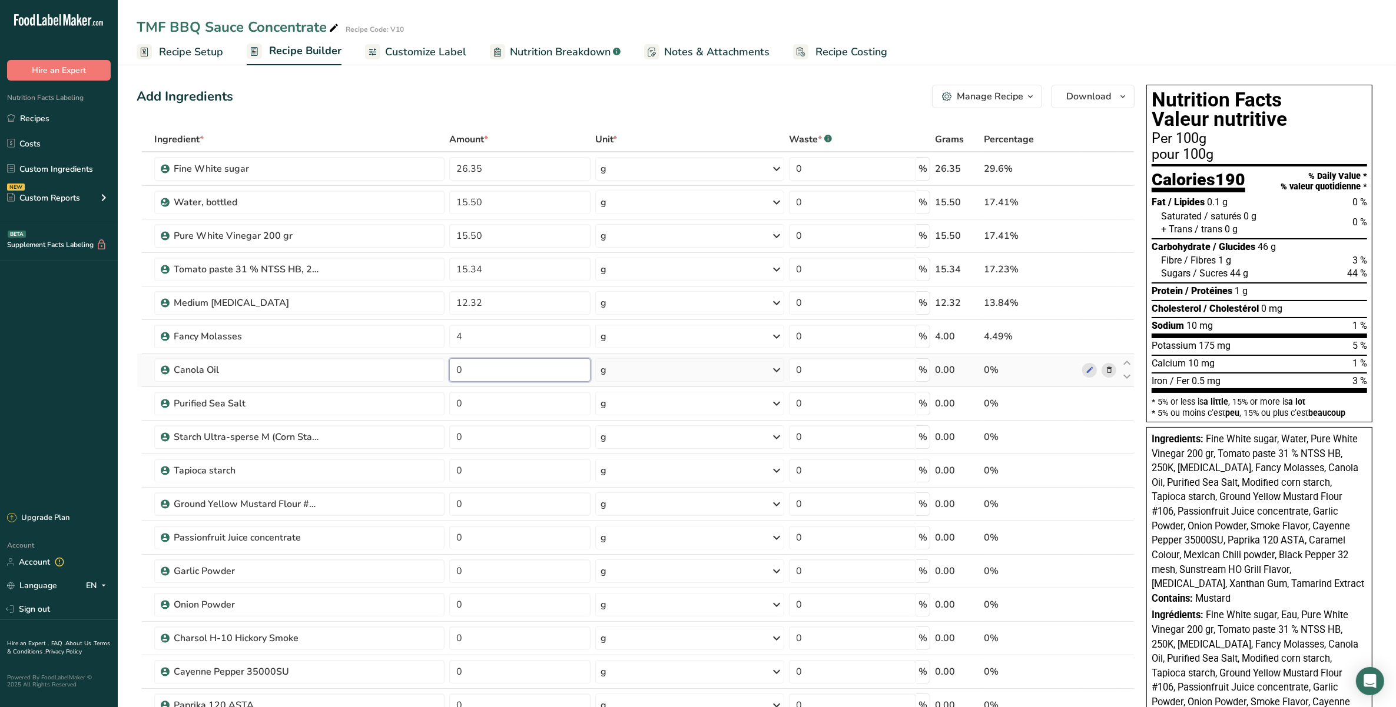
click at [493, 368] on div "Ingredient * Amount * Unit * Waste * .a-a{fill:#347362;}.b-a{fill:#fff;} Grams …" at bounding box center [636, 596] width 998 height 938
type input "2.67"
click at [487, 416] on div "Ingredient * Amount * Unit * Waste * .a-a{fill:#347362;}.b-a{fill:#fff;} Grams …" at bounding box center [636, 596] width 998 height 938
type input "2.33"
click at [499, 446] on div "Ingredient * Amount * Unit * Waste * .a-a{fill:#347362;}.b-a{fill:#fff;} Grams …" at bounding box center [636, 596] width 998 height 938
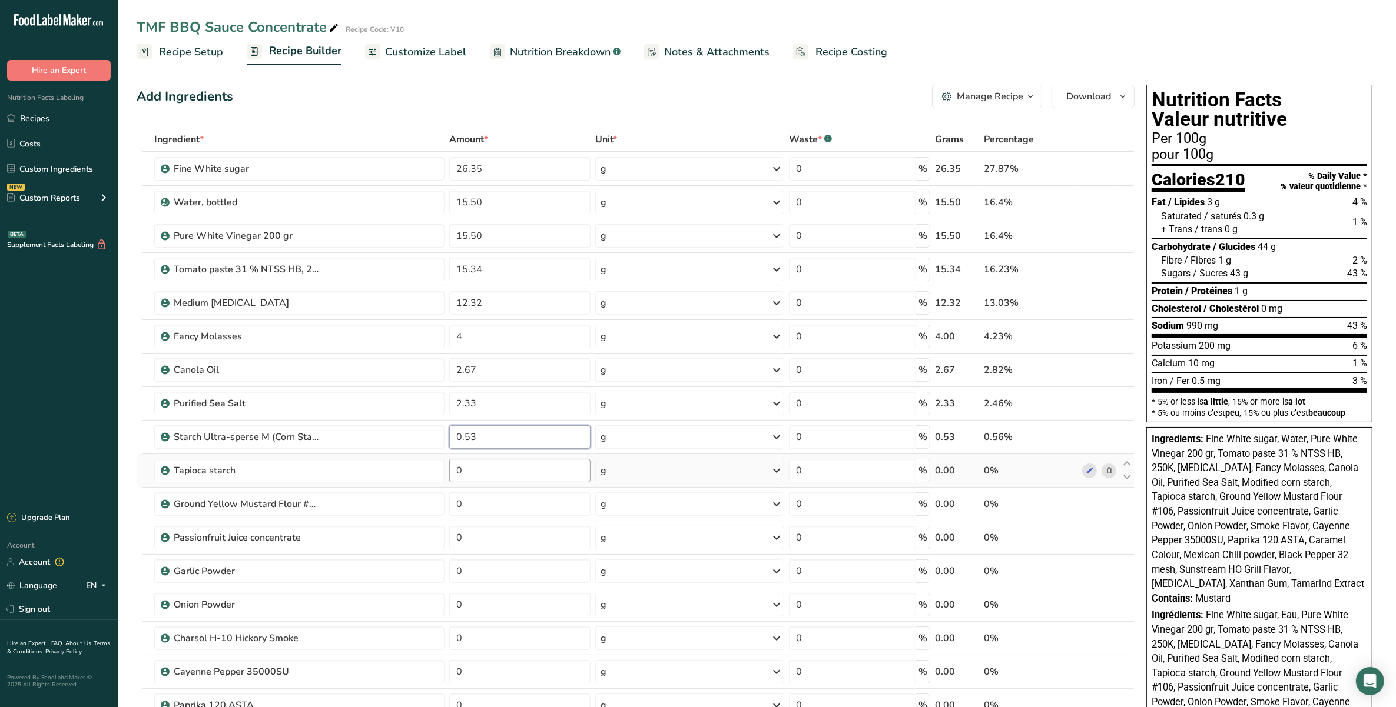
type input "0.53"
click at [506, 464] on div "Ingredient * Amount * Unit * Waste * .a-a{fill:#347362;}.b-a{fill:#fff;} Grams …" at bounding box center [636, 596] width 998 height 938
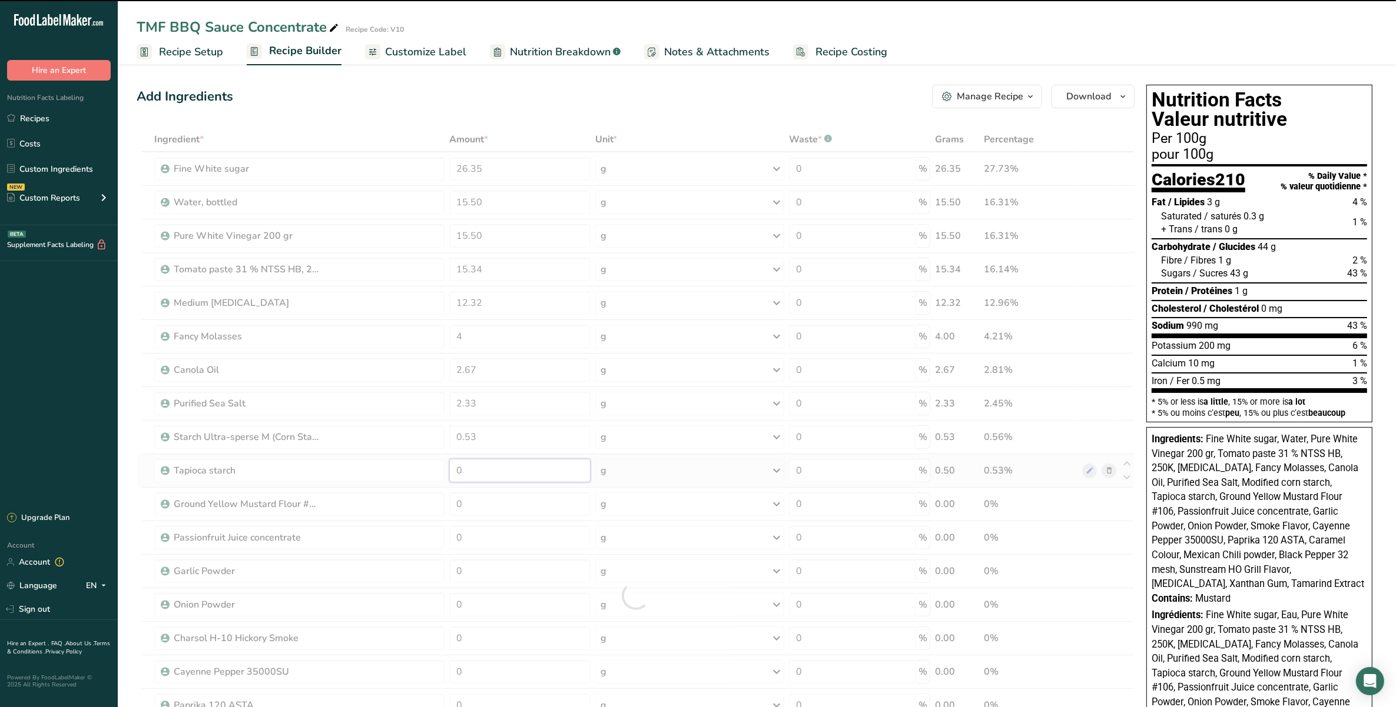
type input "3"
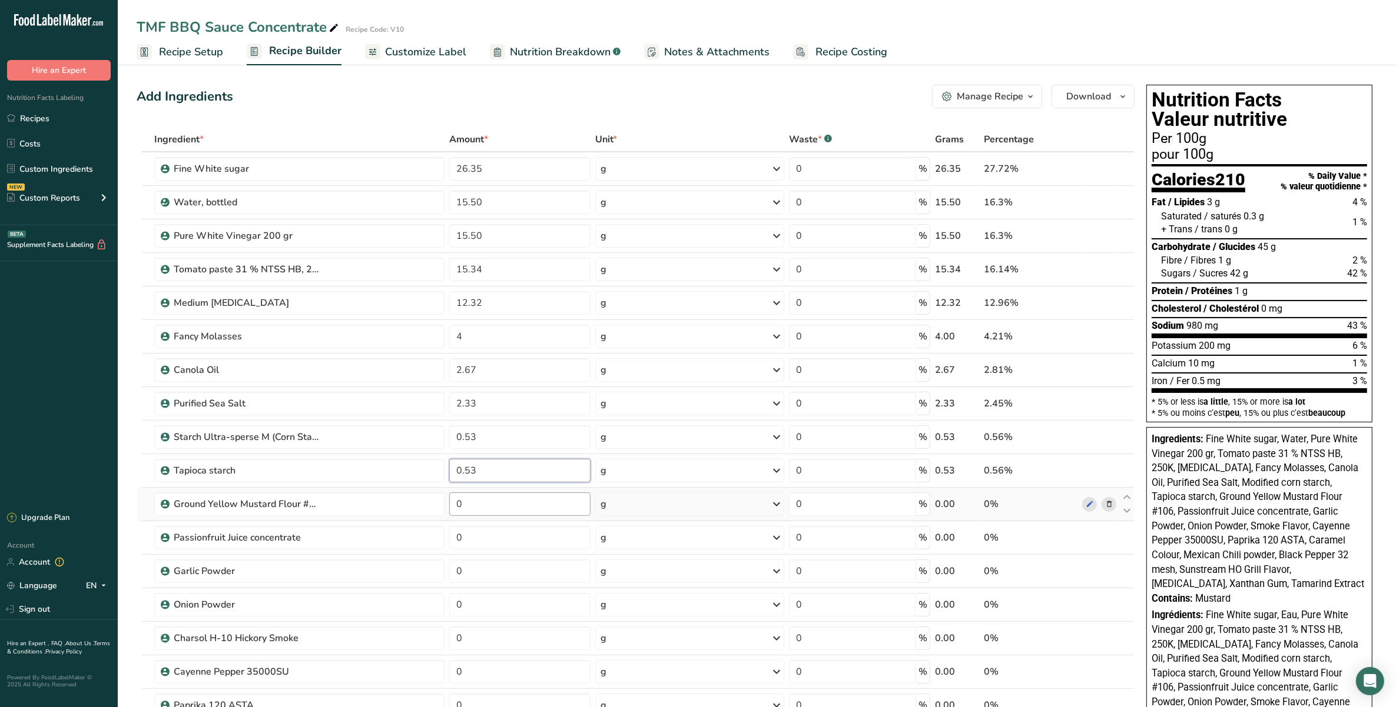
type input "0.53"
click at [517, 506] on div "Ingredient * Amount * Unit * Waste * .a-a{fill:#347362;}.b-a{fill:#fff;} Grams …" at bounding box center [636, 596] width 998 height 938
type input "0.75"
click at [487, 540] on div "Ingredient * Amount * Unit * Waste * .a-a{fill:#347362;}.b-a{fill:#fff;} Grams …" at bounding box center [636, 596] width 998 height 938
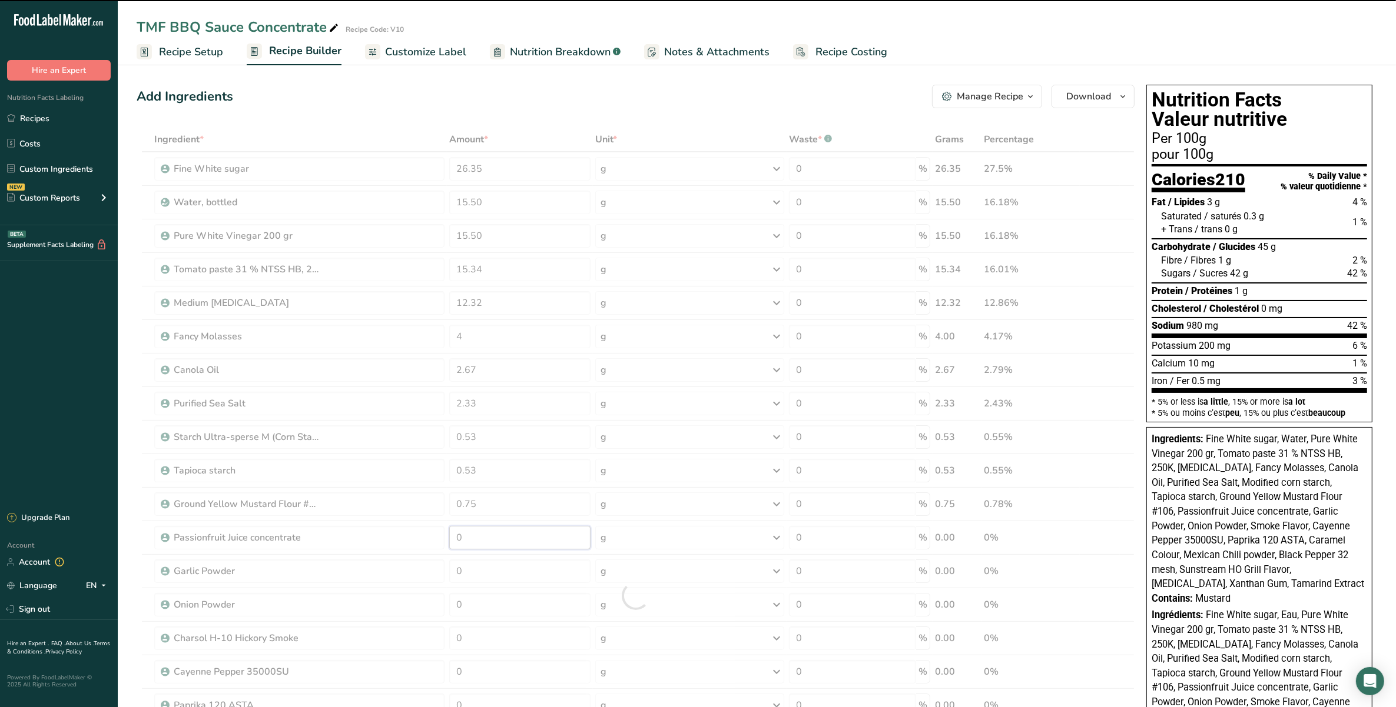
type input "9"
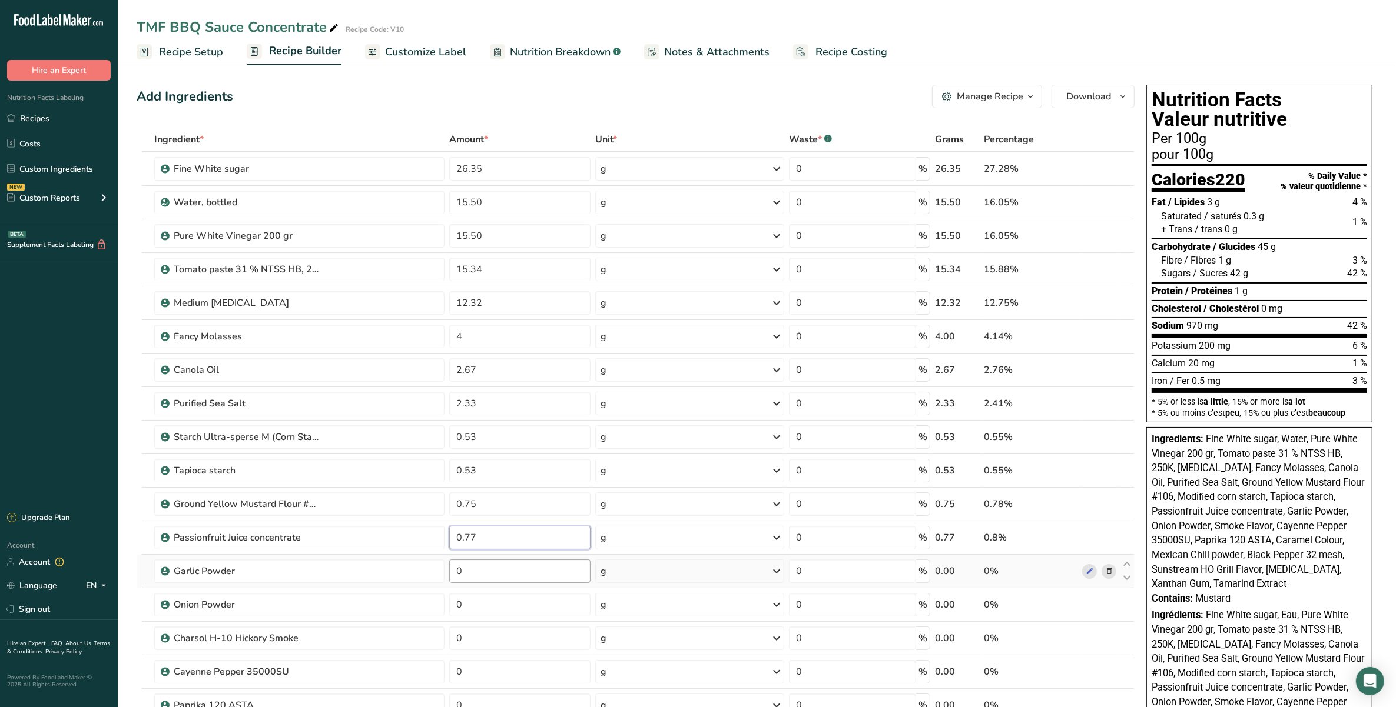
type input "0.77"
click at [505, 572] on div "Ingredient * Amount * Unit * Waste * .a-a{fill:#347362;}.b-a{fill:#fff;} Grams …" at bounding box center [636, 596] width 998 height 938
click at [511, 583] on input "0" at bounding box center [519, 572] width 141 height 24
type input "0.50"
click at [510, 604] on div "Ingredient * Amount * Unit * Waste * .a-a{fill:#347362;}.b-a{fill:#fff;} Grams …" at bounding box center [636, 596] width 998 height 938
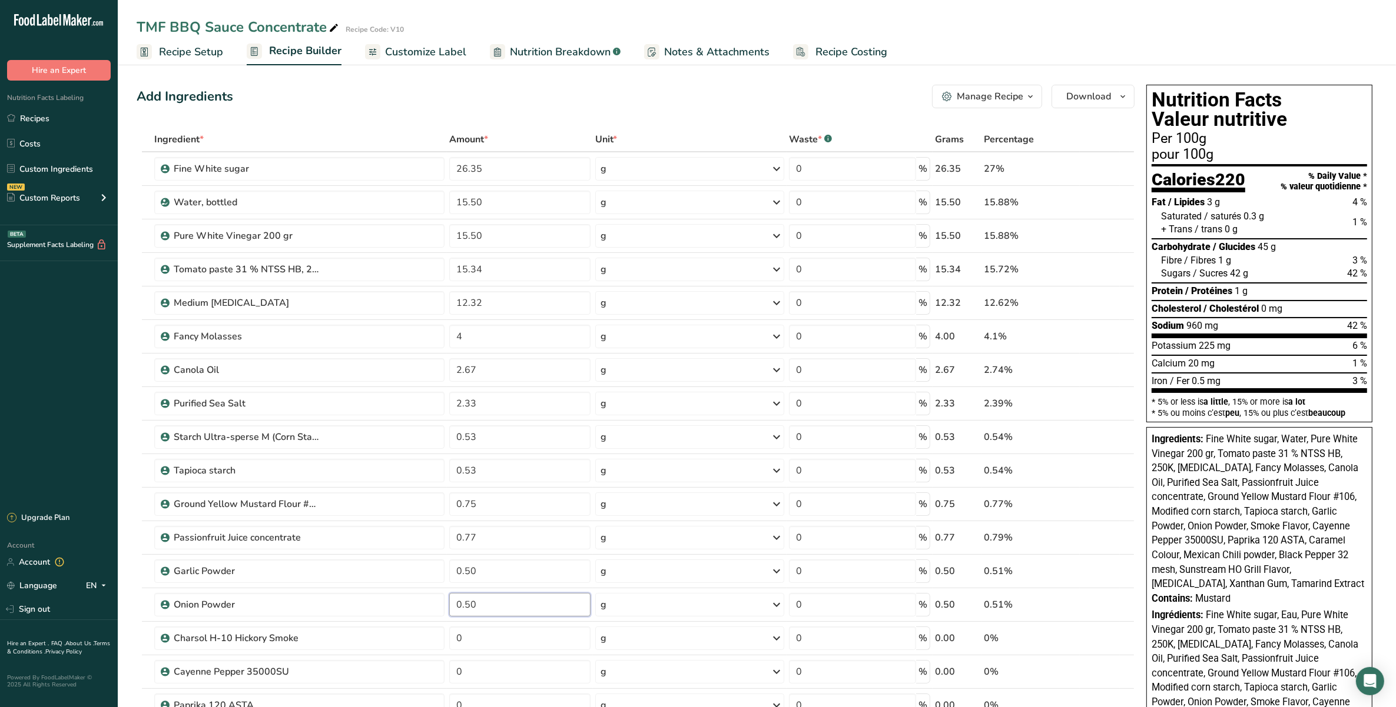
scroll to position [221, 0]
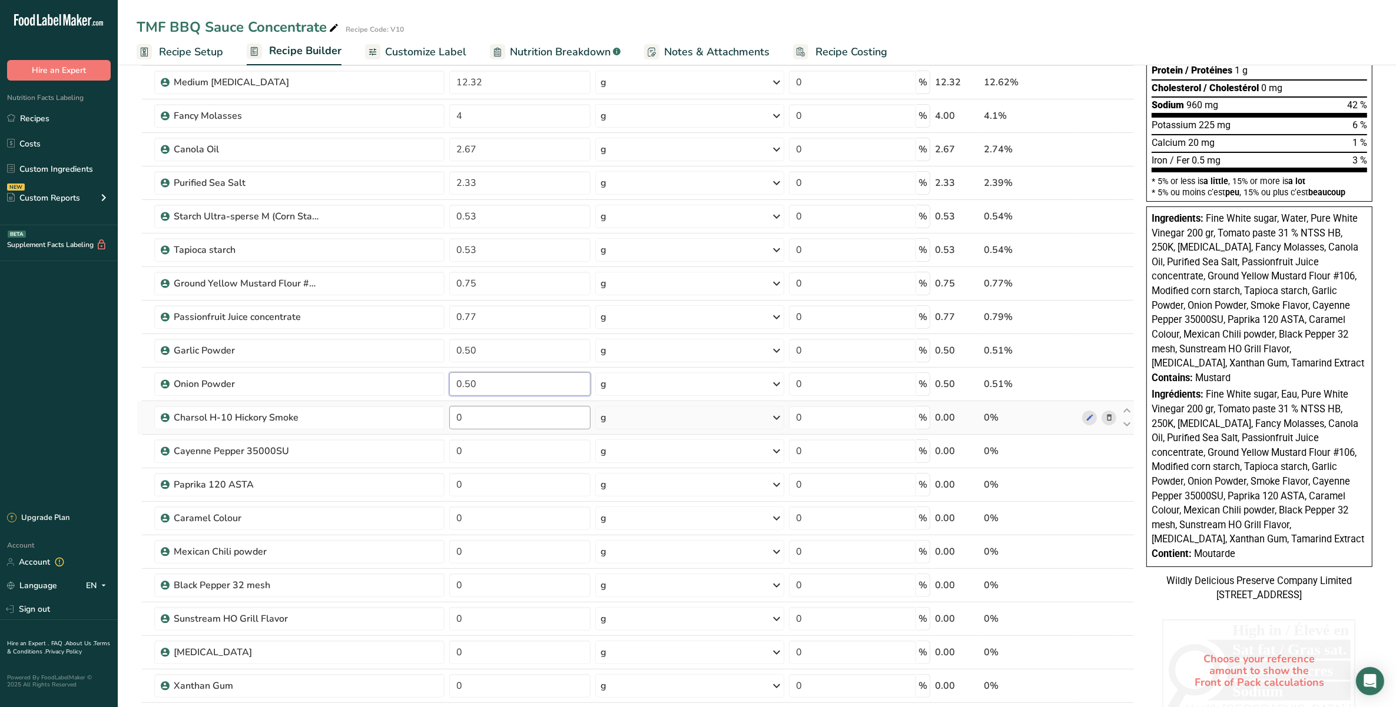
type input "0.50"
click at [551, 413] on div "Ingredient * Amount * Unit * Waste * .a-a{fill:#347362;}.b-a{fill:#fff;} Grams …" at bounding box center [636, 375] width 998 height 938
click at [540, 411] on input "0" at bounding box center [519, 418] width 141 height 24
type input "0.60"
click at [549, 448] on div "Ingredient * Amount * Unit * Waste * .a-a{fill:#347362;}.b-a{fill:#fff;} Grams …" at bounding box center [636, 375] width 998 height 938
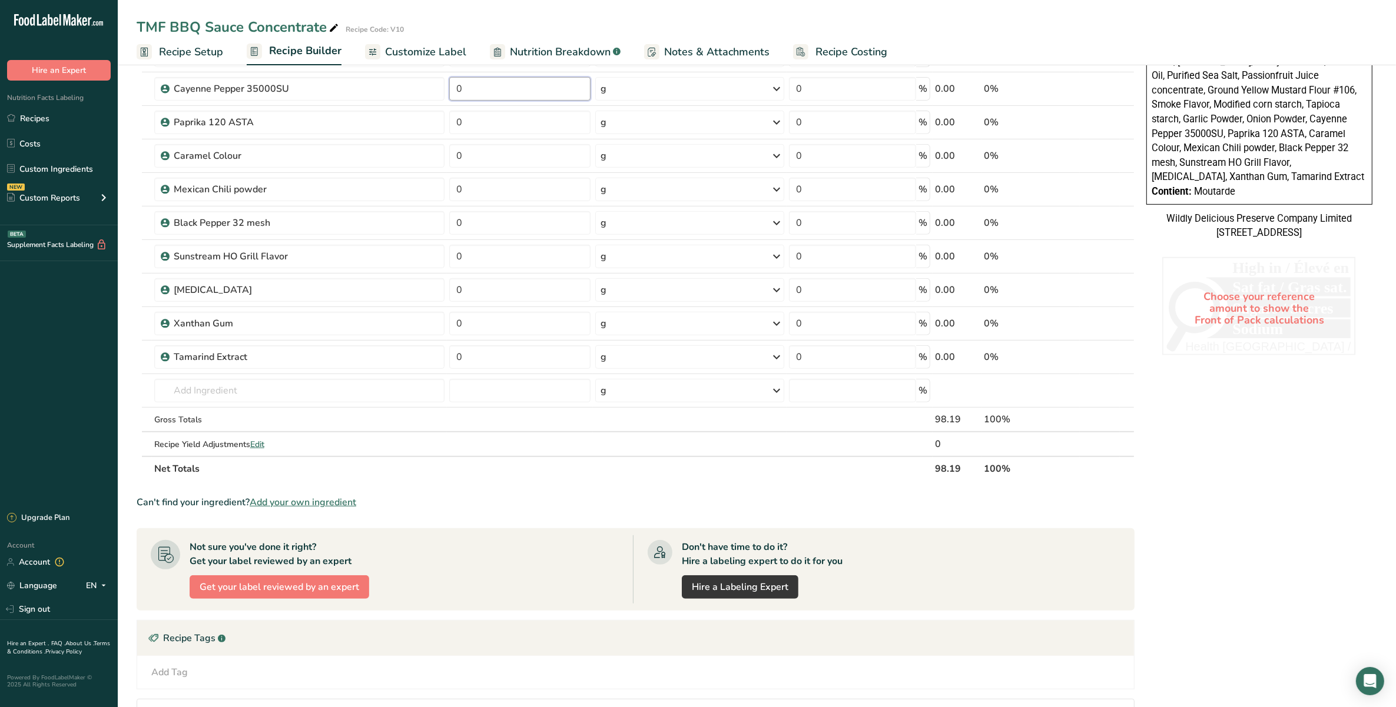
scroll to position [589, 0]
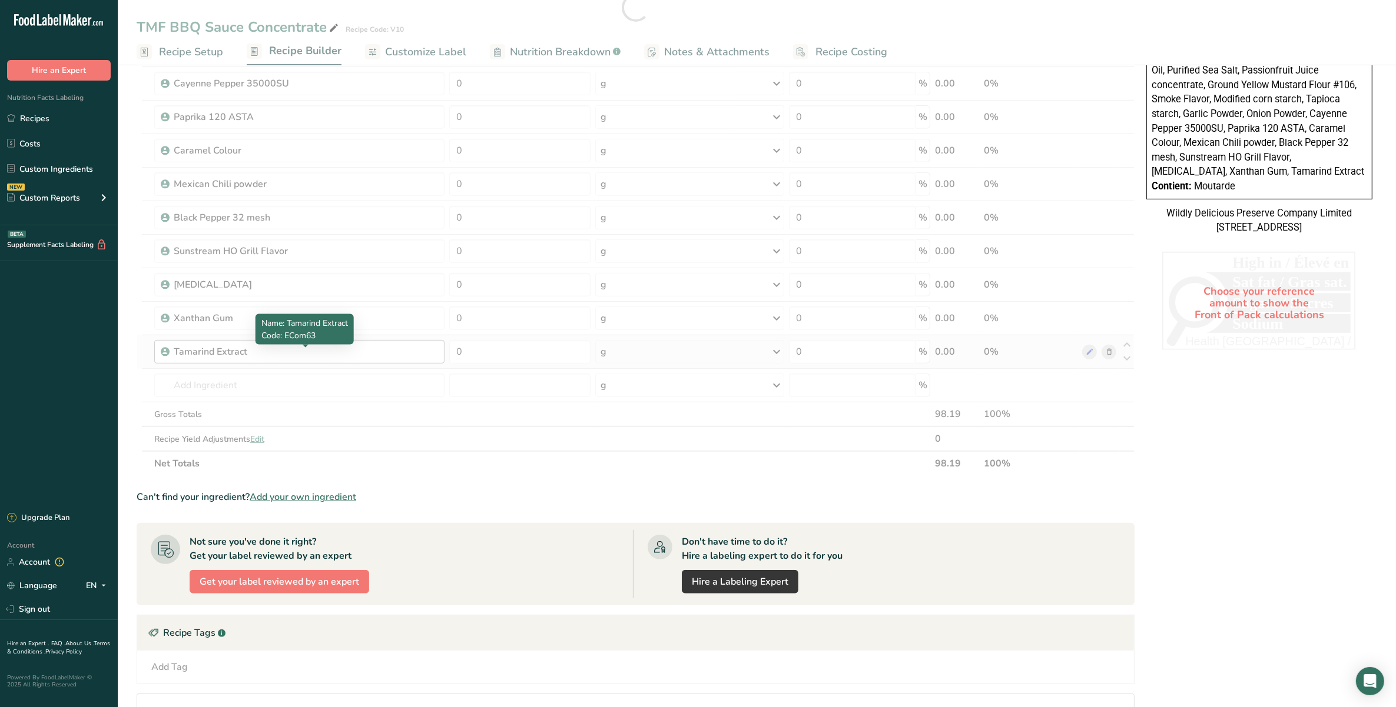
click at [218, 360] on div "Ingredient * Amount * Unit * Waste * .a-a{fill:#347362;}.b-a{fill:#fff;} Grams …" at bounding box center [636, 8] width 998 height 938
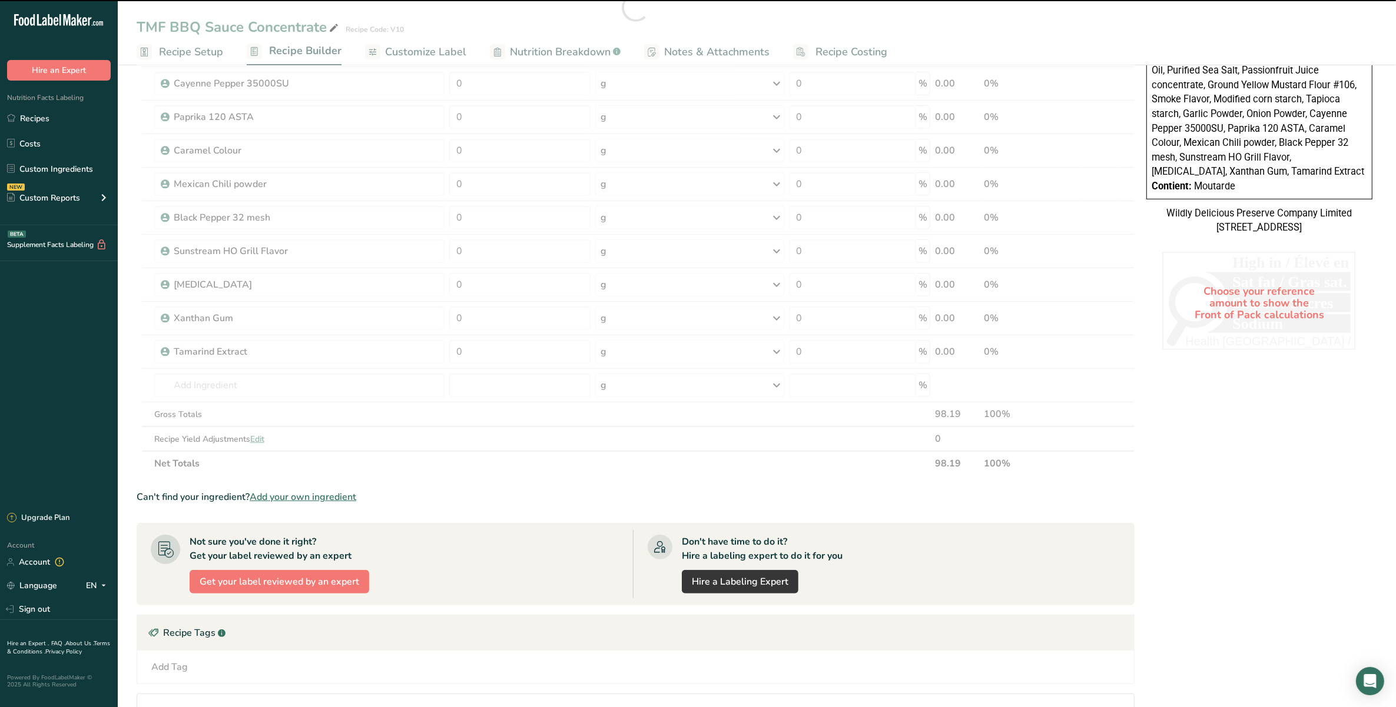
click at [227, 381] on div at bounding box center [636, 8] width 998 height 938
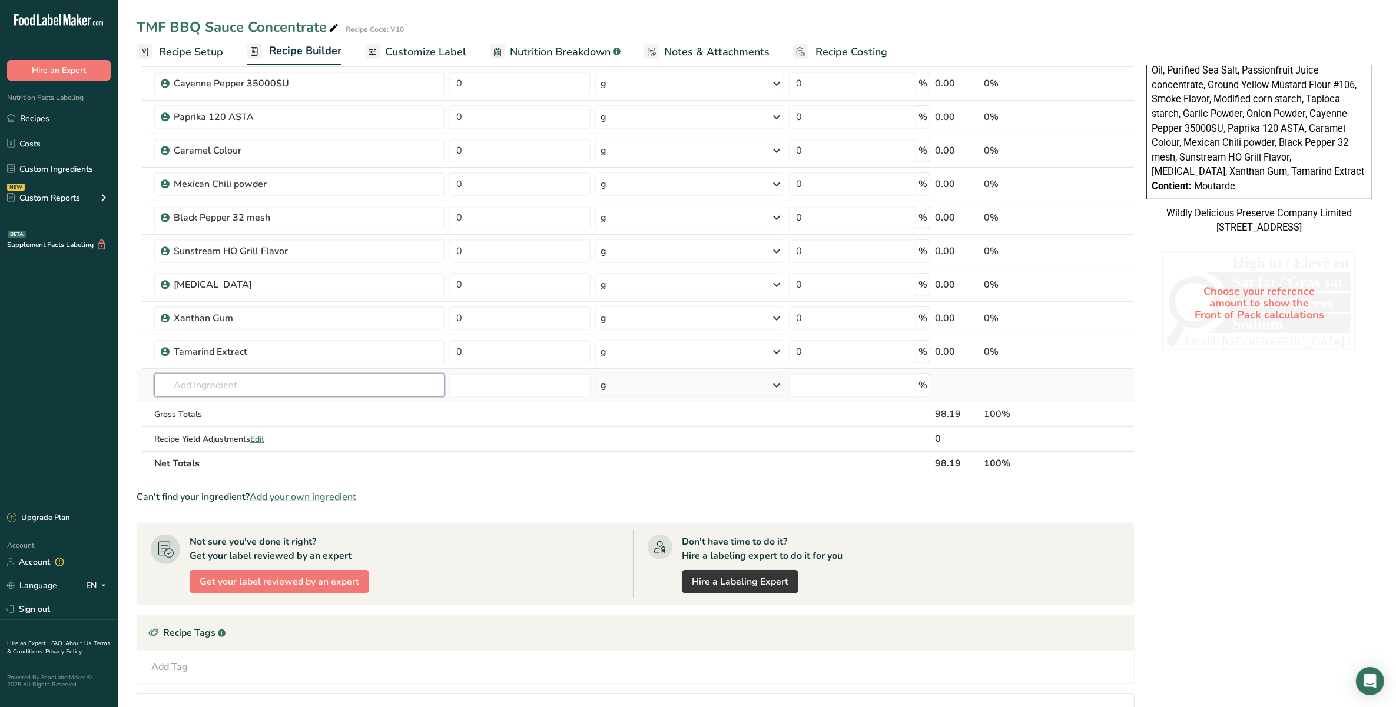
click at [235, 387] on input "text" at bounding box center [299, 386] width 290 height 24
click at [347, 387] on input "text" at bounding box center [299, 386] width 290 height 24
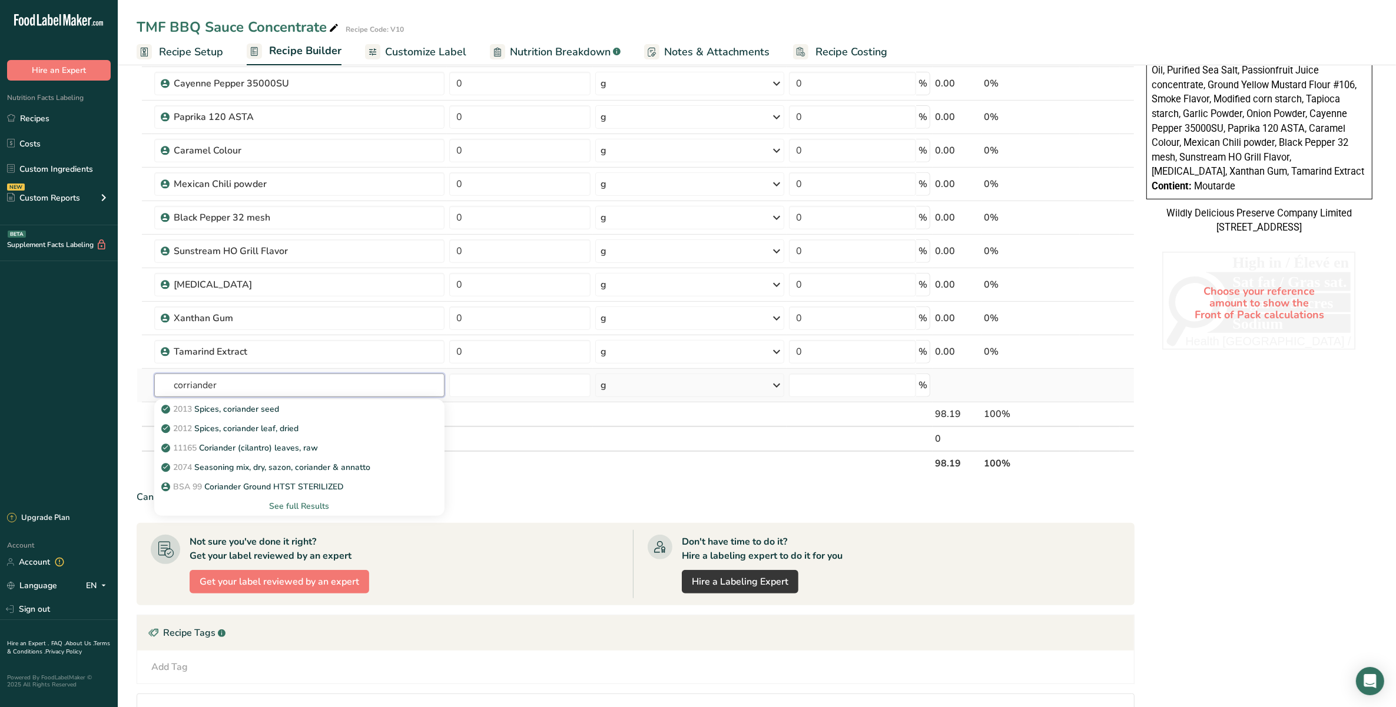
drag, startPoint x: 255, startPoint y: 388, endPoint x: 160, endPoint y: 390, distance: 94.8
click at [160, 390] on input "corriander" at bounding box center [299, 386] width 290 height 24
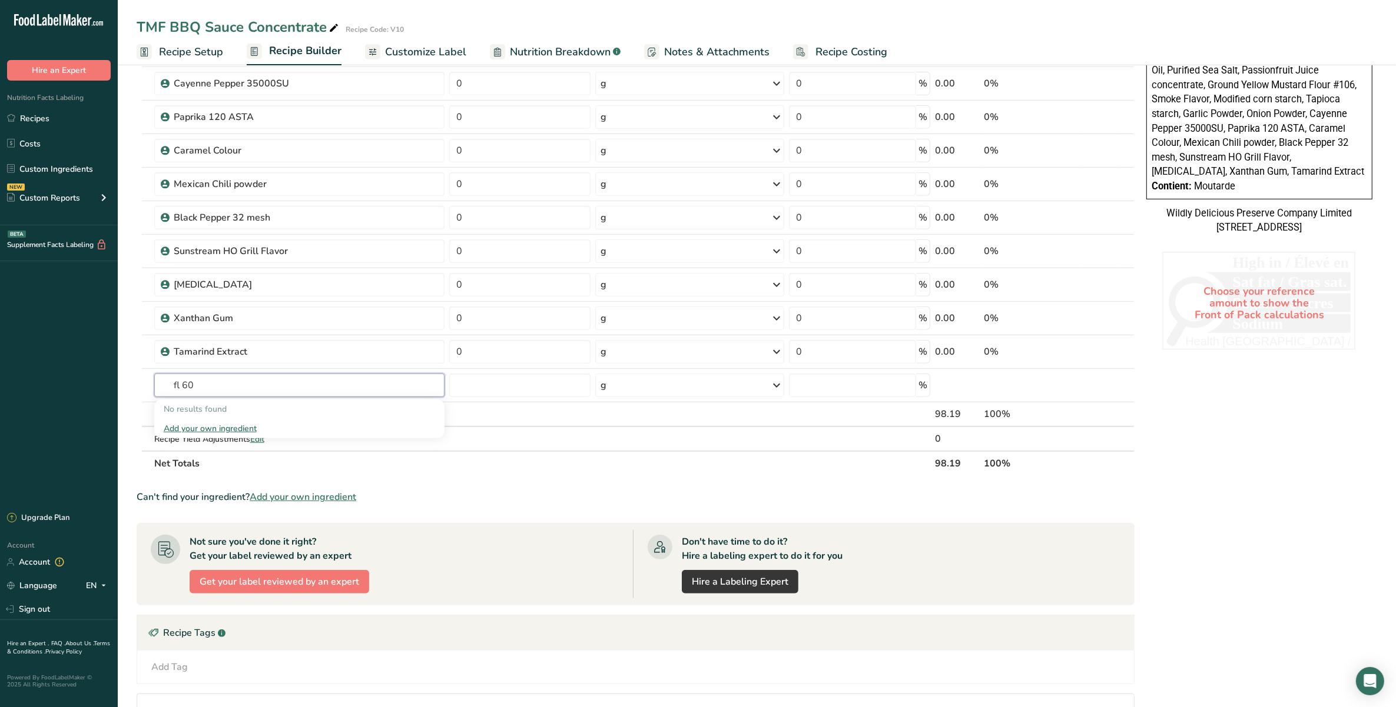
type input "fl 60"
click at [177, 390] on input "text" at bounding box center [299, 386] width 290 height 24
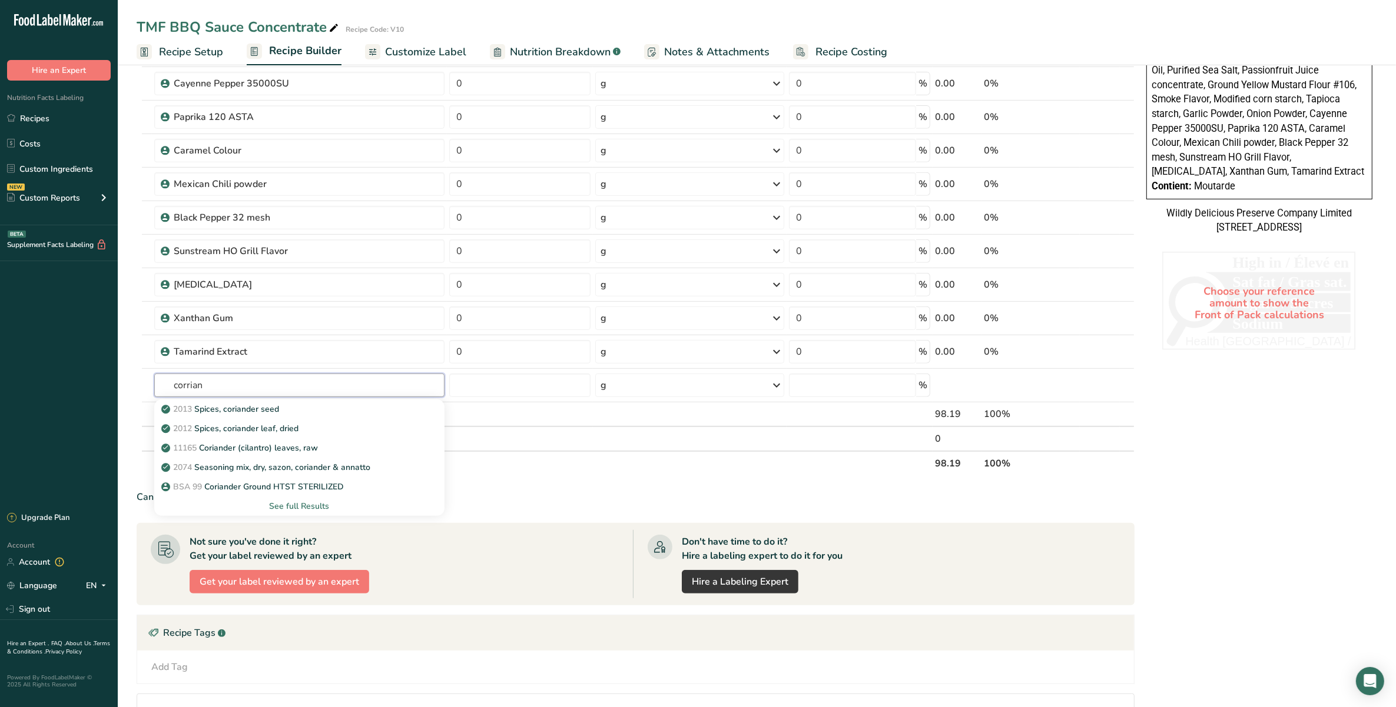
type input "corrian"
click at [275, 490] on p "BSA 99 Coriander Ground HTST STERILIZED" at bounding box center [254, 487] width 180 height 12
type input "Coriander Ground HTST STERILIZED"
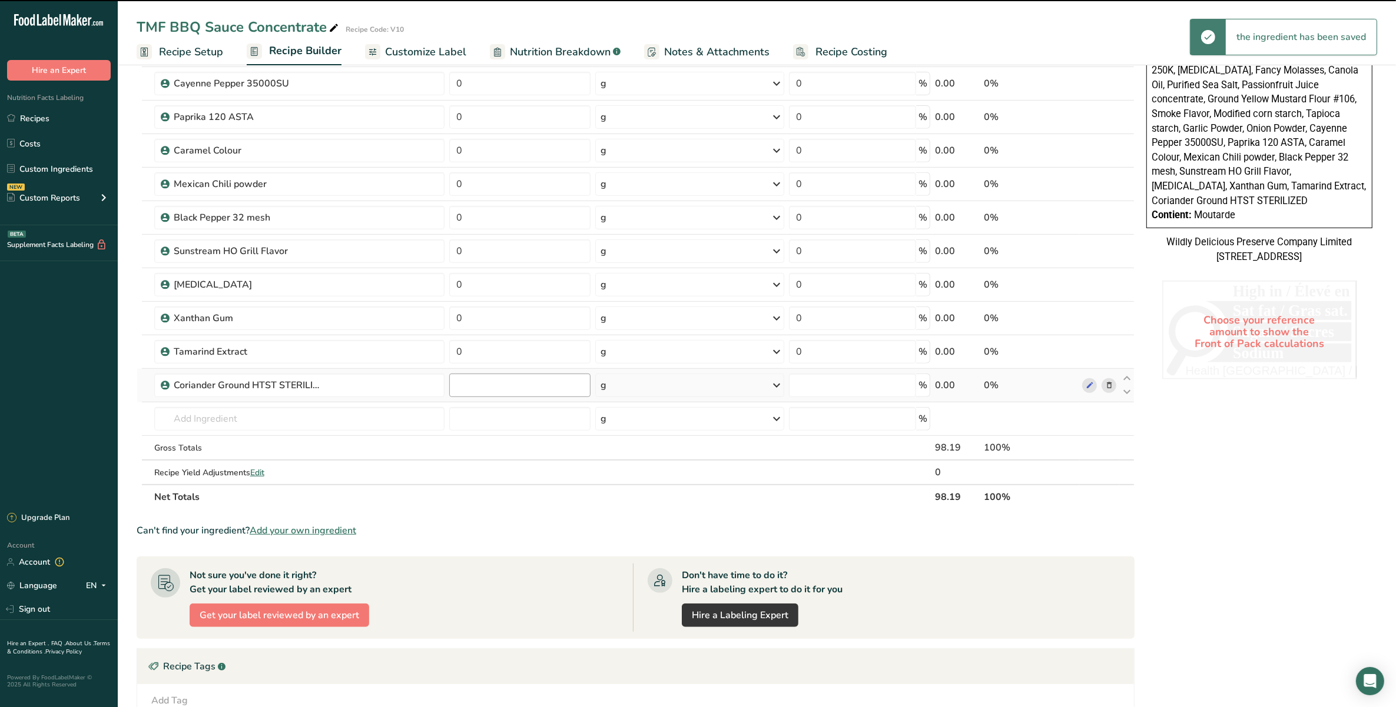
type input "0"
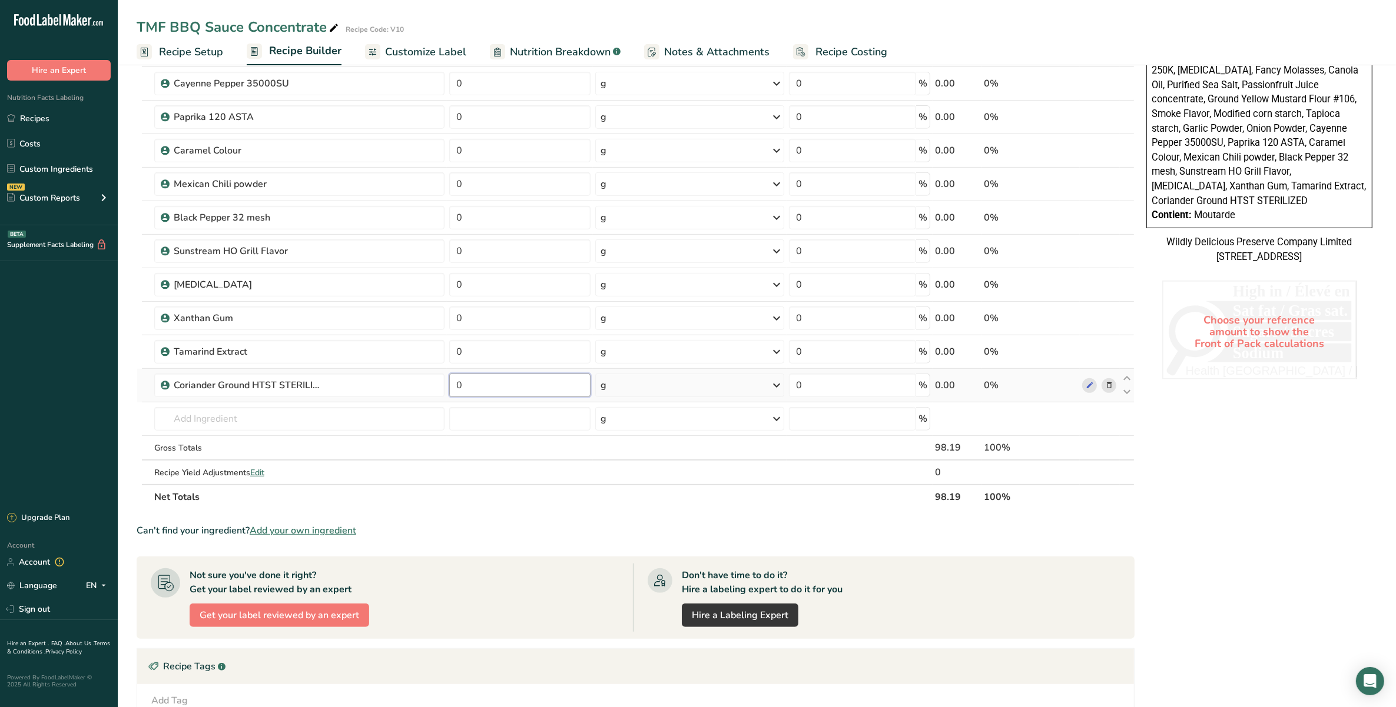
click at [495, 394] on input "0" at bounding box center [519, 386] width 141 height 24
click at [221, 416] on div "Ingredient * Amount * Unit * Waste * .a-a{fill:#347362;}.b-a{fill:#fff;} Grams …" at bounding box center [636, 24] width 998 height 971
type input "clove"
click at [241, 459] on p "WRLE4 [GEOGRAPHIC_DATA]" at bounding box center [210, 462] width 92 height 12
type input "Clove Ground"
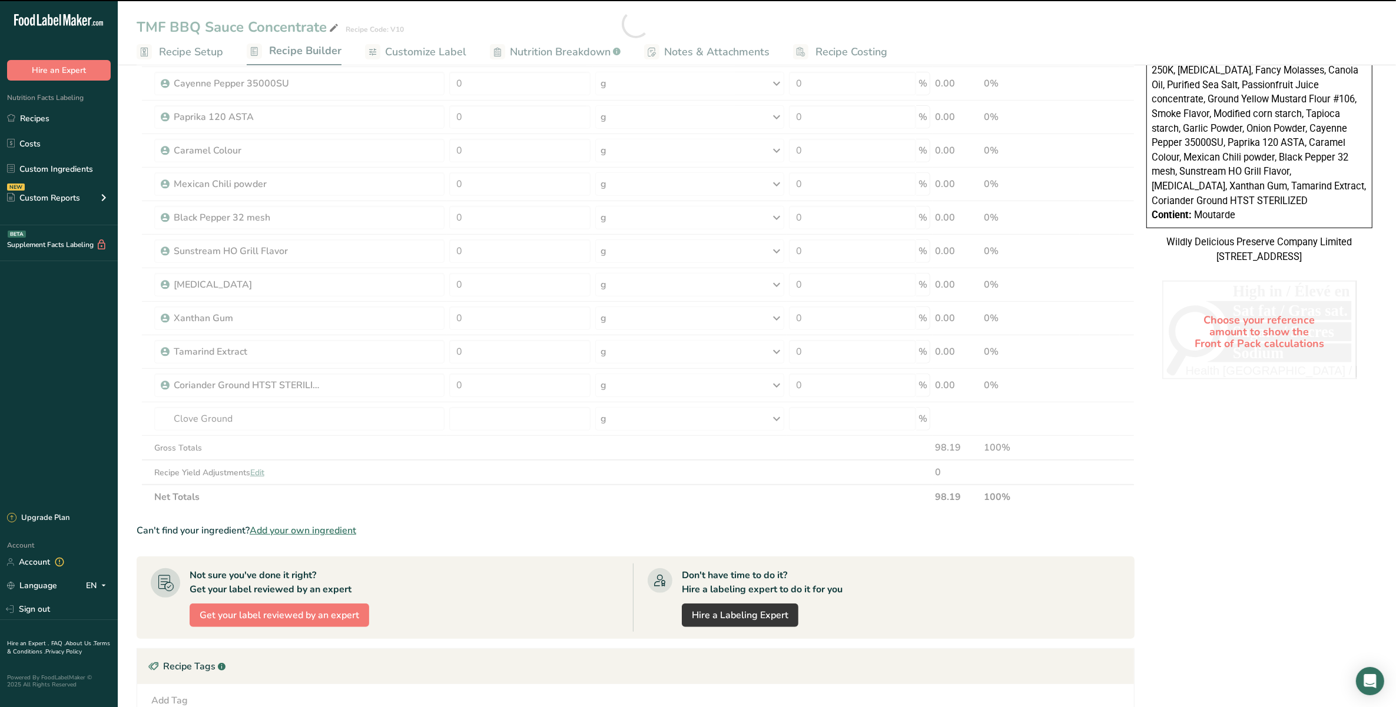
type input "0"
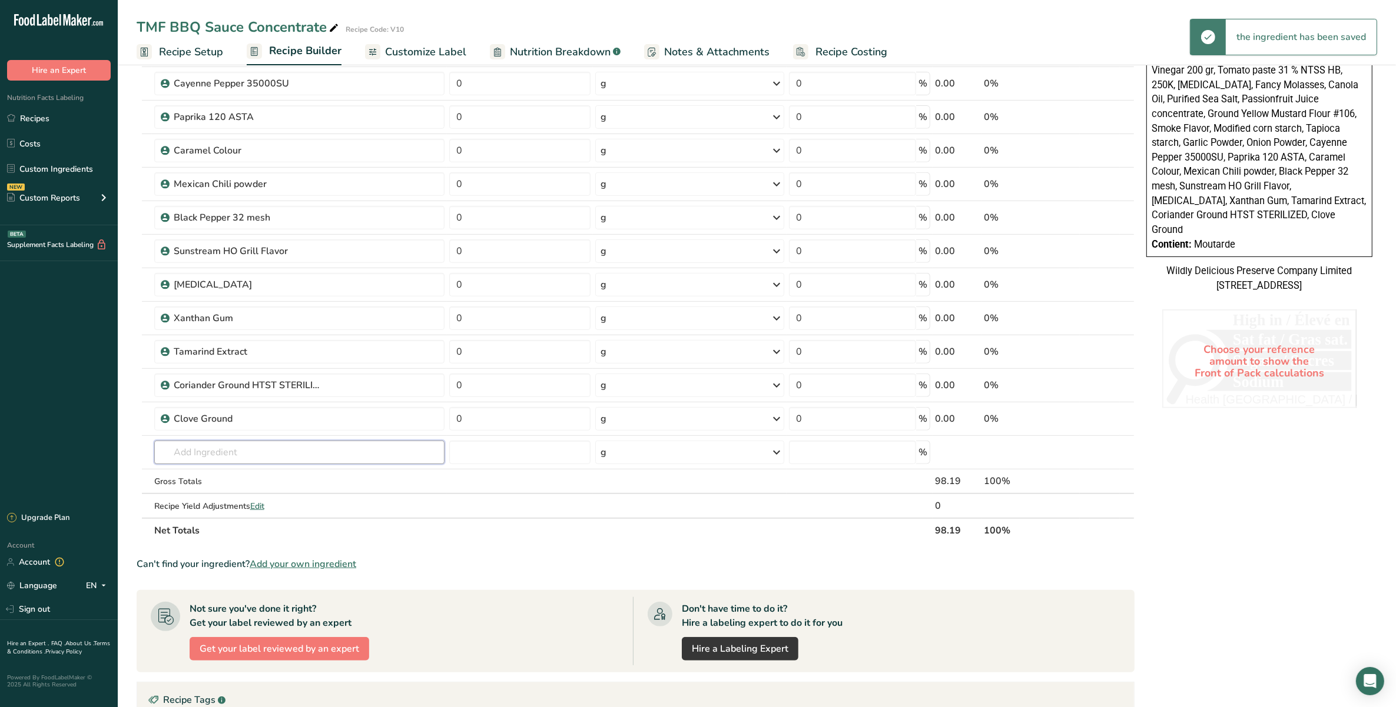
click at [242, 457] on input "text" at bounding box center [299, 453] width 290 height 24
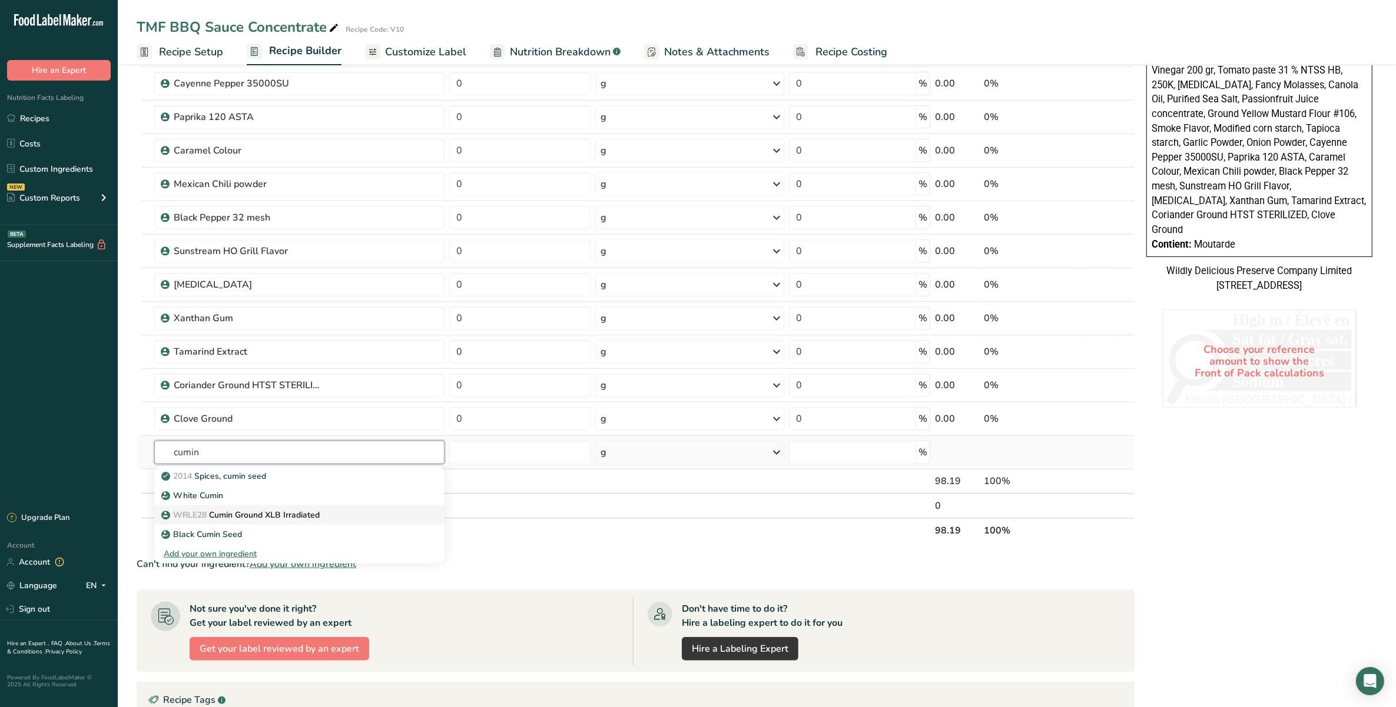
type input "cumin"
click at [297, 518] on p "WRLE28 Cumin Ground XLB Irradiated" at bounding box center [242, 515] width 156 height 12
type input "Cumin Ground XLB Irradiated"
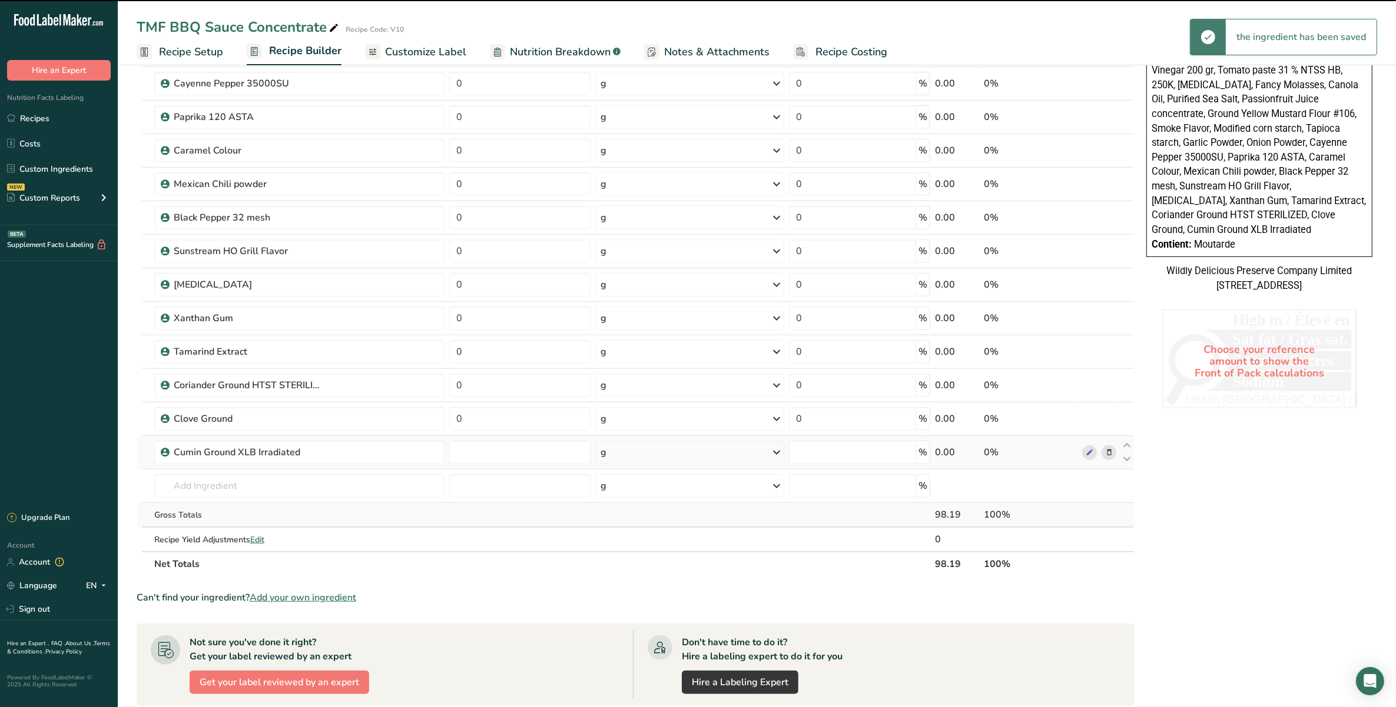
type input "0"
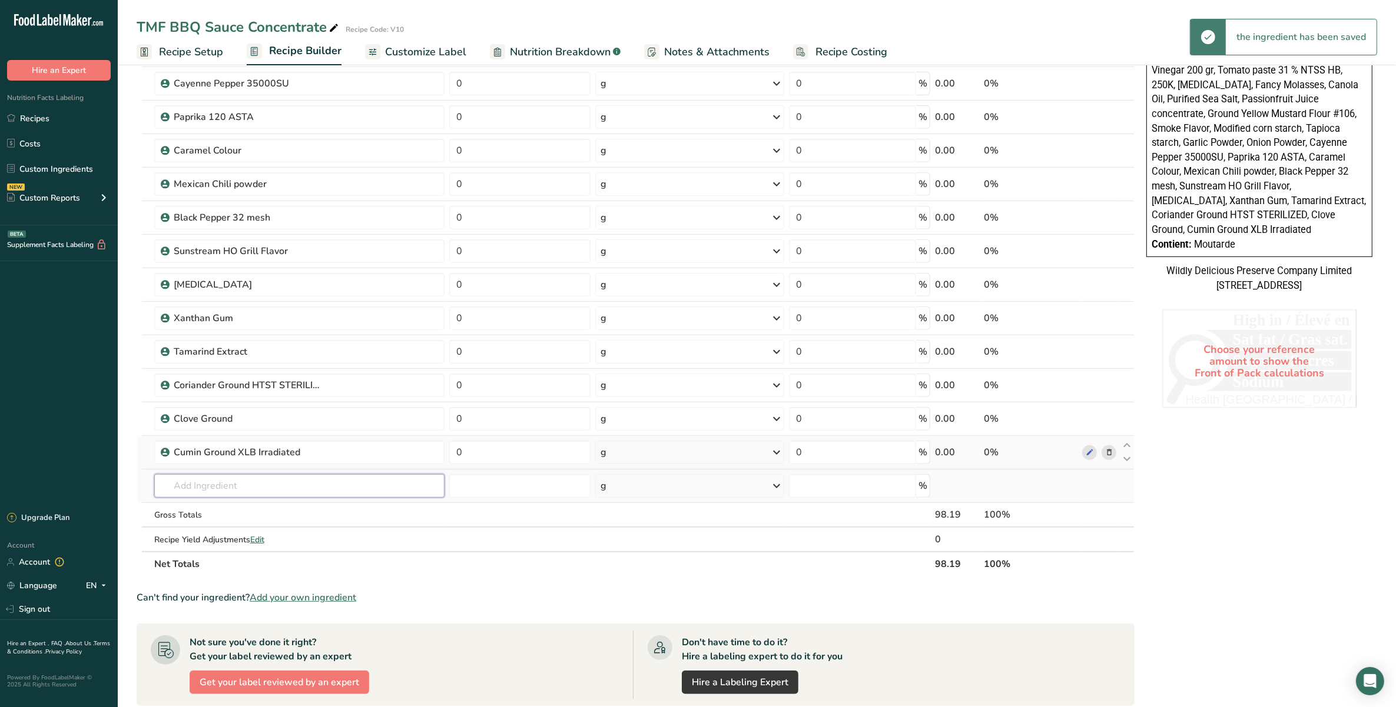
click at [301, 486] on input "text" at bounding box center [299, 486] width 290 height 24
type input "oregano"
click at [310, 524] on link "WREL10 Oregano Rubbed" at bounding box center [299, 529] width 290 height 19
type input "[PERSON_NAME]"
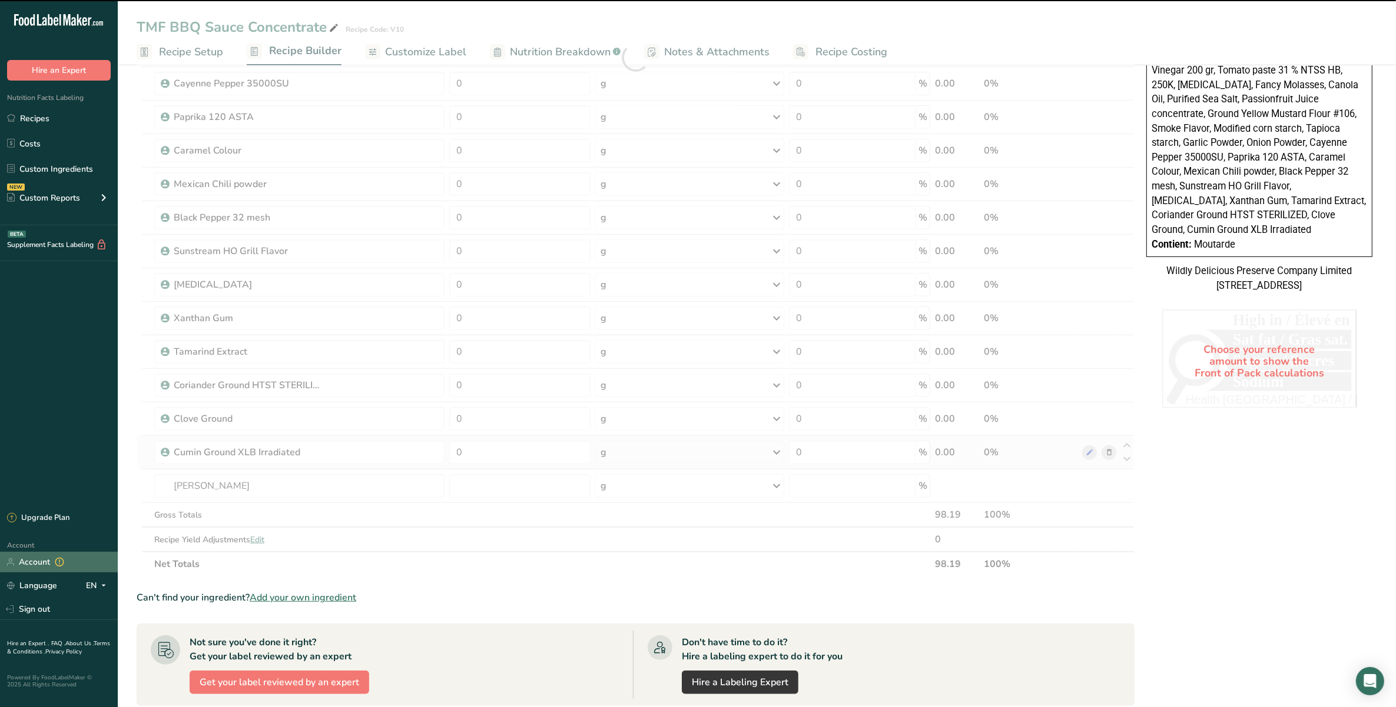
type input "0"
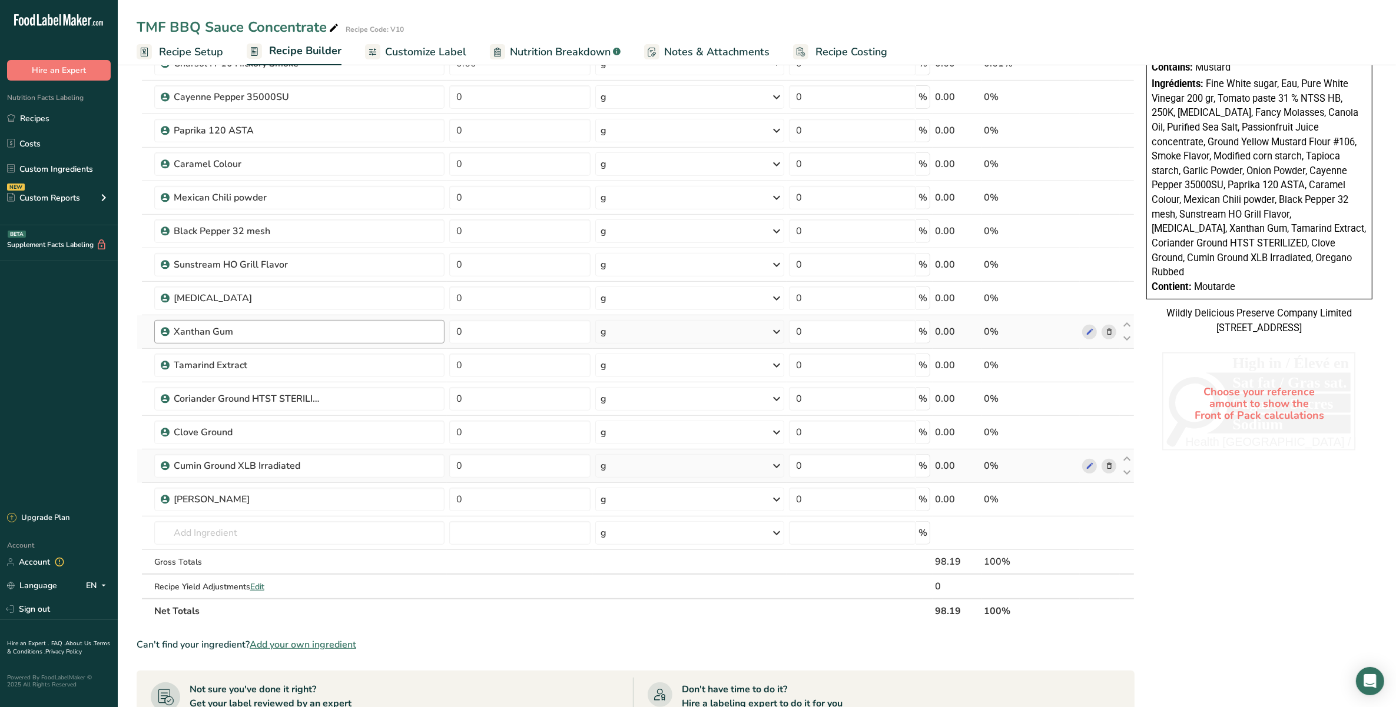
scroll to position [662, 0]
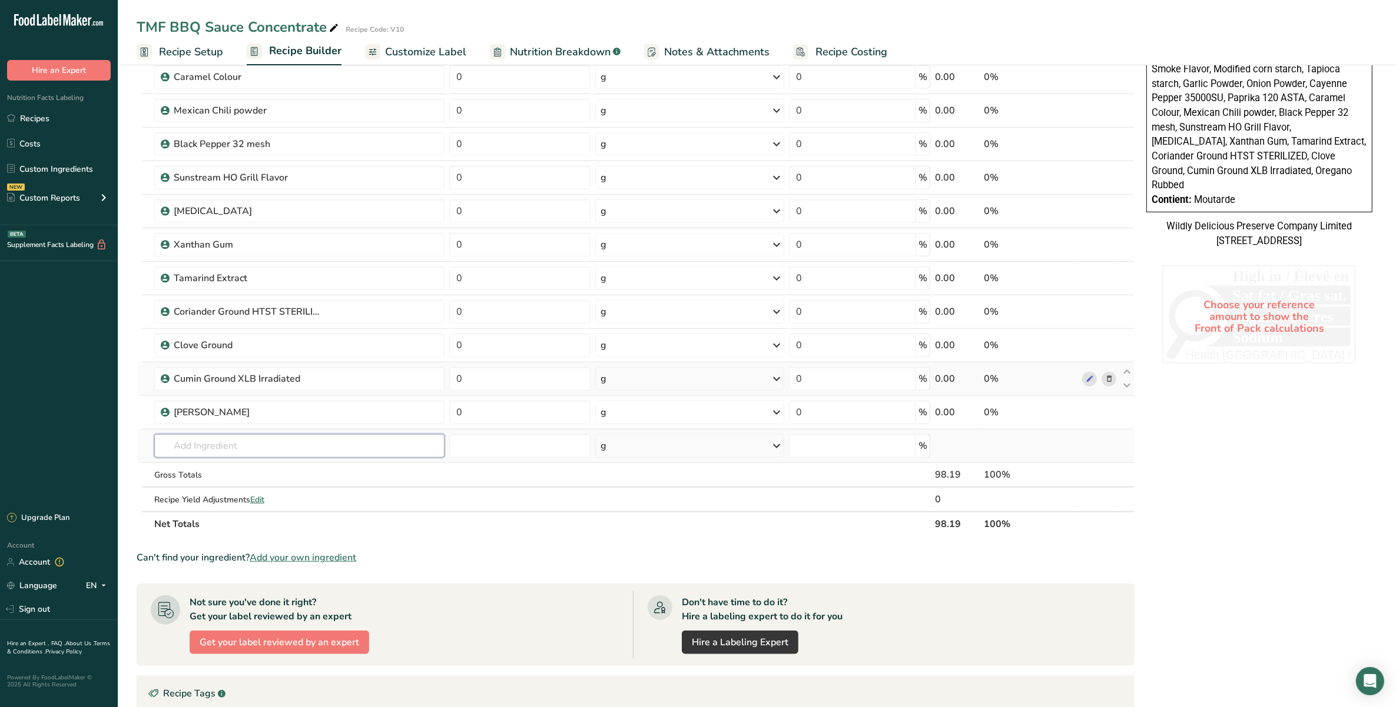
click at [239, 457] on input "text" at bounding box center [299, 446] width 290 height 24
type input "Hydr"
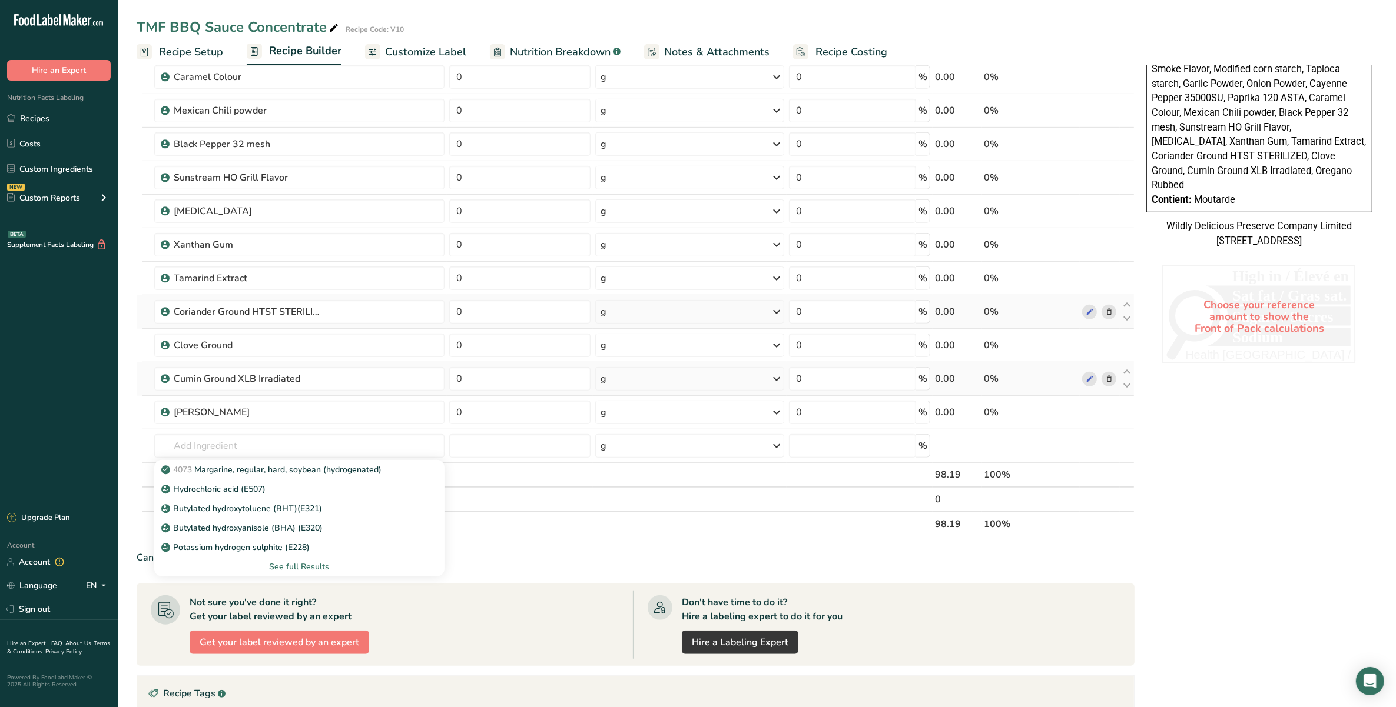
click at [695, 298] on td "g Weight Units g kg mg See more Volume Units l Volume units require a density c…" at bounding box center [690, 312] width 194 height 34
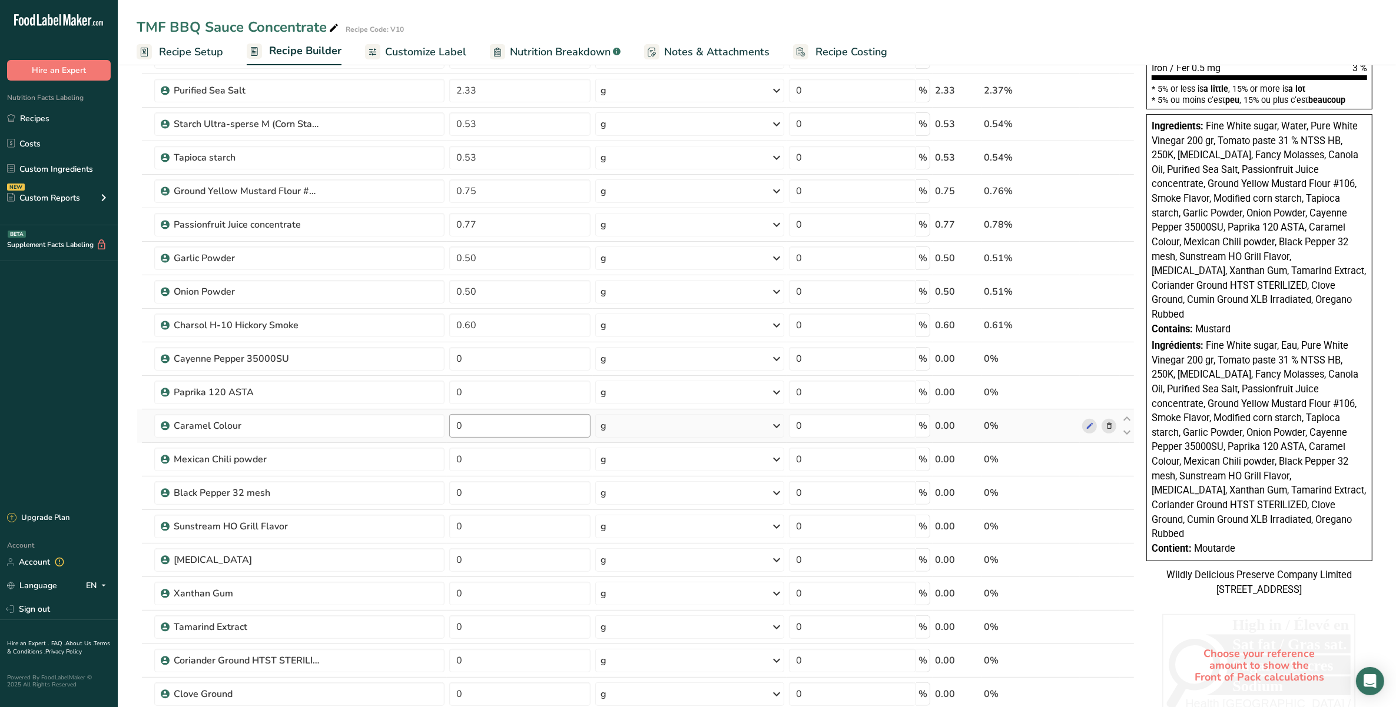
scroll to position [368, 0]
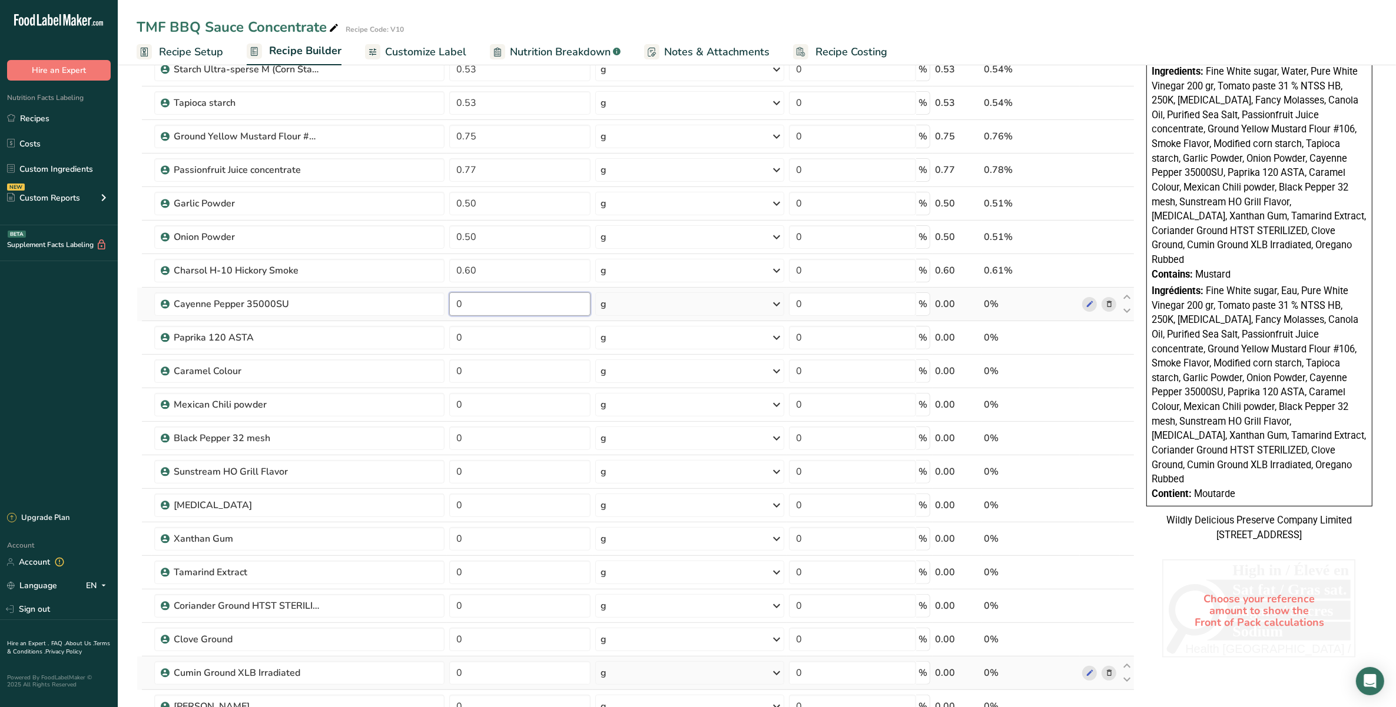
click at [483, 298] on input "0" at bounding box center [519, 305] width 141 height 24
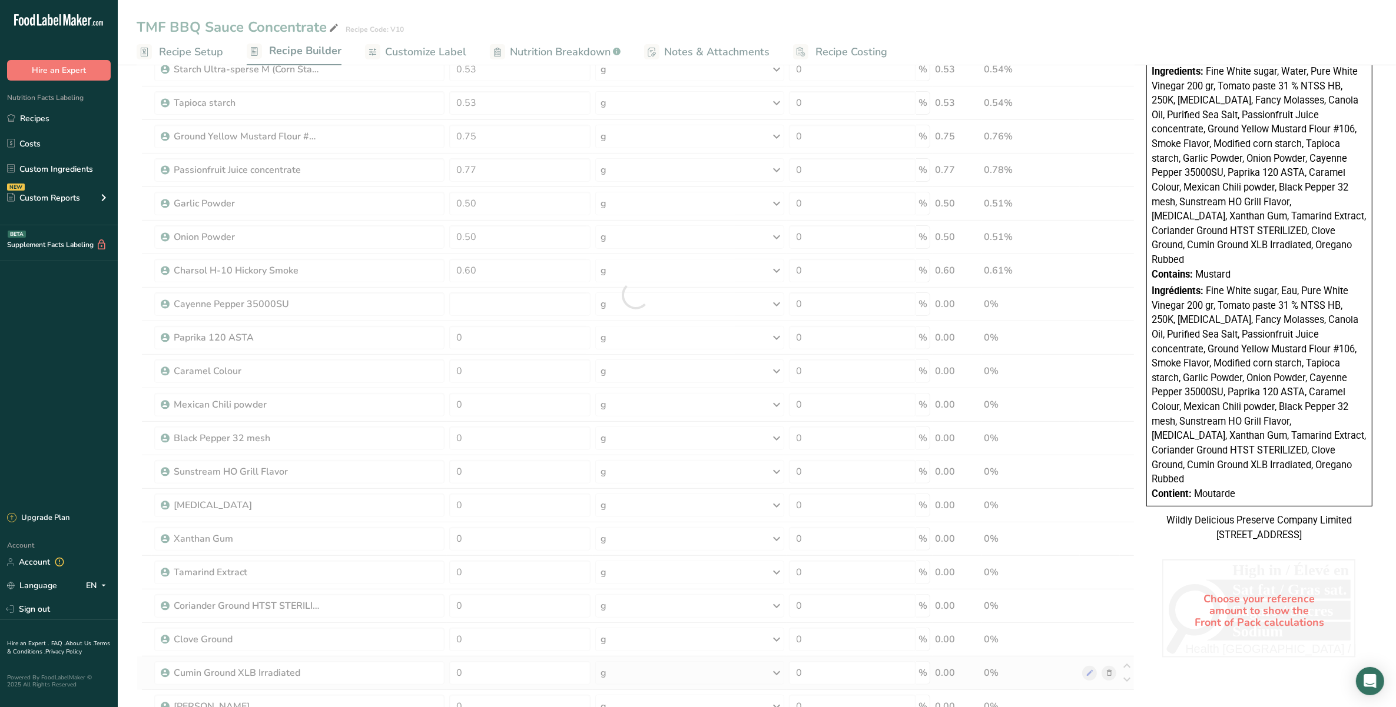
type input "0"
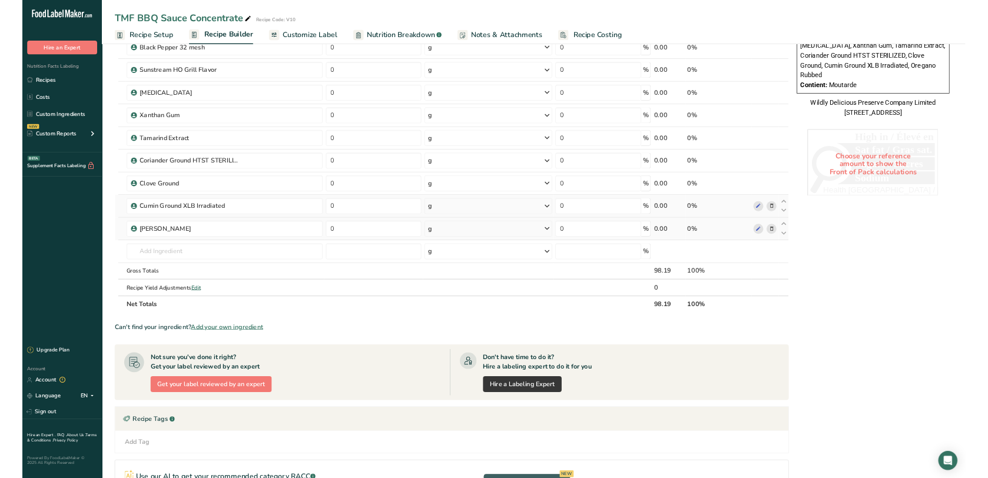
scroll to position [809, 0]
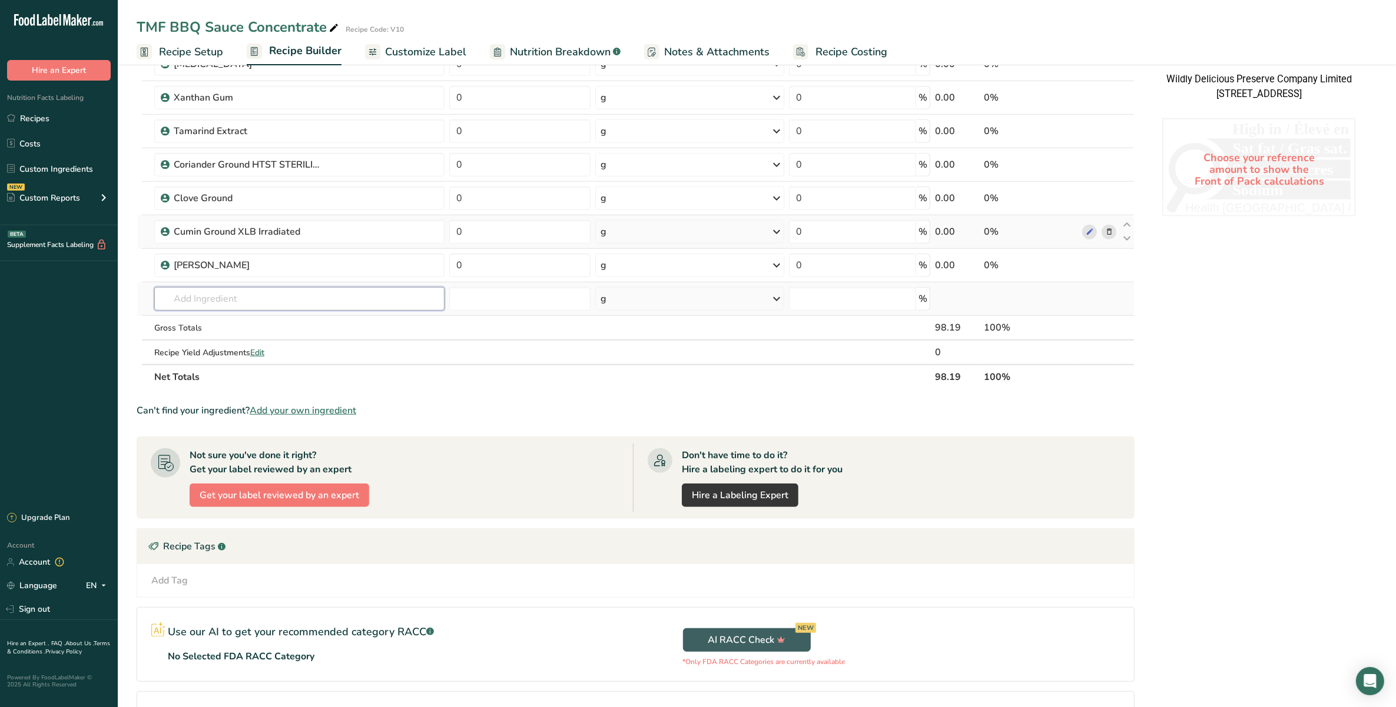
click at [303, 307] on input "text" at bounding box center [299, 299] width 290 height 24
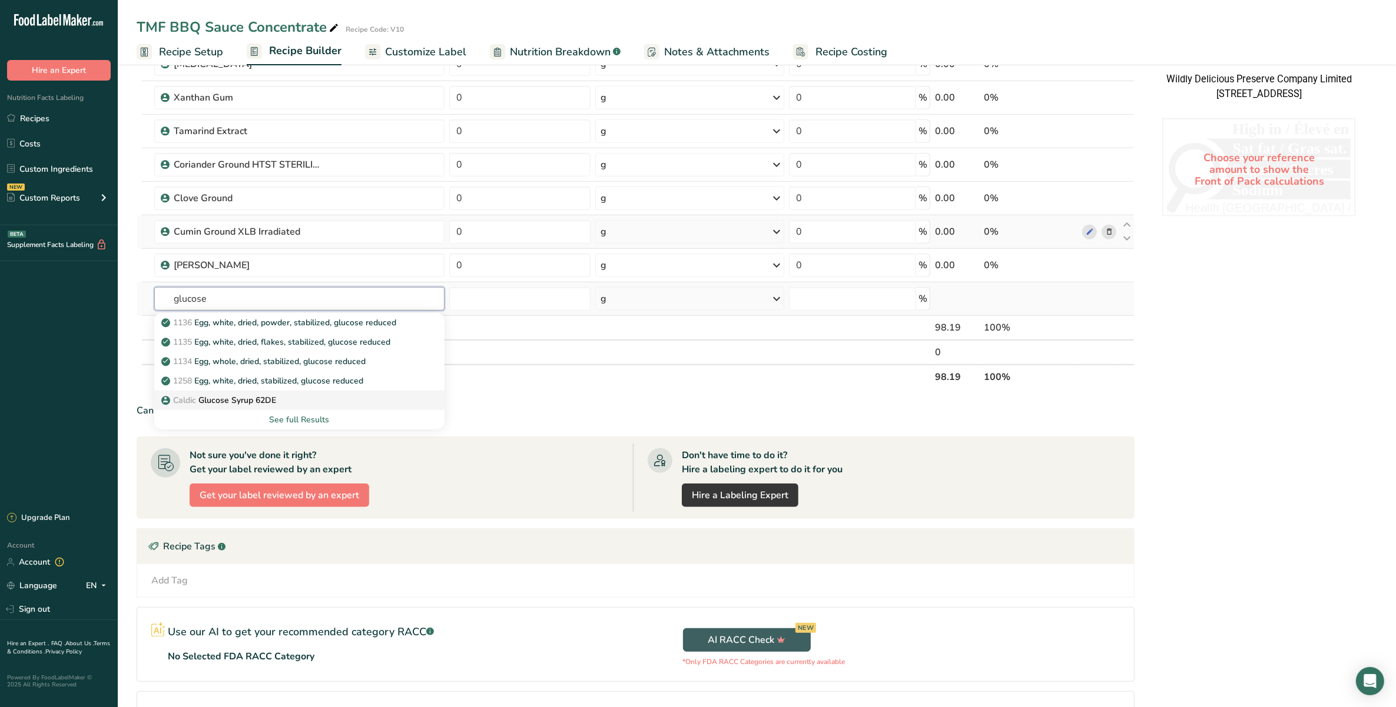
type input "glucose"
click at [301, 402] on div "Caldic Glucose Syrup 62DE" at bounding box center [290, 400] width 253 height 12
type input "Glucose Syrup 62DE"
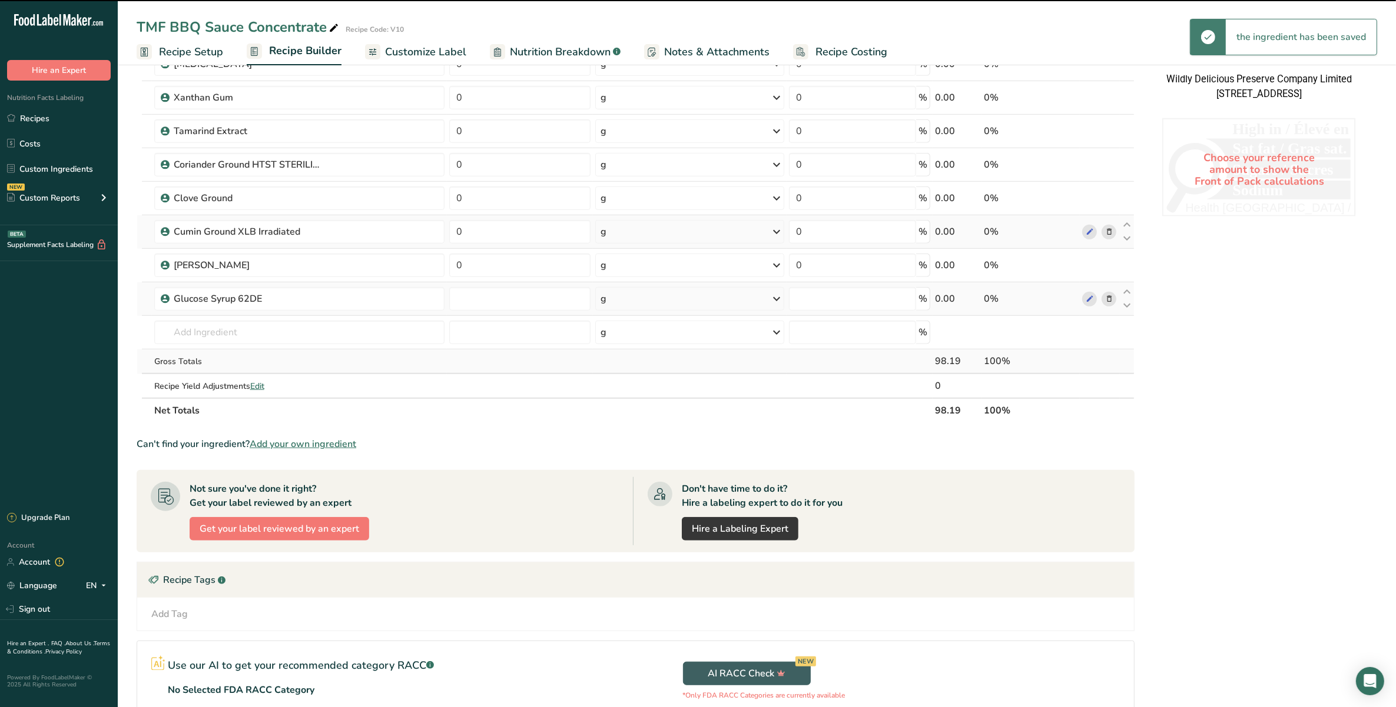
type input "0"
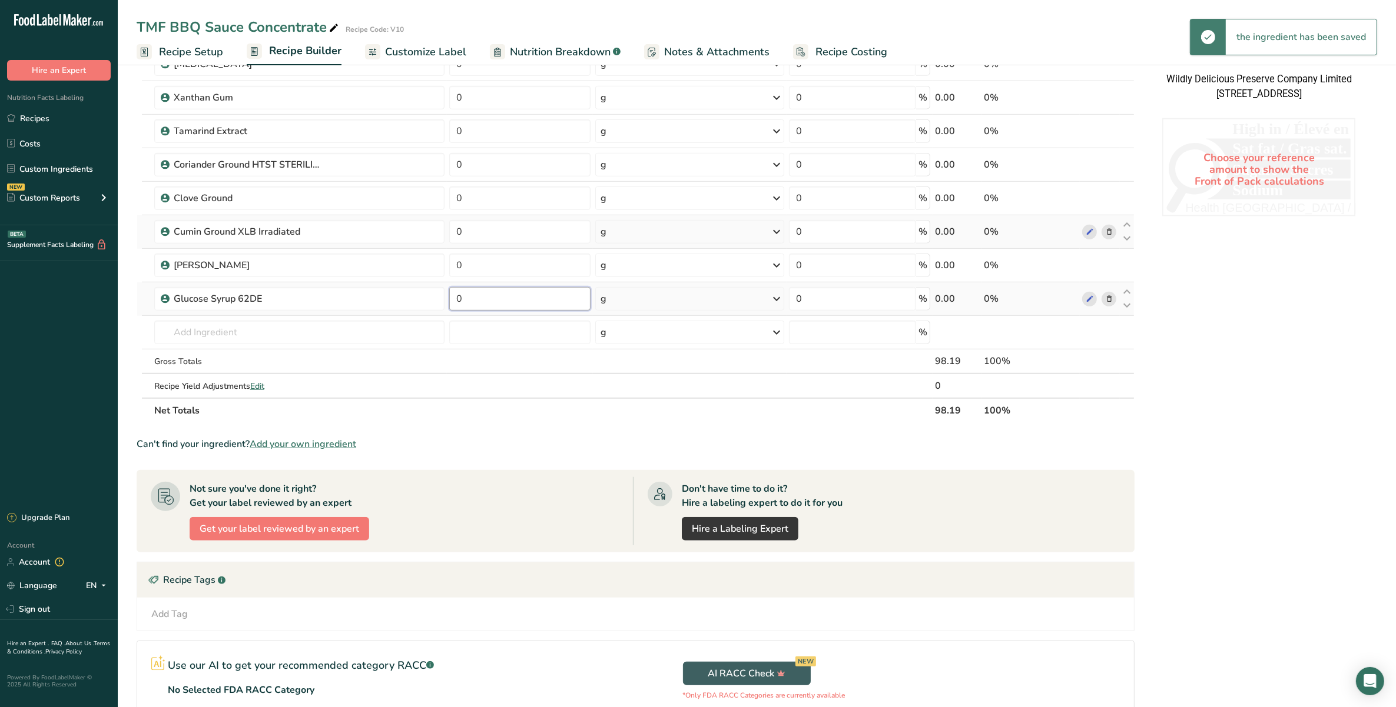
click at [486, 303] on input "0" at bounding box center [519, 299] width 141 height 24
type input "0.27"
type input "0.02"
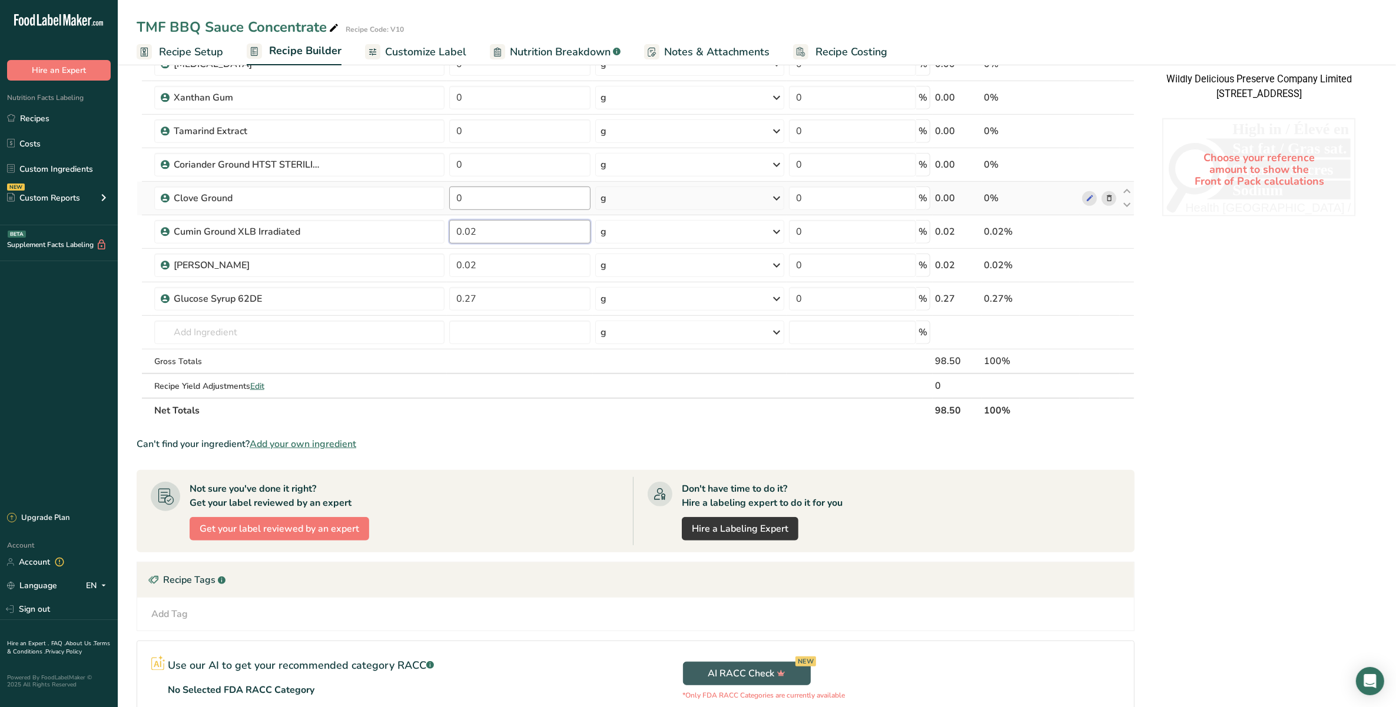
type input "0.02"
type input "0.03"
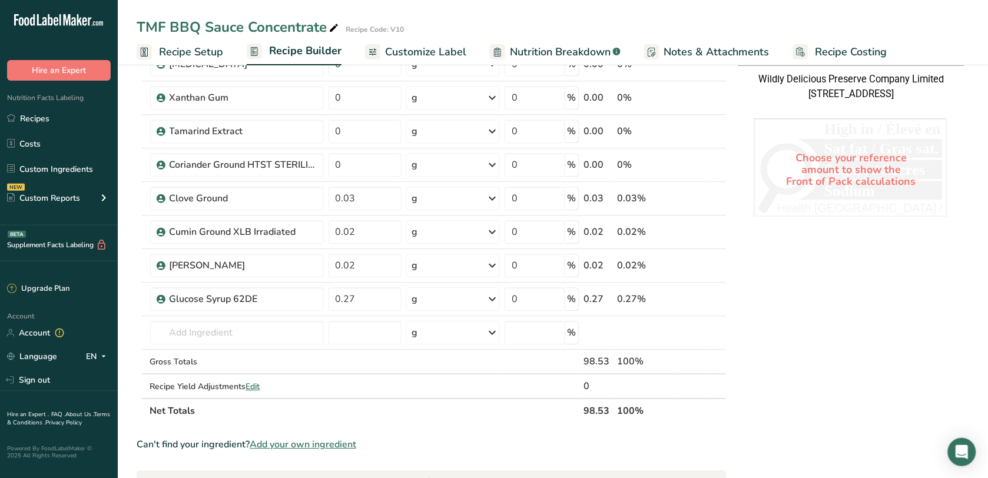
click at [926, 407] on div "Nutrition Facts Valeur nutritive Per 100g pour 100g Calories 220 % Daily Value …" at bounding box center [850, 46] width 235 height 1550
click at [351, 165] on input "0" at bounding box center [365, 165] width 74 height 24
type input "0.03"
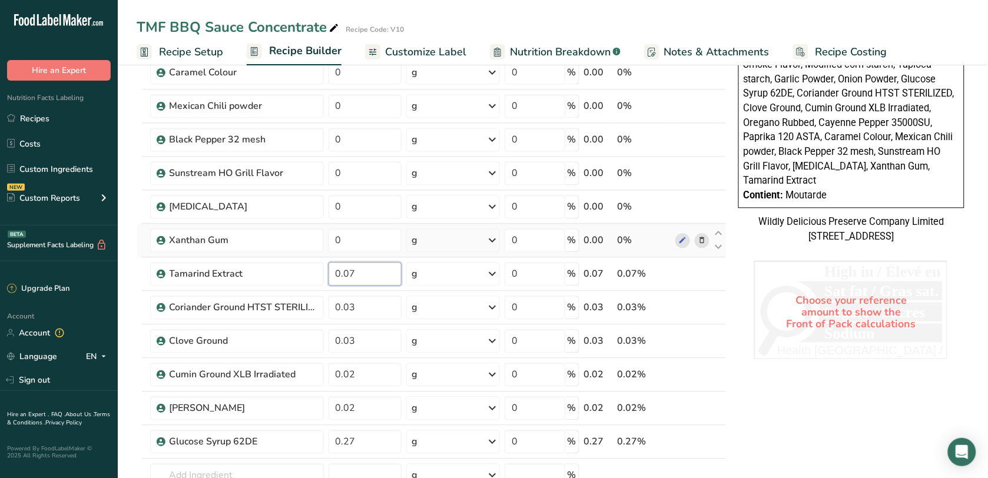
type input "0.07"
click at [366, 228] on div "Ingredient * Amount * Unit * Waste * .a-a{fill:#347362;}.b-a{fill:#fff;} Grams …" at bounding box center [432, 12] width 590 height 1105
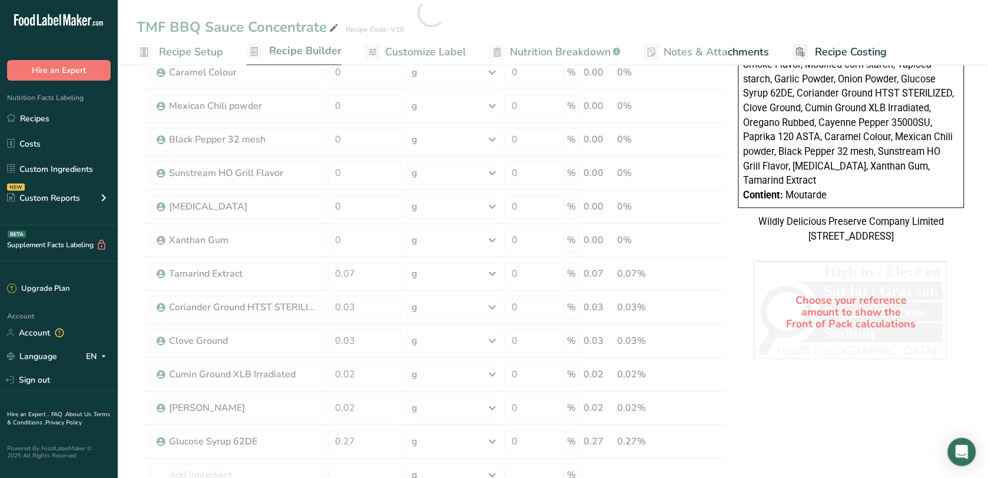
click at [363, 243] on div at bounding box center [432, 12] width 590 height 1105
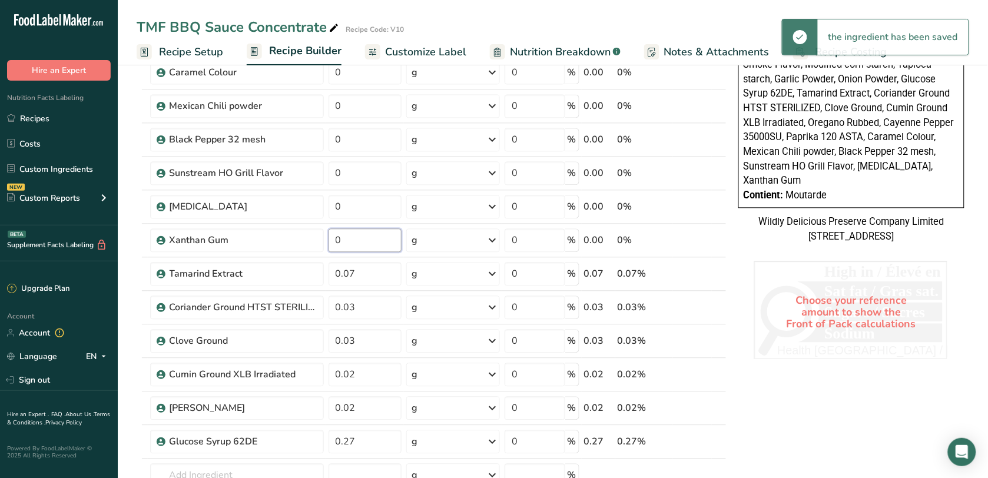
click at [363, 243] on input "0" at bounding box center [365, 240] width 74 height 24
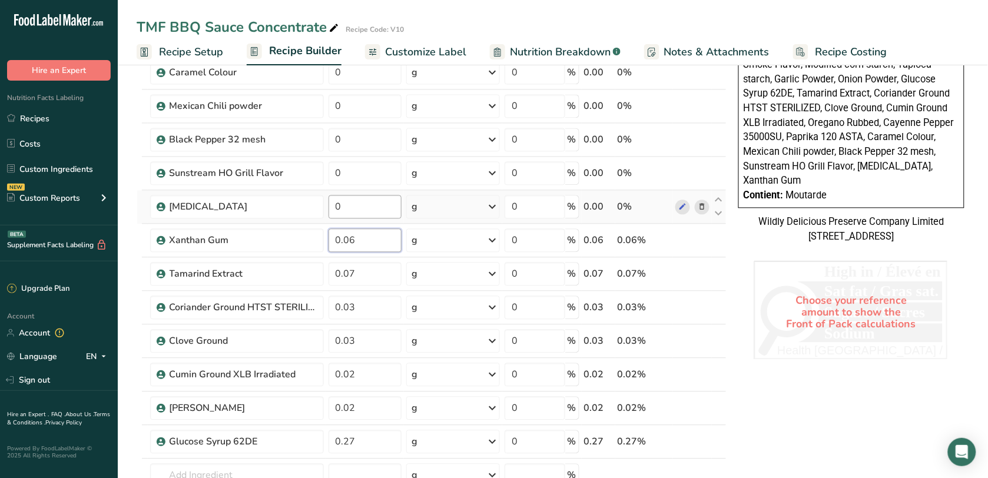
type input "0.06"
click at [363, 212] on div "Ingredient * Amount * Unit * Waste * .a-a{fill:#347362;}.b-a{fill:#fff;} Grams …" at bounding box center [432, 12] width 590 height 1105
type input "0.07"
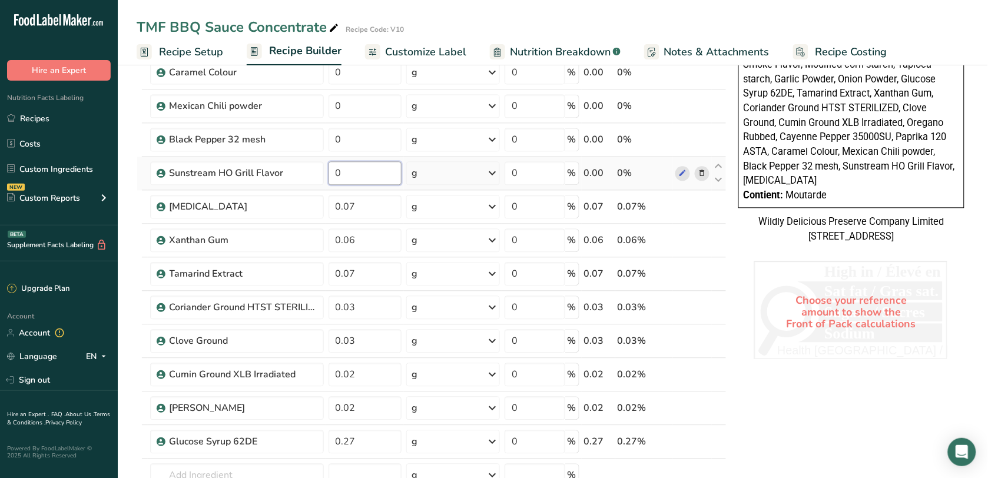
click at [359, 167] on div "Ingredient * Amount * Unit * Waste * .a-a{fill:#347362;}.b-a{fill:#fff;} Grams …" at bounding box center [432, 12] width 590 height 1105
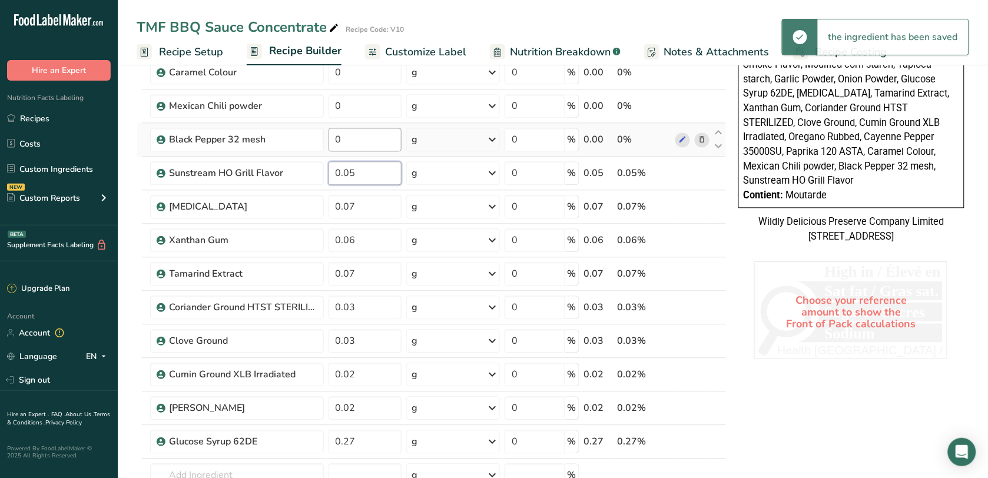
type input "0.05"
click at [359, 148] on div "Ingredient * Amount * Unit * Waste * .a-a{fill:#347362;}.b-a{fill:#fff;} Grams …" at bounding box center [432, 12] width 590 height 1105
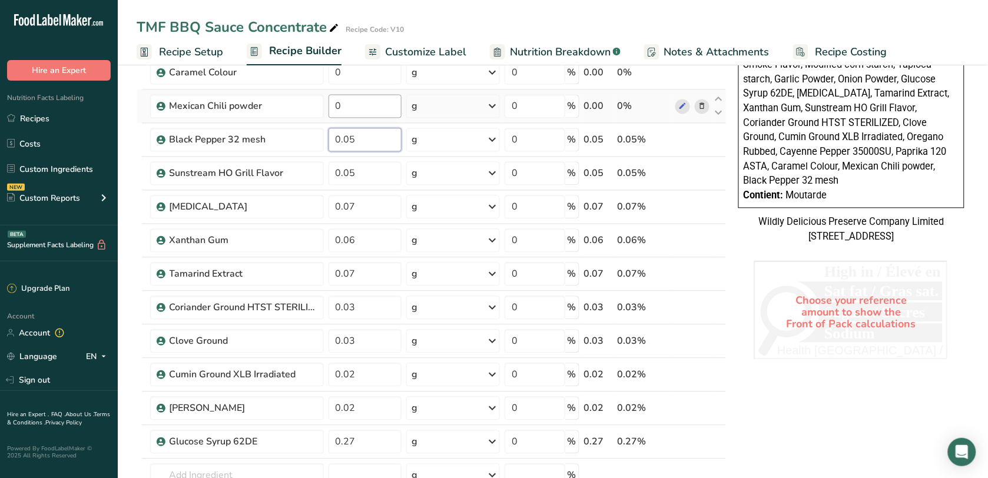
type input "0.05"
click at [361, 114] on div "Ingredient * Amount * Unit * Waste * .a-a{fill:#347362;}.b-a{fill:#fff;} Grams …" at bounding box center [432, 12] width 590 height 1105
click at [339, 107] on input "10" at bounding box center [364, 106] width 73 height 24
type input "0.10"
click at [356, 74] on div "Ingredient * Amount * Unit * Waste * .a-a{fill:#347362;}.b-a{fill:#fff;} Grams …" at bounding box center [432, 12] width 590 height 1105
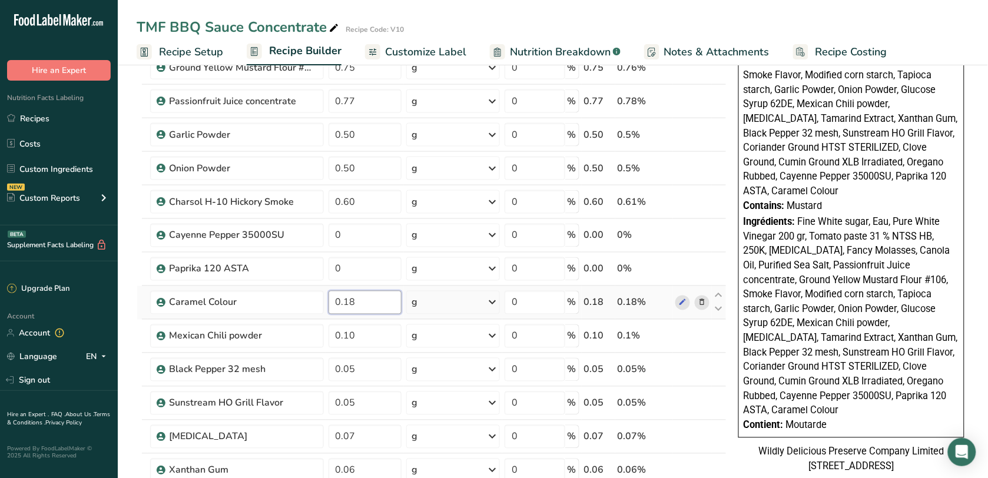
scroll to position [431, 0]
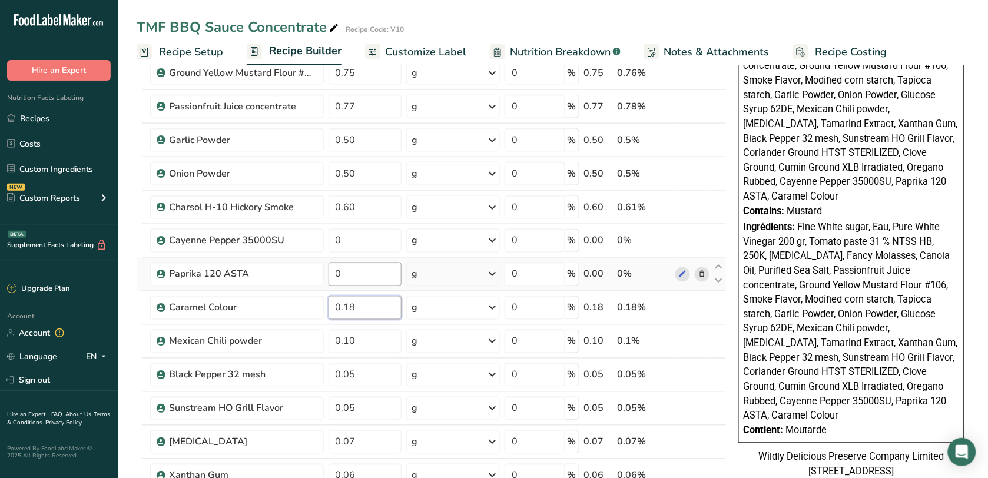
type input "0.18"
click at [350, 275] on div "Ingredient * Amount * Unit * Waste * .a-a{fill:#347362;}.b-a{fill:#fff;} Grams …" at bounding box center [432, 248] width 590 height 1105
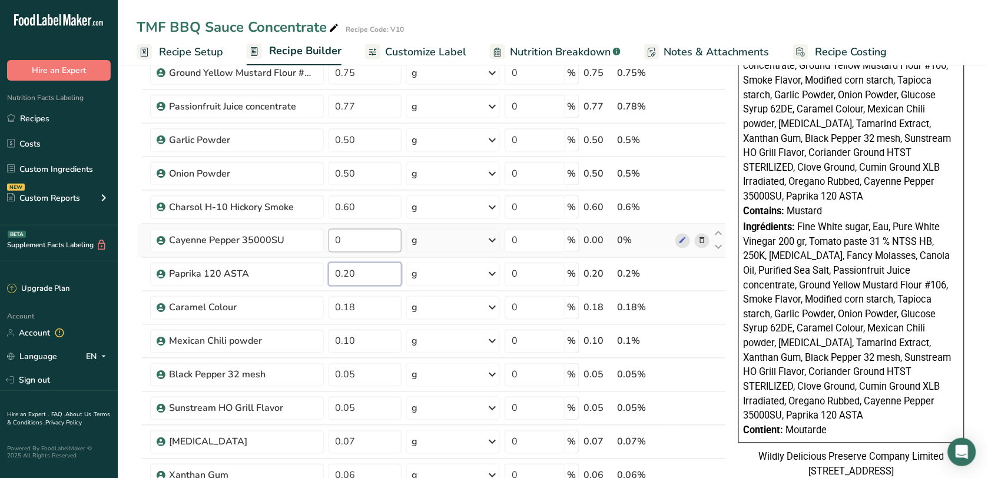
type input "0.20"
click at [351, 243] on div "Ingredient * Amount * Unit * Waste * .a-a{fill:#347362;}.b-a{fill:#fff;} Grams …" at bounding box center [432, 248] width 590 height 1105
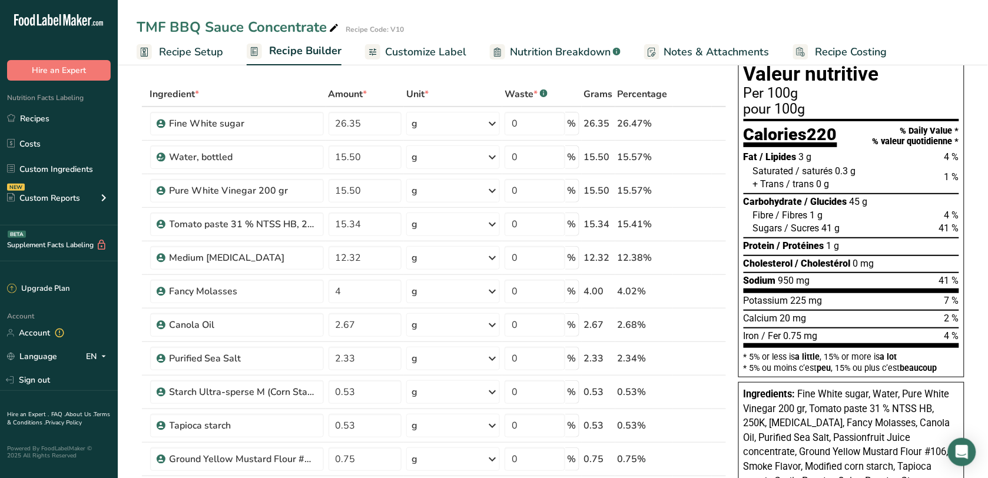
scroll to position [0, 0]
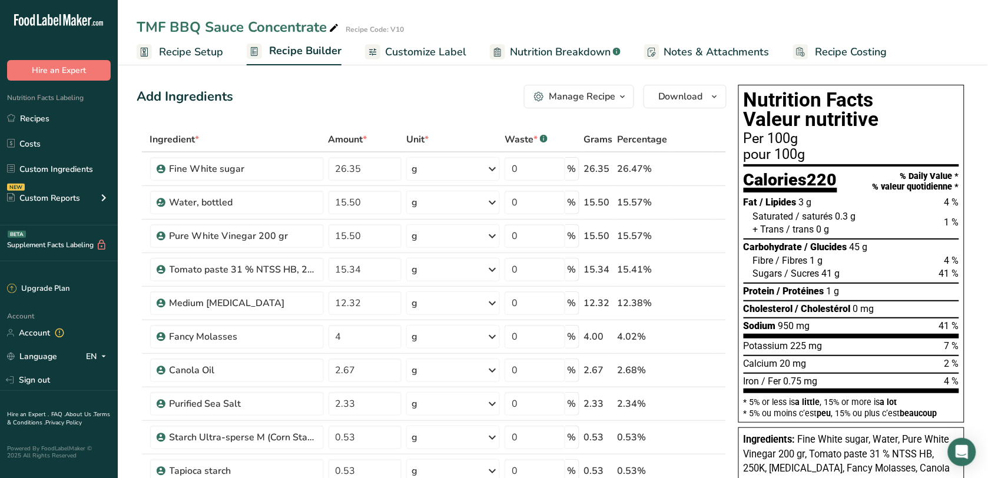
type input "0.20"
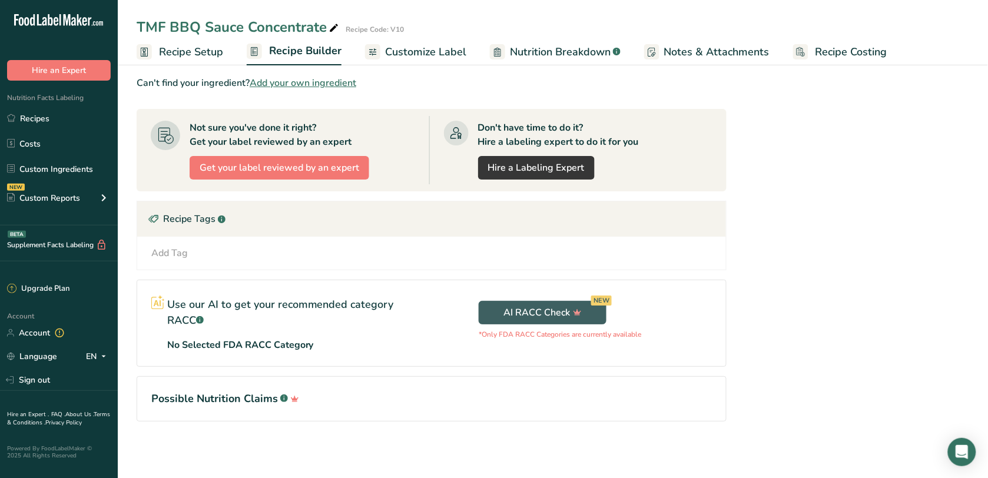
scroll to position [144, 0]
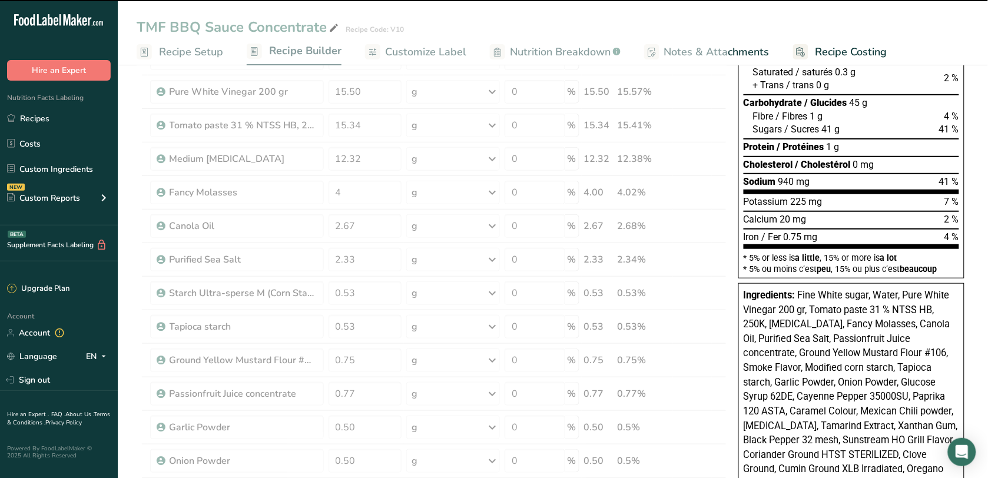
scroll to position [0, 0]
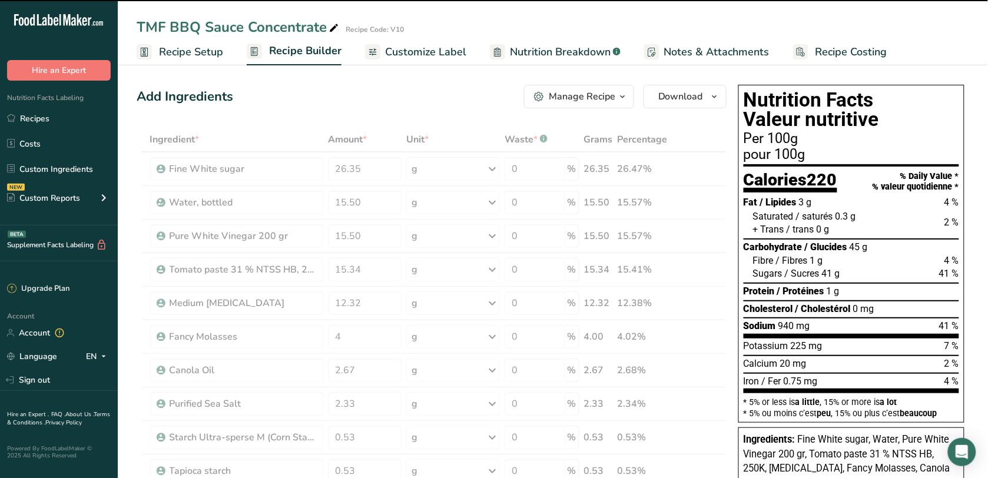
click at [712, 50] on span "Notes & Attachments" at bounding box center [716, 52] width 105 height 16
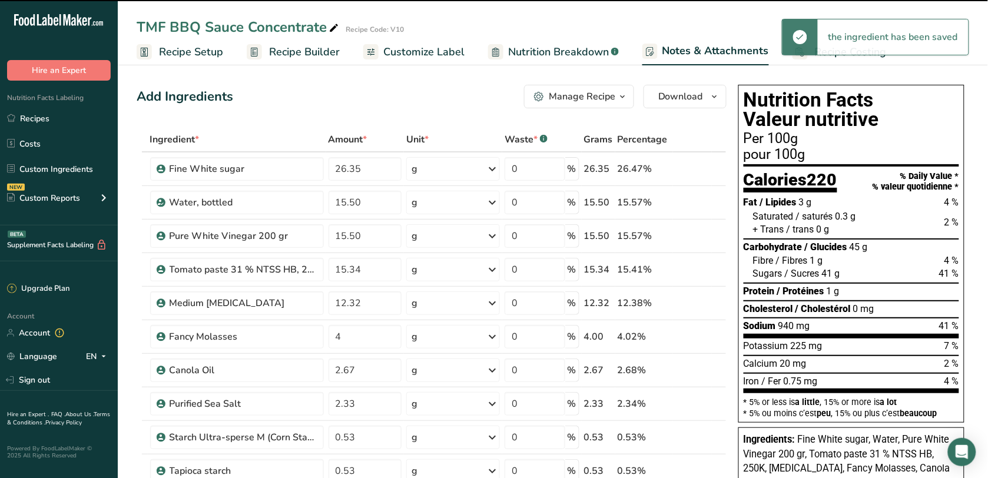
click at [574, 56] on span "Nutrition Breakdown" at bounding box center [558, 52] width 101 height 16
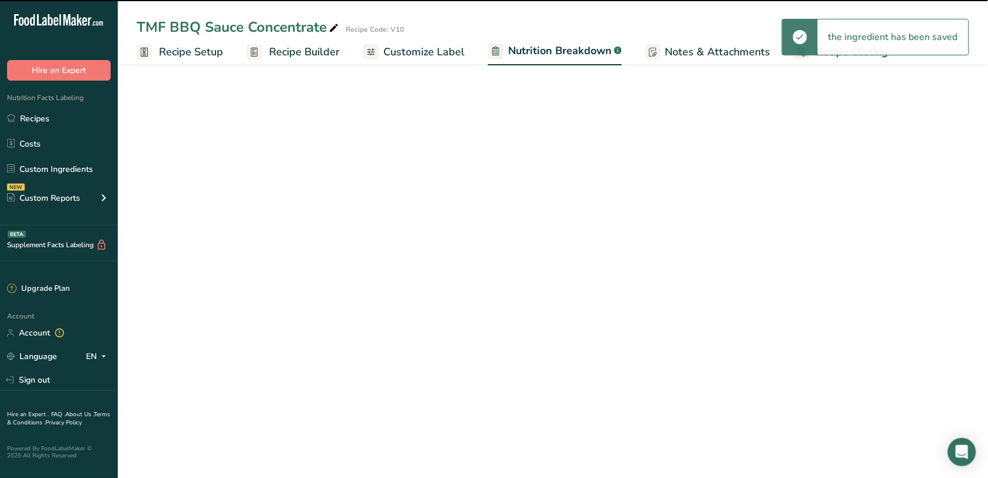
select select "Calories"
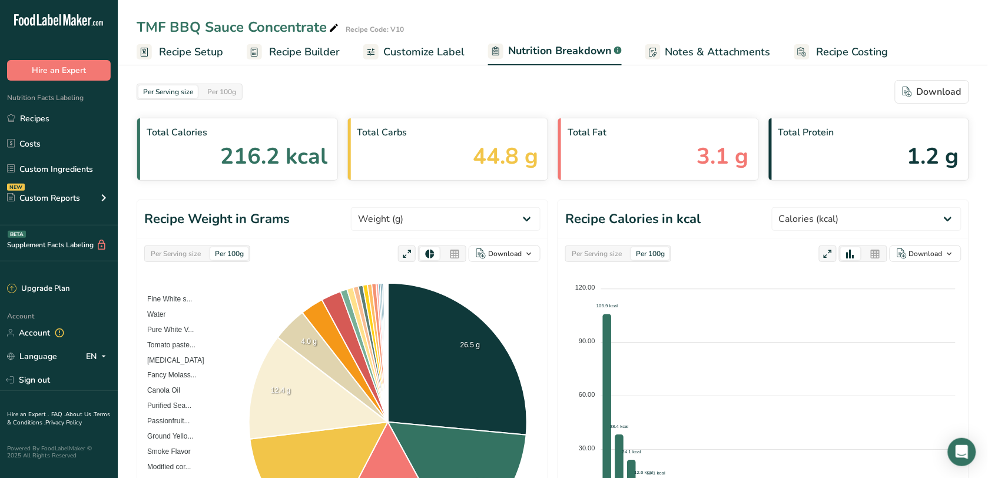
click at [698, 56] on span "Notes & Attachments" at bounding box center [717, 52] width 105 height 16
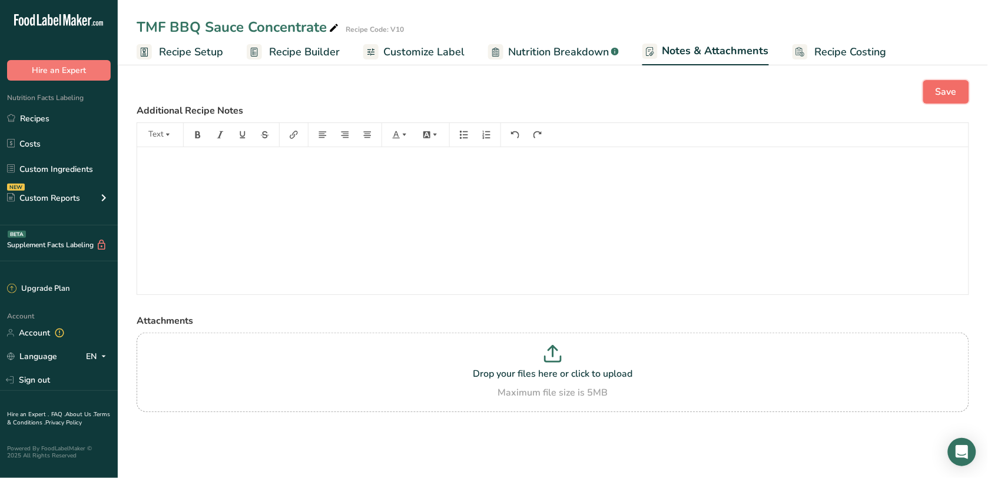
click at [934, 89] on button "Save" at bounding box center [946, 92] width 46 height 24
click at [86, 156] on ul "Recipes Costs Custom Ingredients NEW Custom Reports Menu Label Ingredient Compa…" at bounding box center [59, 159] width 118 height 105
click at [85, 163] on link "Custom Ingredients" at bounding box center [59, 169] width 118 height 22
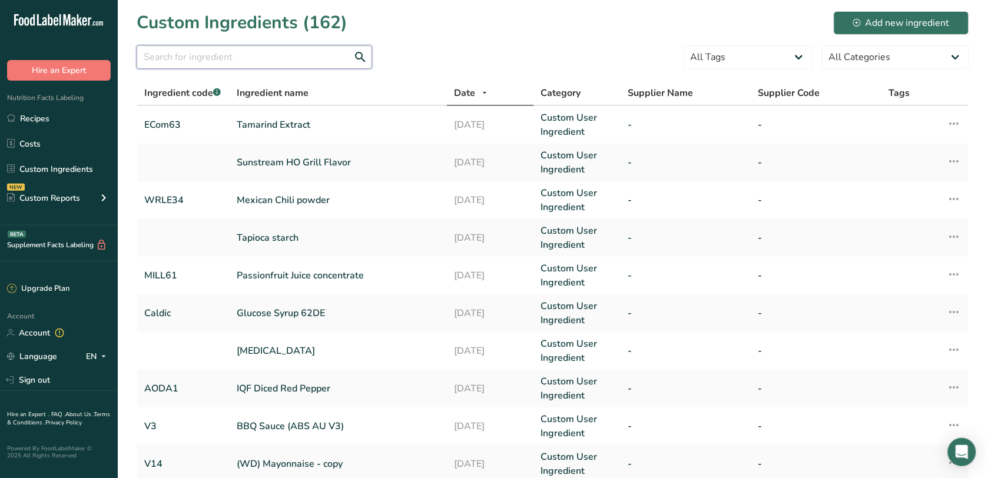
click at [193, 57] on input "text" at bounding box center [254, 57] width 235 height 24
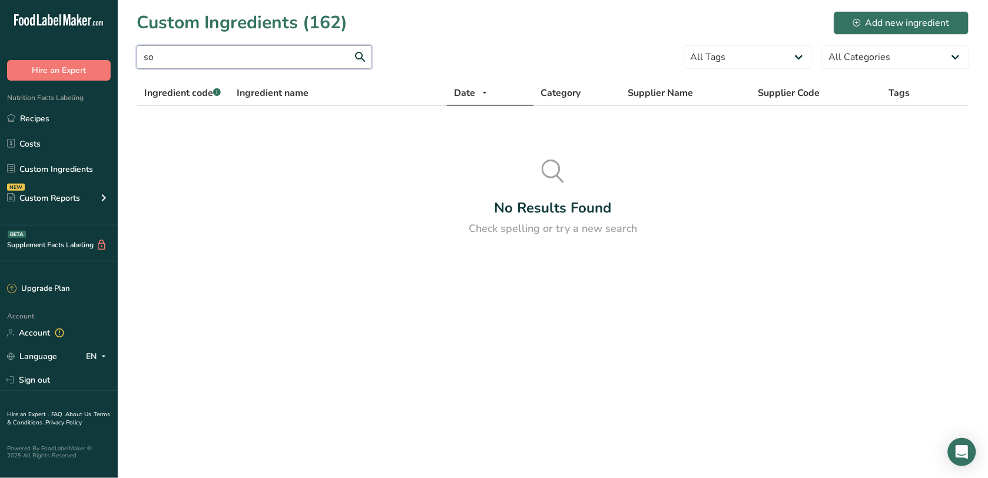
type input "s"
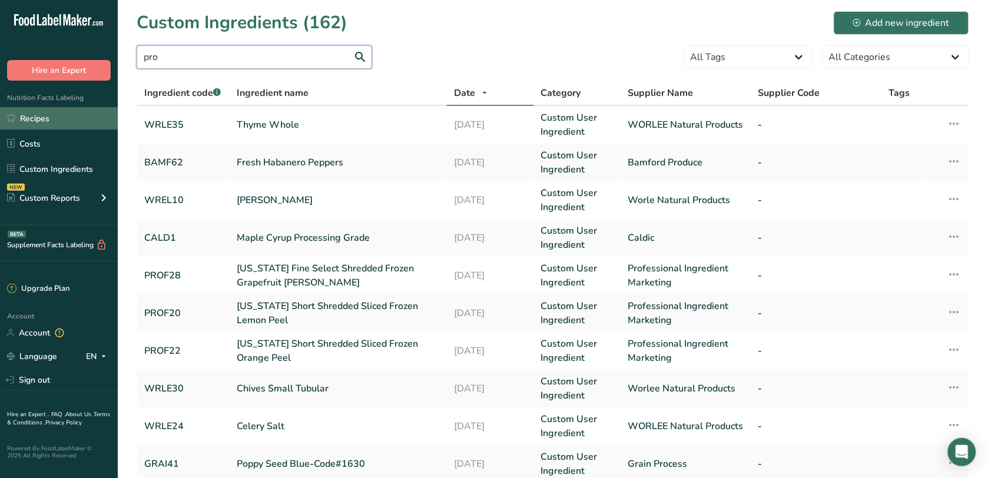
type input "pro"
click at [65, 121] on link "Recipes" at bounding box center [59, 118] width 118 height 22
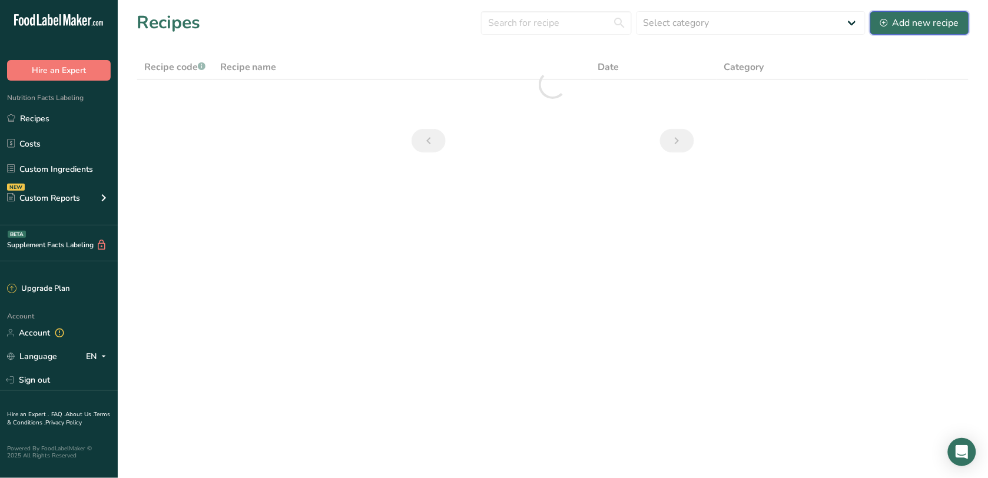
click at [885, 21] on icon at bounding box center [884, 23] width 8 height 8
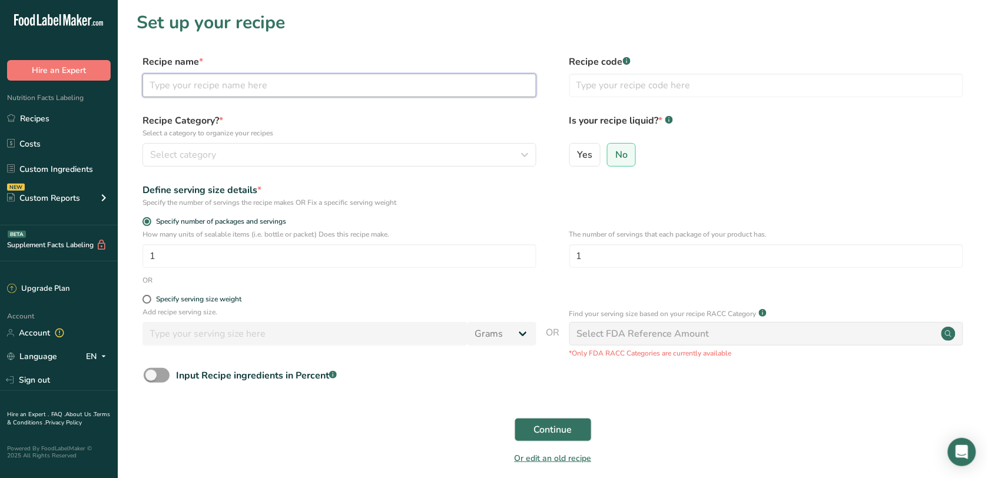
click at [369, 89] on input "text" at bounding box center [339, 86] width 394 height 24
click at [77, 160] on link "Custom Ingredients" at bounding box center [59, 169] width 118 height 22
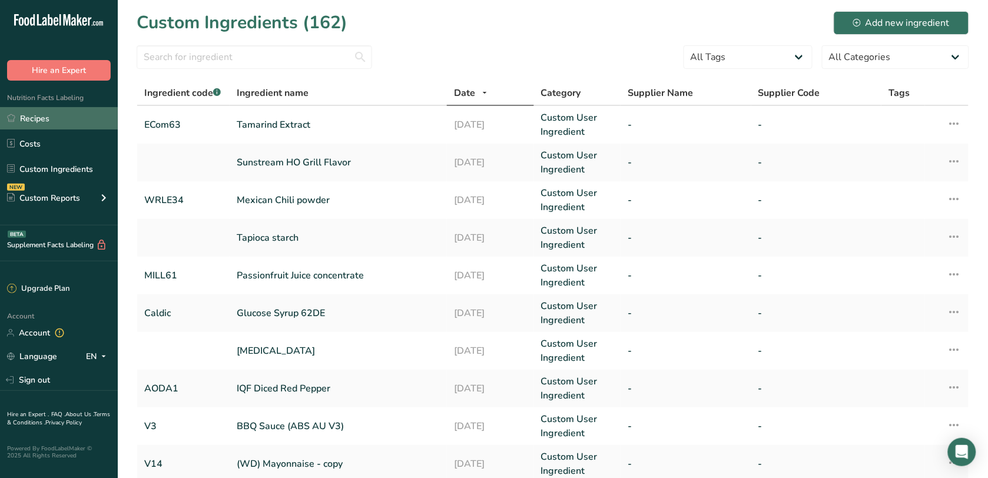
click at [65, 122] on link "Recipes" at bounding box center [59, 118] width 118 height 22
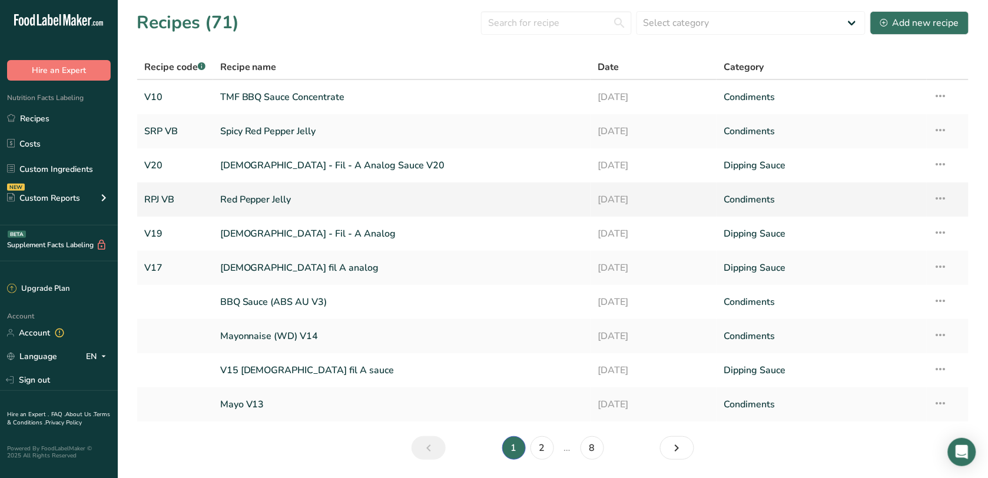
drag, startPoint x: 251, startPoint y: 137, endPoint x: 263, endPoint y: 185, distance: 50.3
click at [251, 137] on link "Spicy Red Pepper Jelly" at bounding box center [402, 131] width 364 height 25
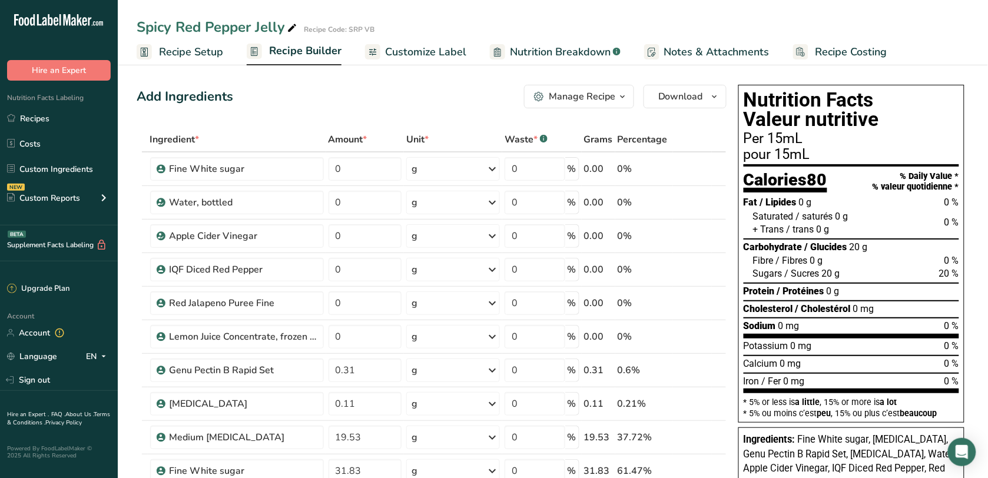
click at [292, 47] on span "Recipe Builder" at bounding box center [305, 51] width 72 height 16
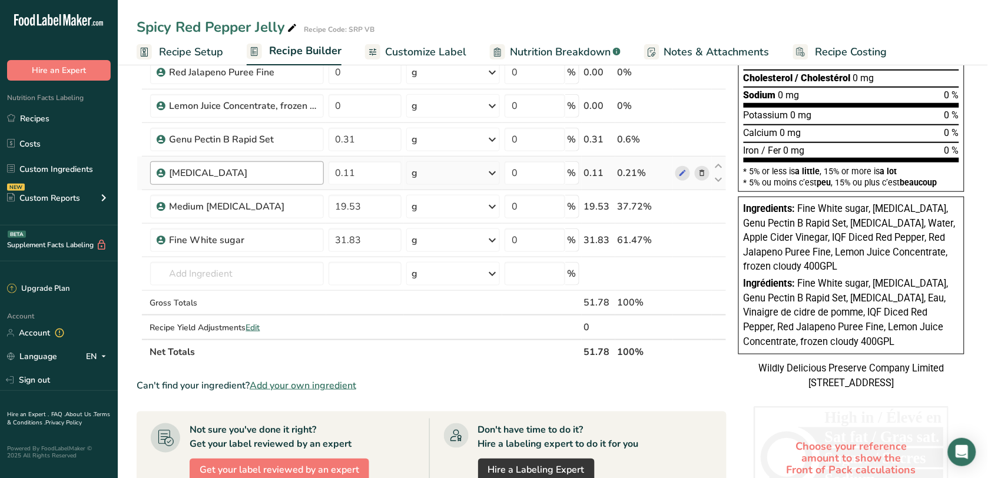
scroll to position [221, 0]
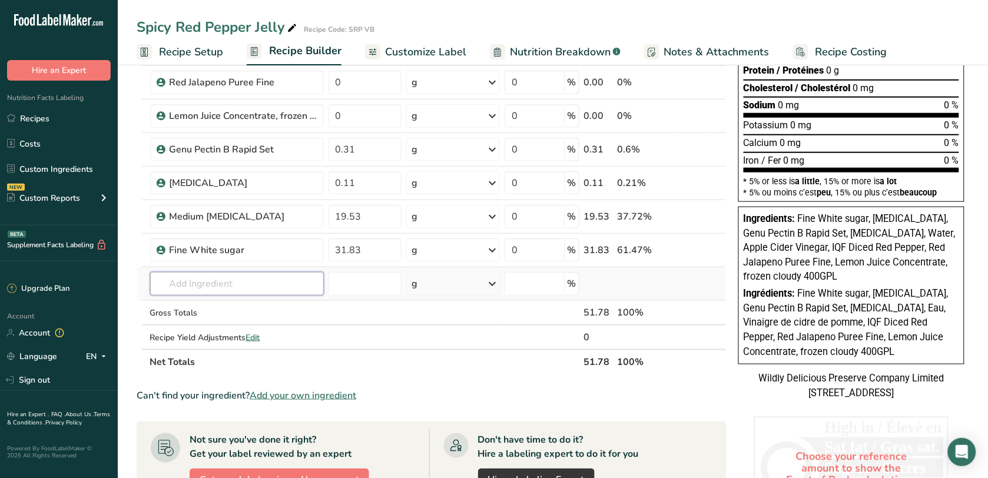
click at [261, 280] on input "text" at bounding box center [237, 284] width 174 height 24
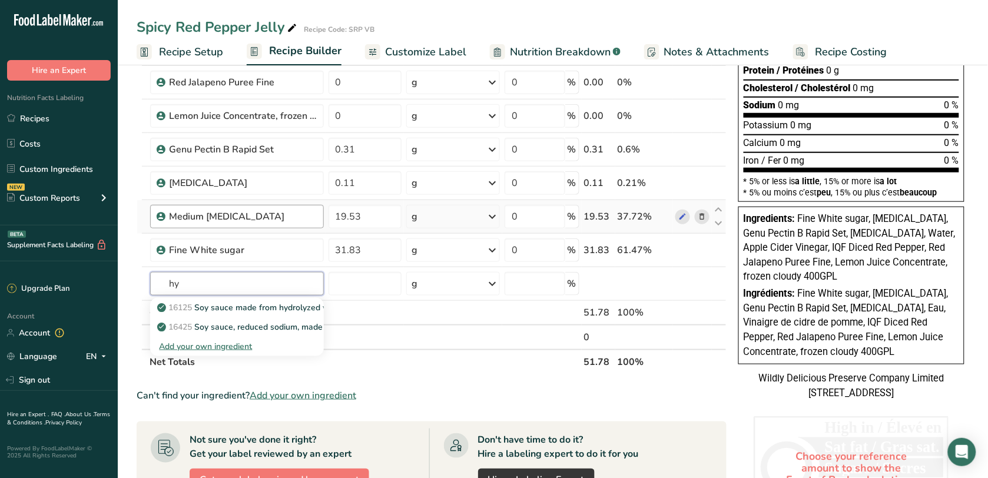
type input "h"
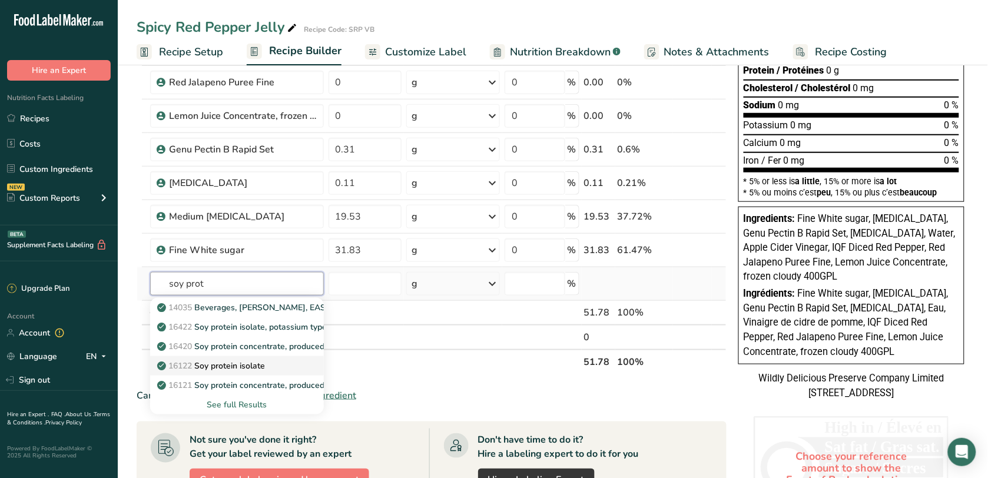
type input "soy prot"
click at [185, 363] on span "16122" at bounding box center [181, 365] width 24 height 11
type input "Soy protein isolate"
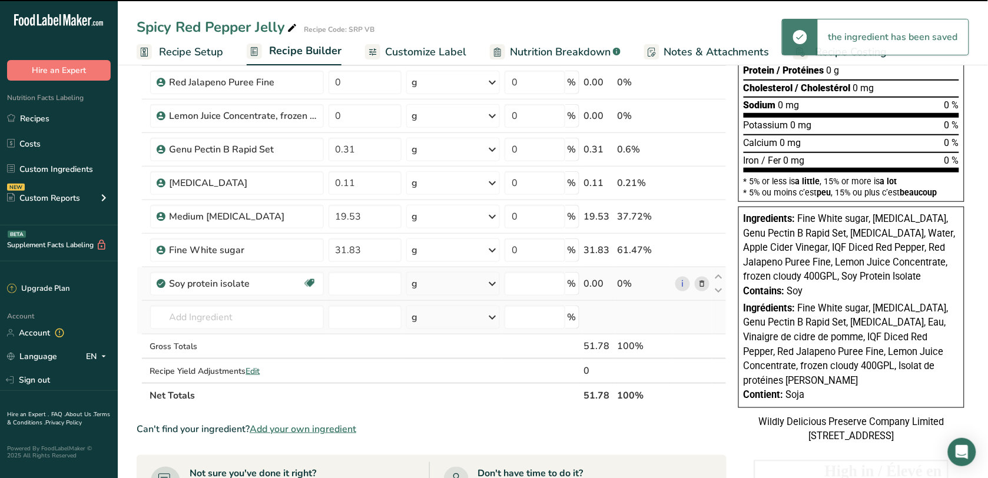
type input "0"
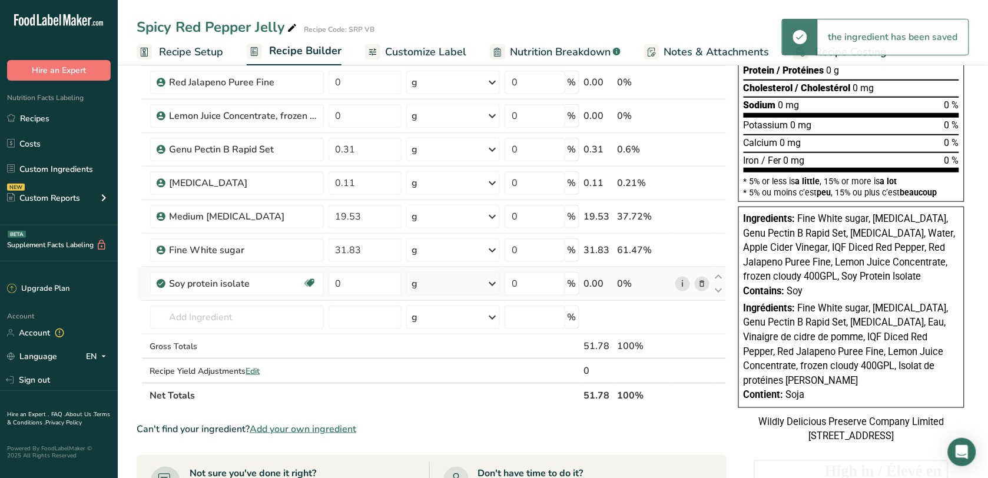
click at [680, 283] on link "i" at bounding box center [682, 284] width 15 height 15
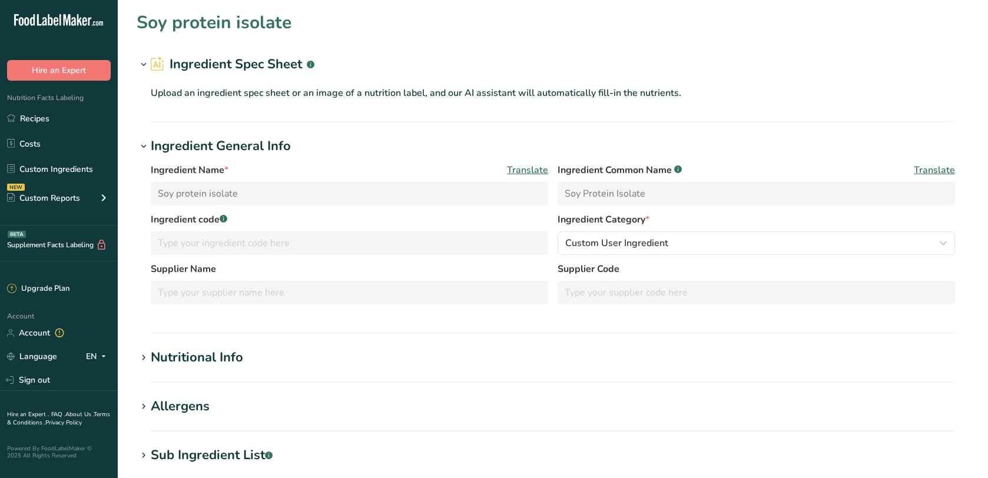
scroll to position [192, 0]
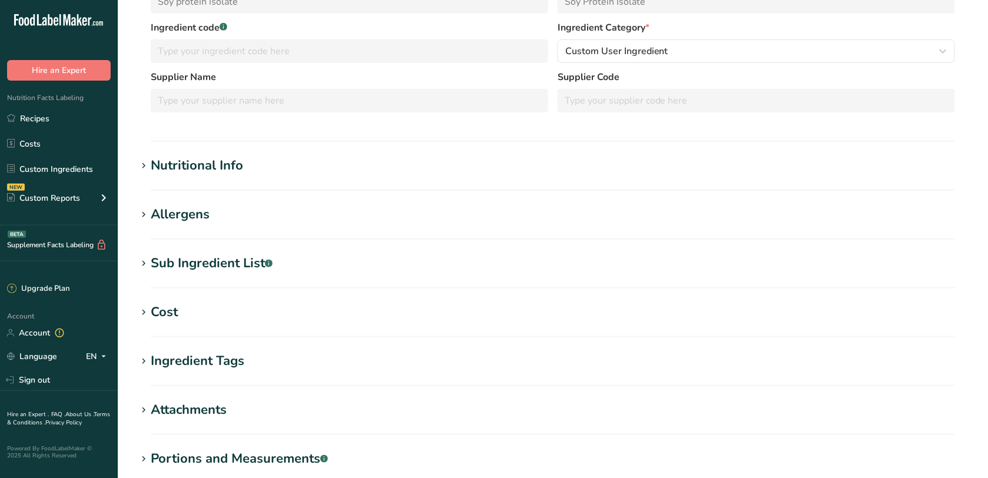
click at [271, 160] on h1 "Nutritional Info" at bounding box center [553, 165] width 832 height 19
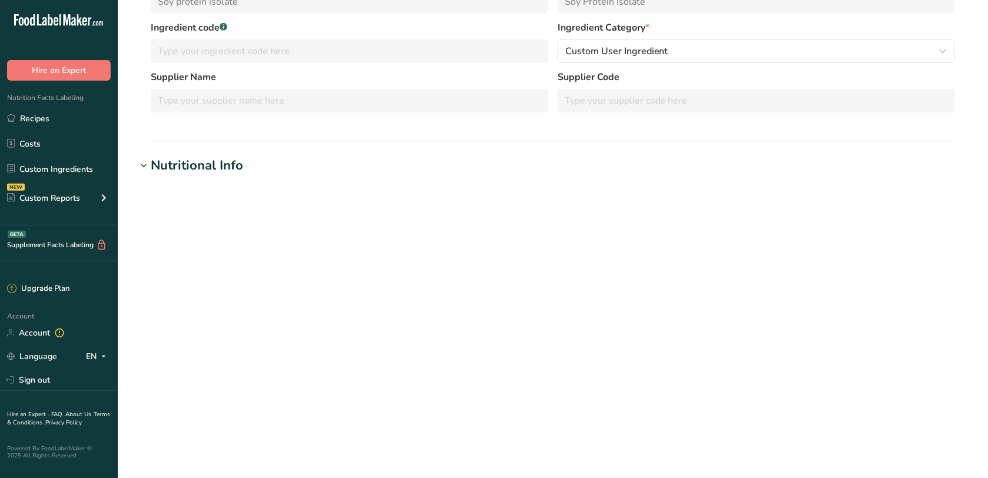
type input "335"
type KJ "1401"
type Fat "3.39"
type Fat "0.42"
type Fat "0"
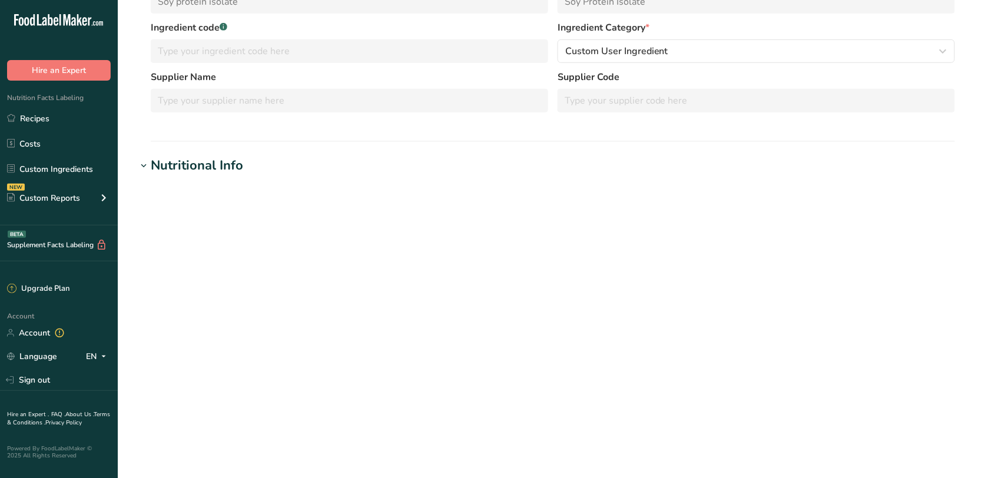
type input "0"
type input "1005"
type Carbohydrates "0"
type Fiber "0"
type Sugars "0"
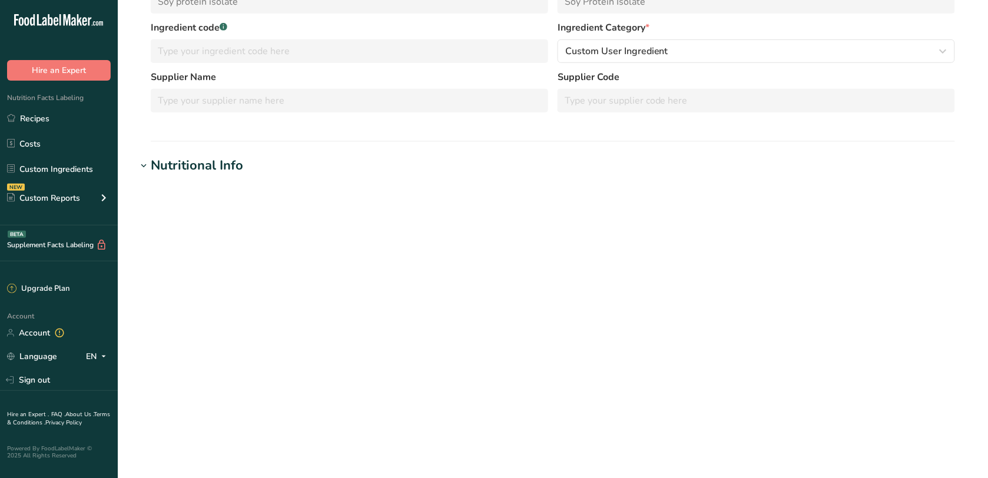
type input "88.32"
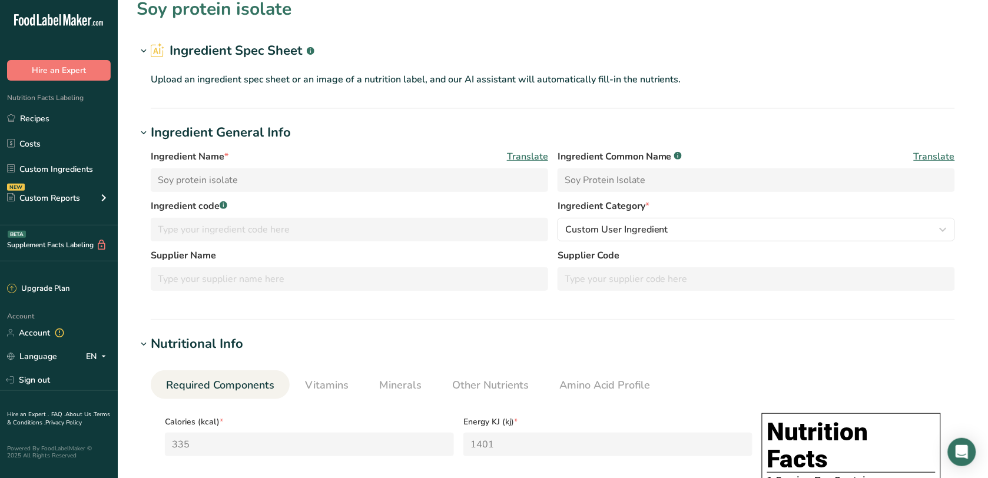
scroll to position [0, 0]
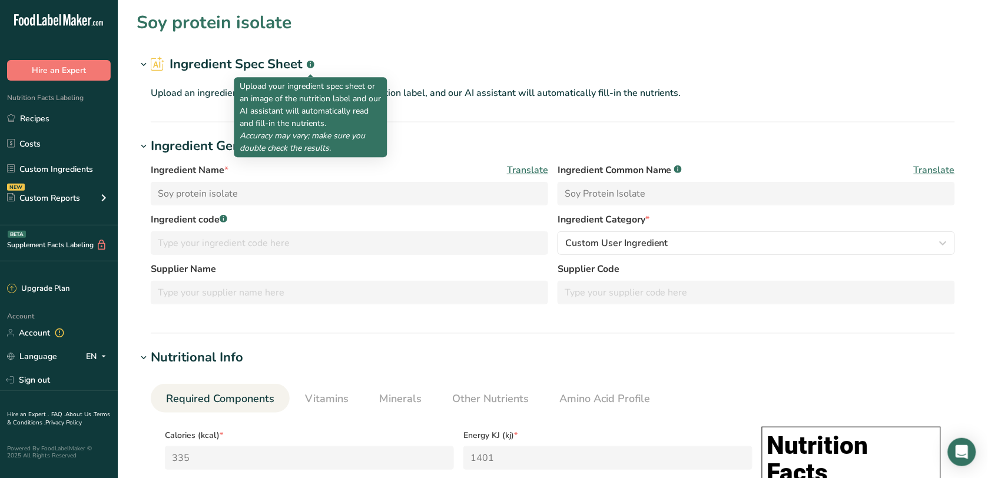
click at [307, 61] on icon ".a-a{fill:#347362;}.b-a{fill:#fff;}" at bounding box center [311, 65] width 8 height 8
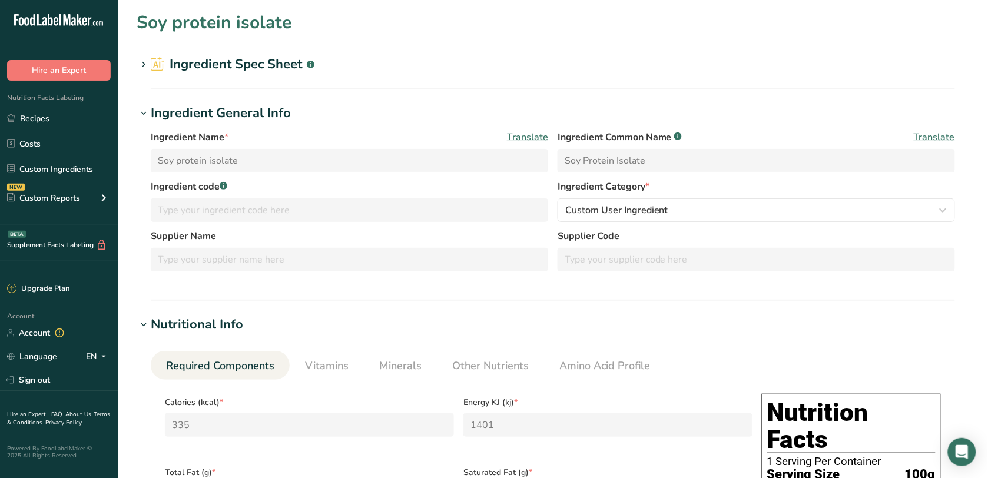
click at [307, 61] on icon ".a-a{fill:#347362;}.b-a{fill:#fff;}" at bounding box center [311, 65] width 8 height 8
